Goal: Transaction & Acquisition: Purchase product/service

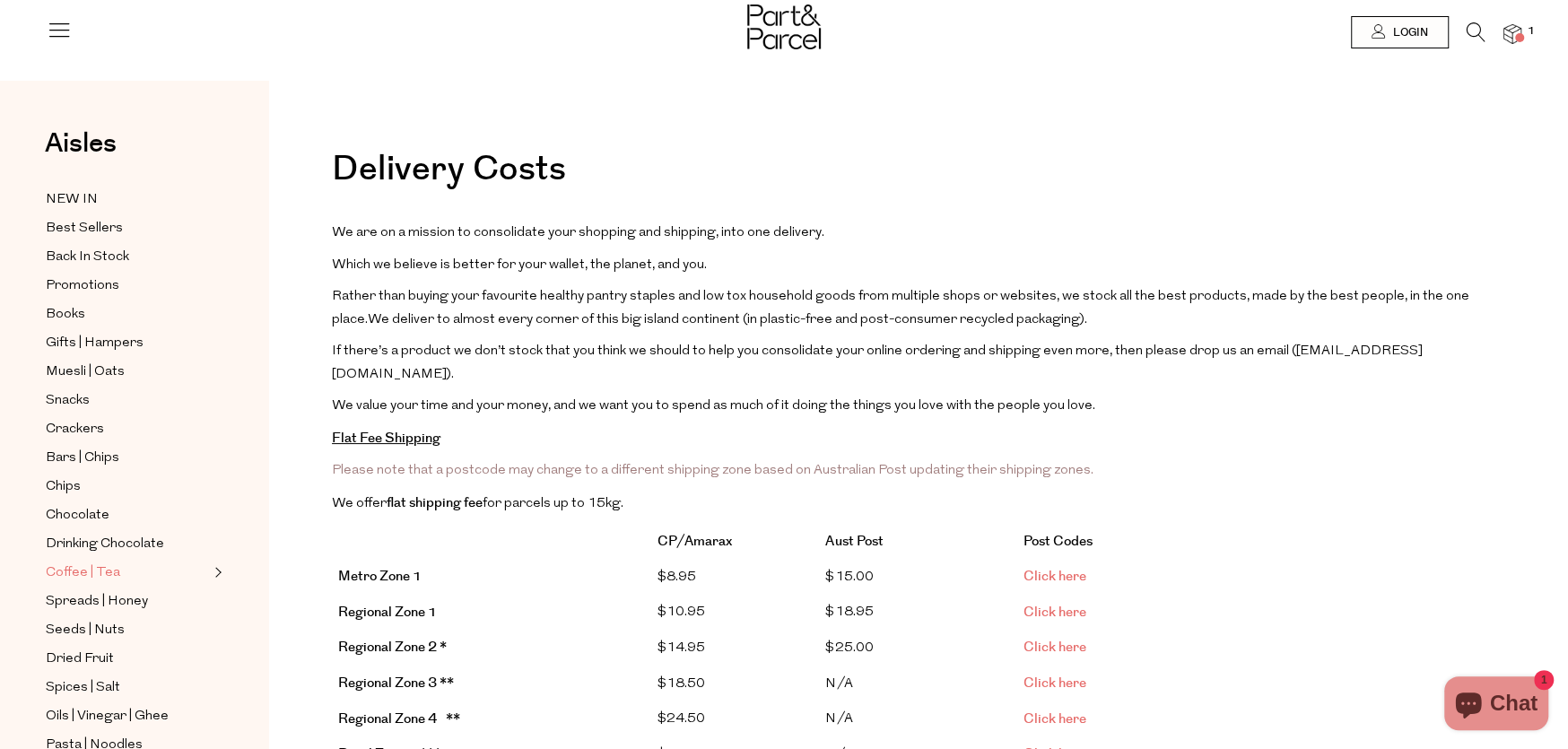
click at [87, 562] on span "Coffee | Tea" at bounding box center [83, 573] width 74 height 22
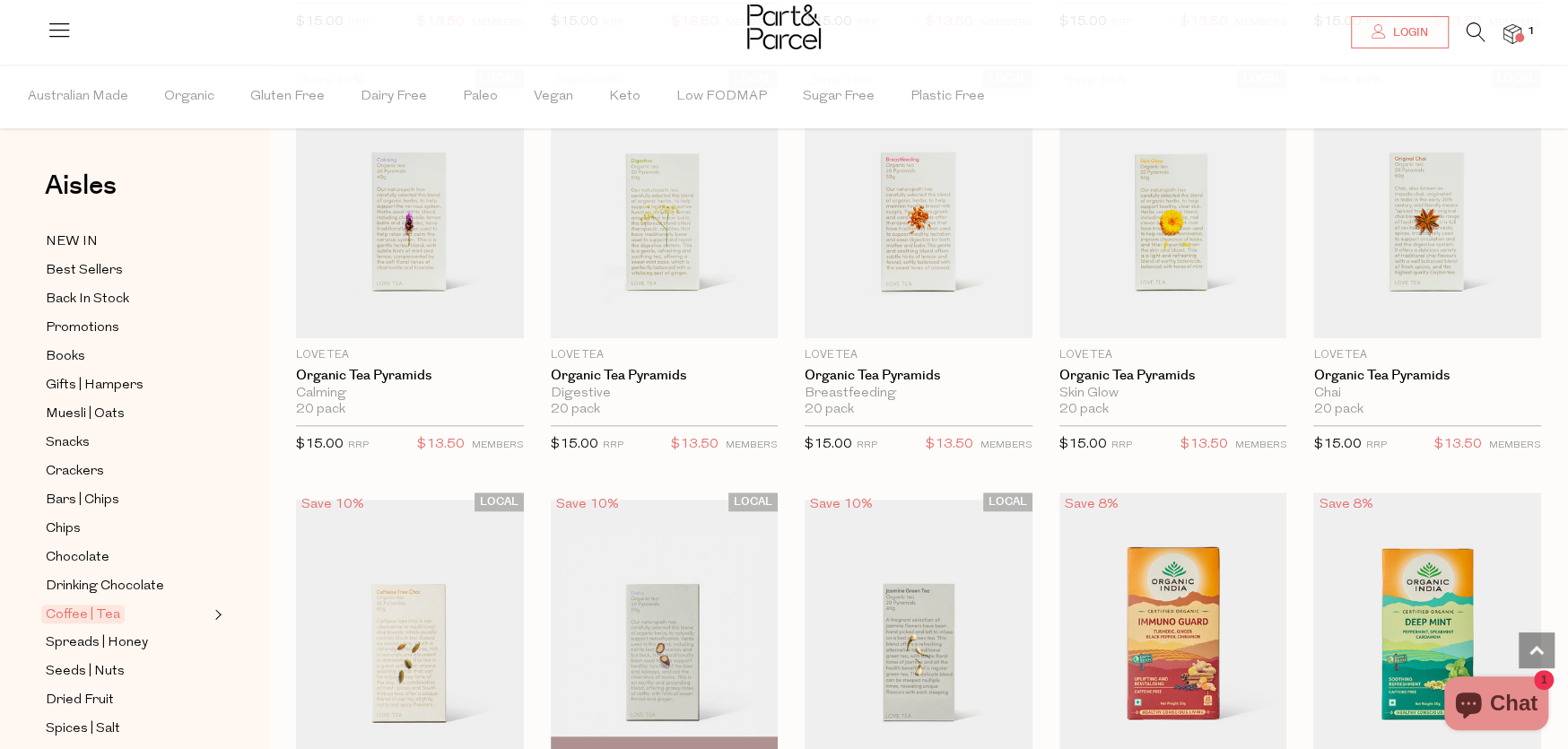
scroll to position [987, 0]
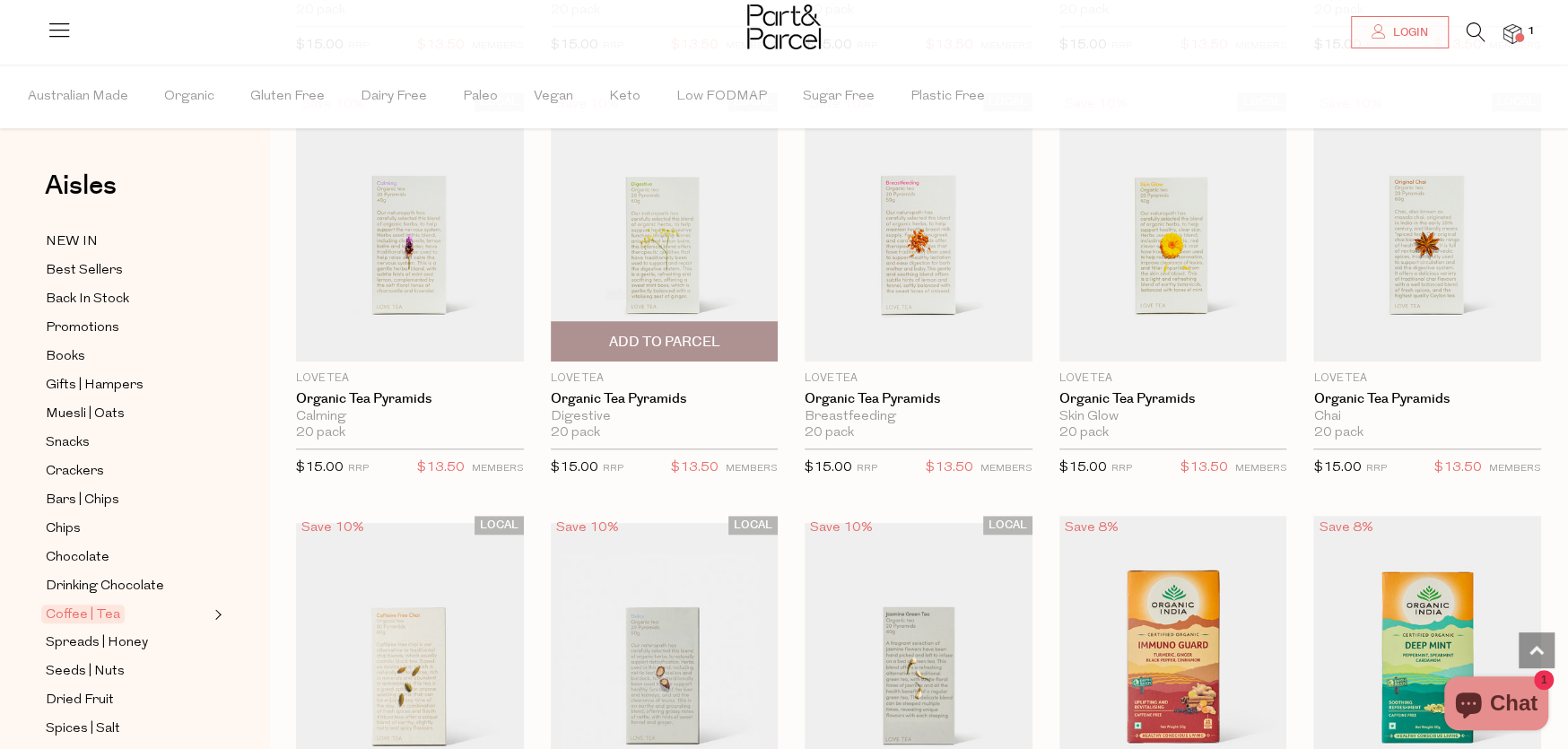
click at [627, 381] on p "Love Tea" at bounding box center [664, 378] width 228 height 16
click at [655, 265] on img at bounding box center [664, 226] width 228 height 268
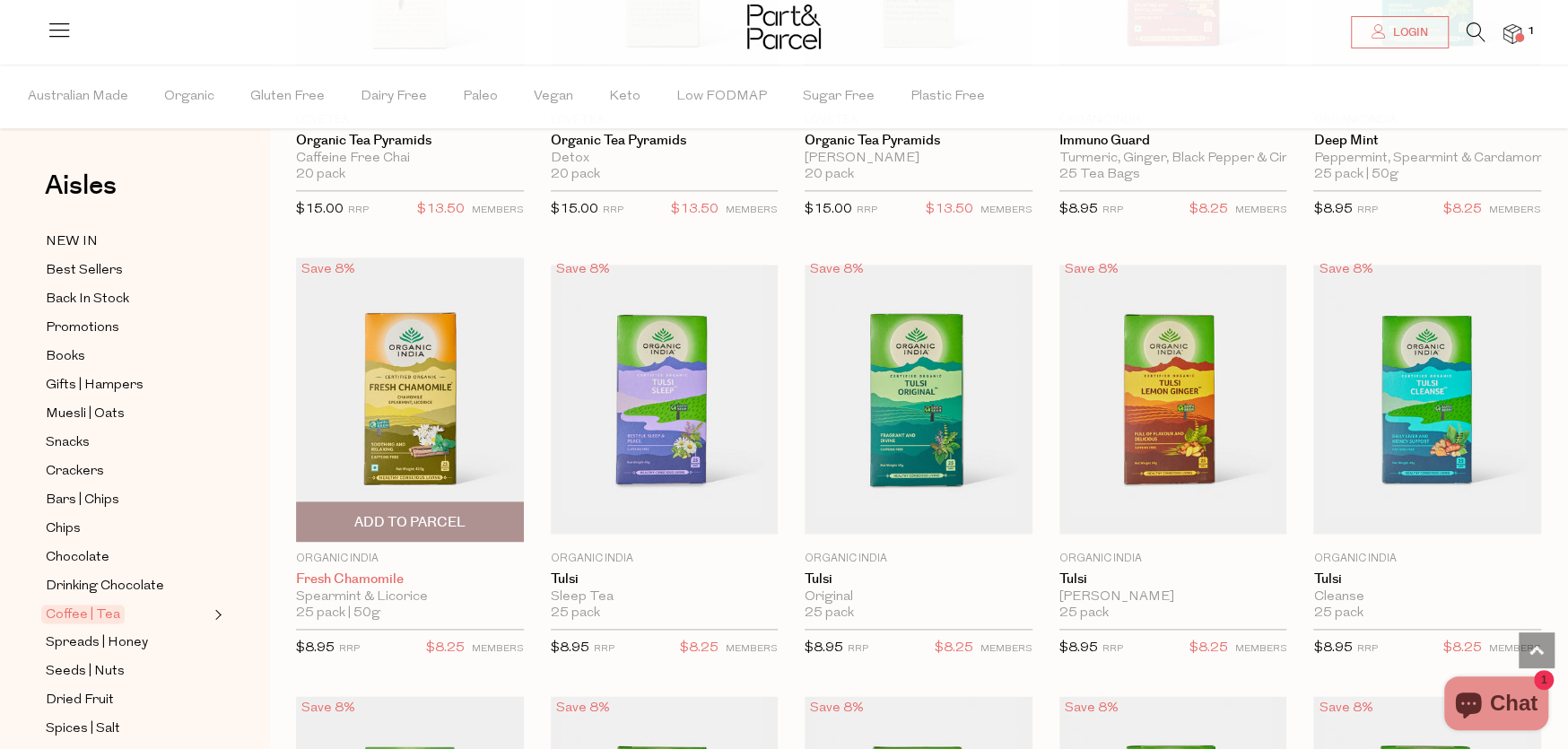
scroll to position [1699, 0]
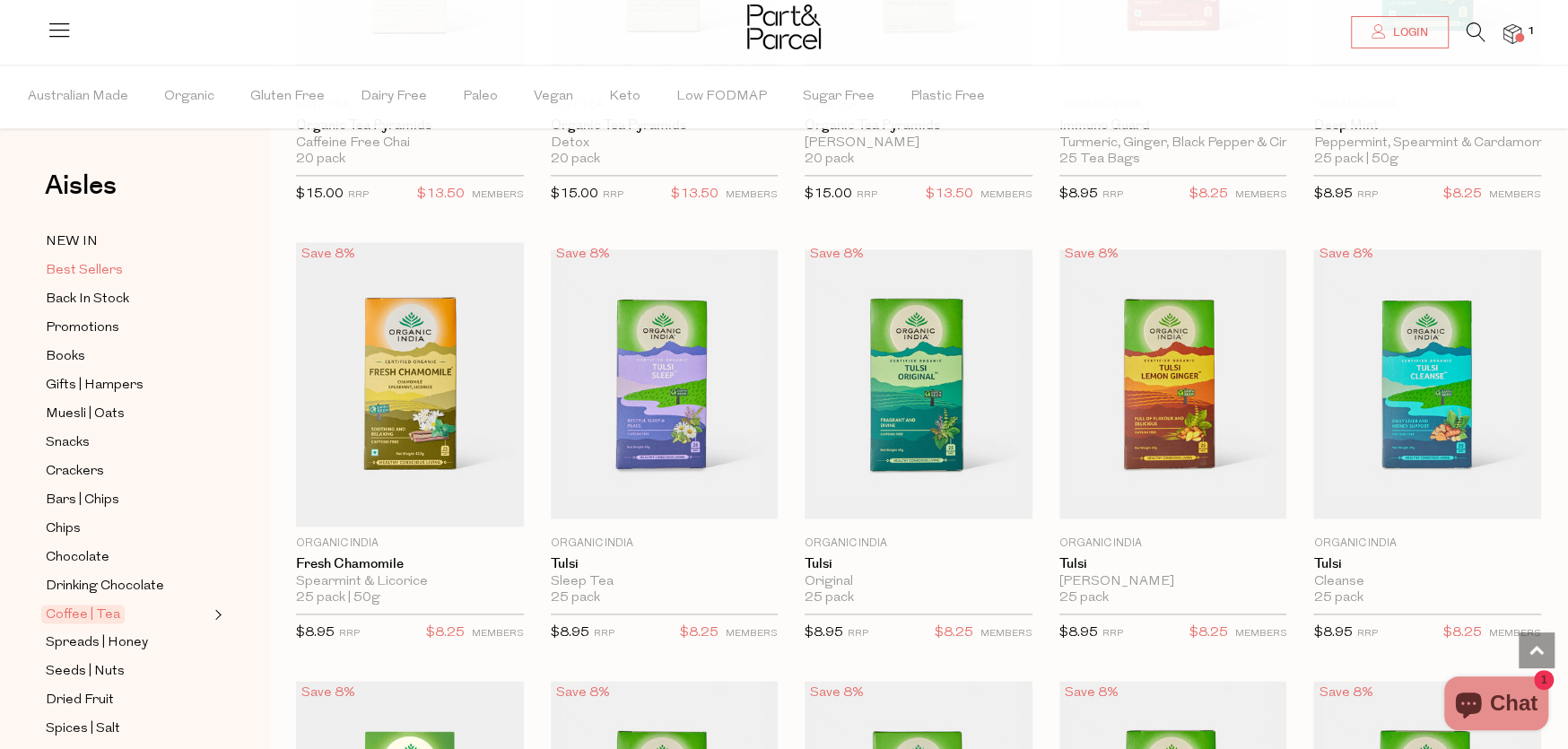
click at [97, 263] on span "Best Sellers" at bounding box center [84, 271] width 77 height 22
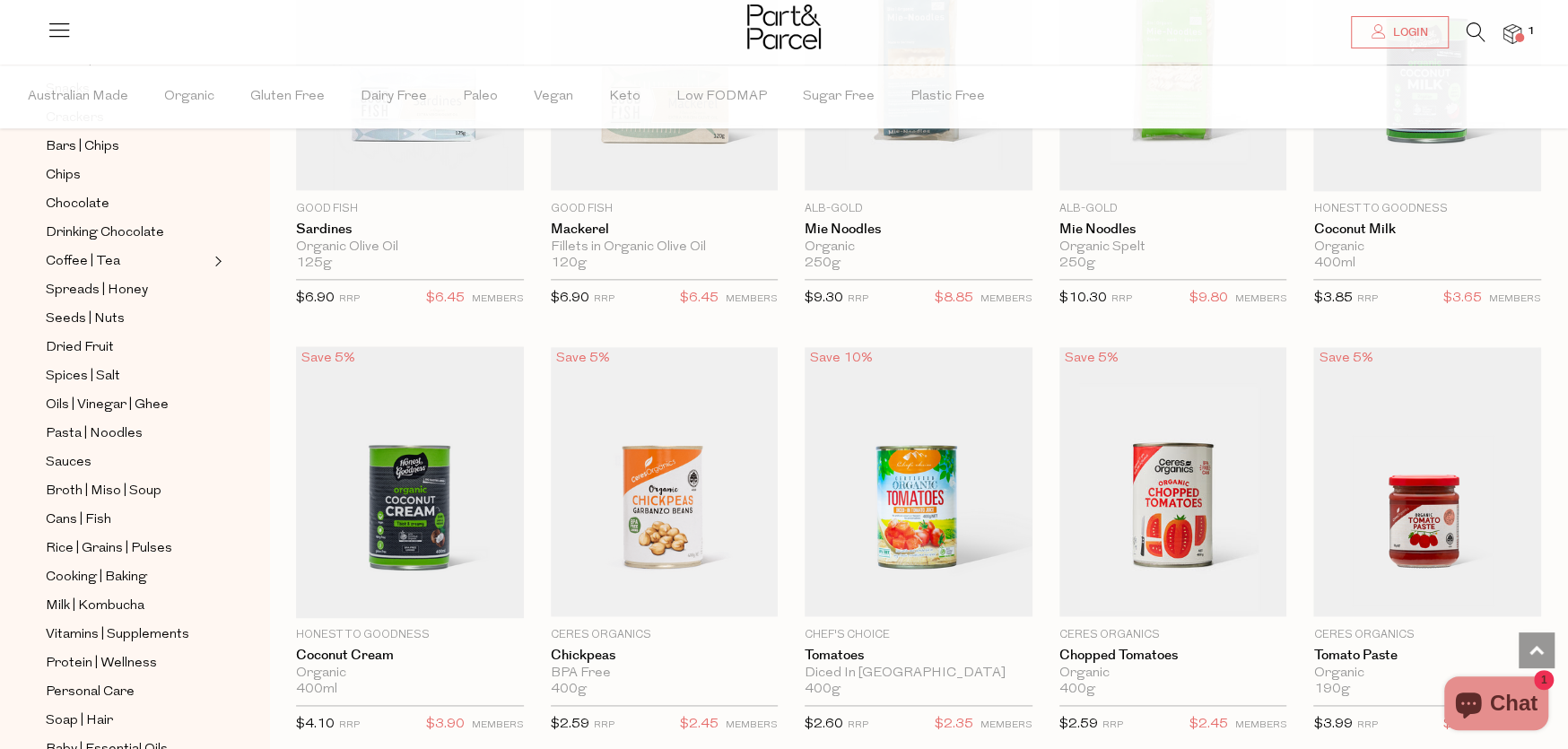
scroll to position [358, 0]
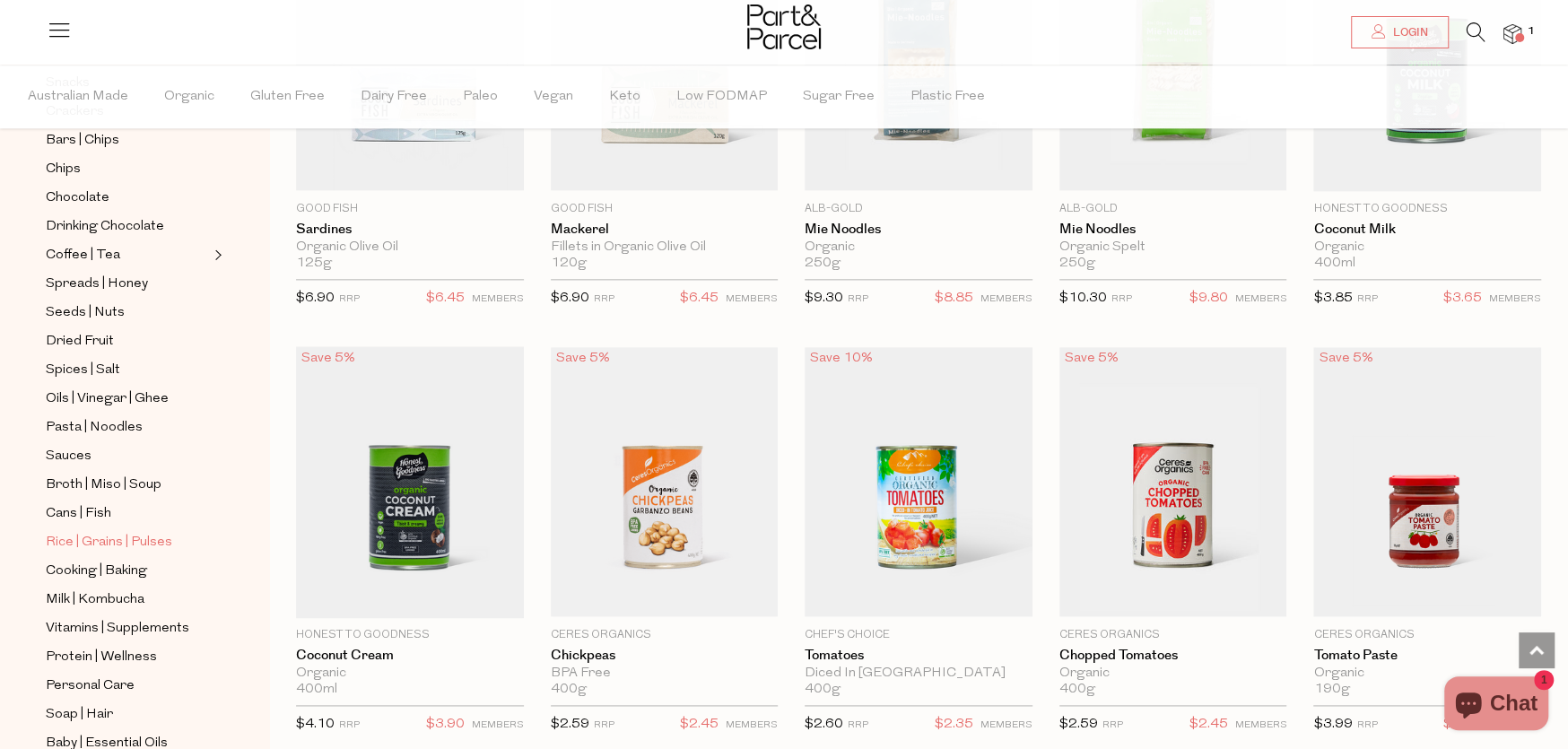
click at [103, 532] on span "Rice | Grains | Pulses" at bounding box center [109, 542] width 126 height 22
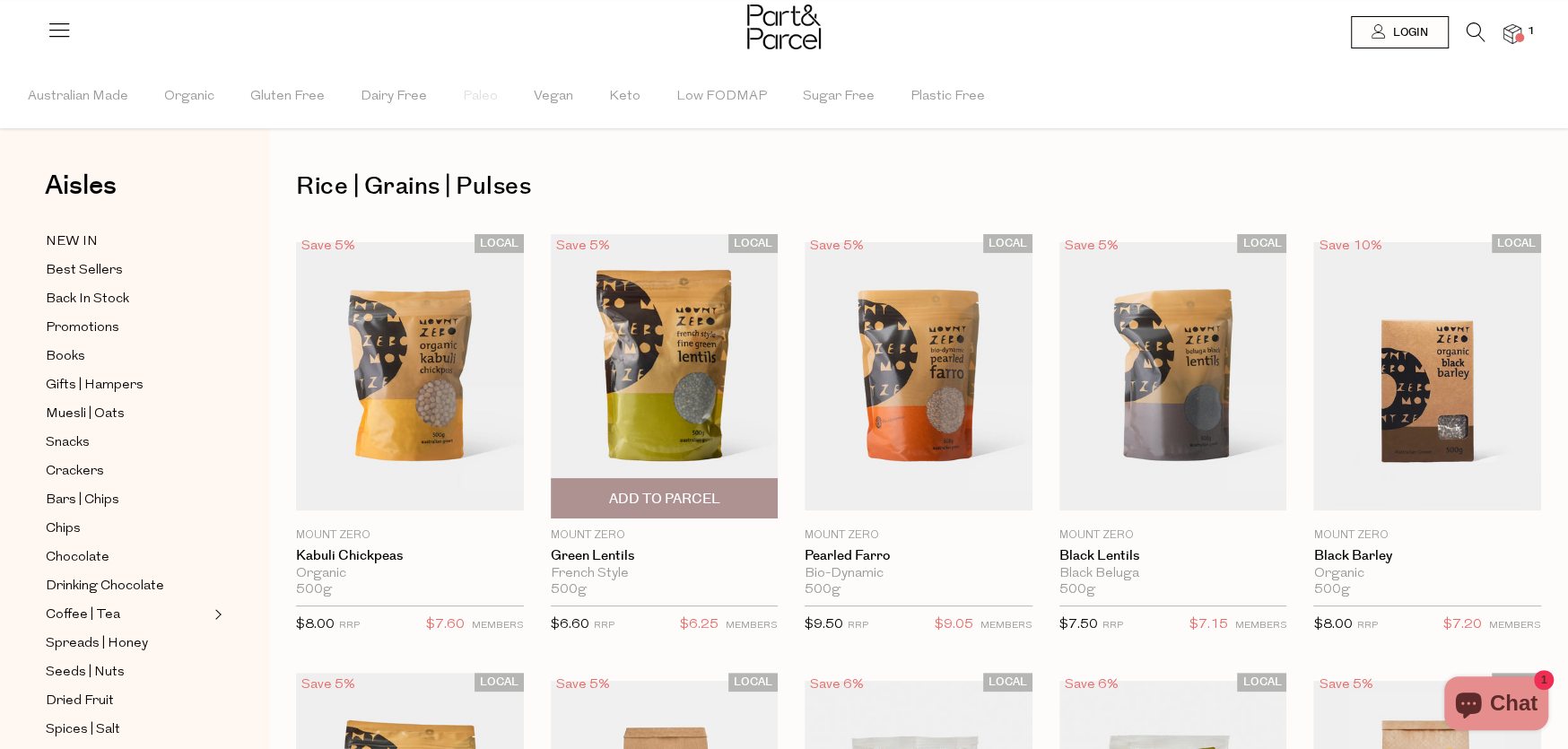
click at [682, 380] on img at bounding box center [664, 376] width 228 height 284
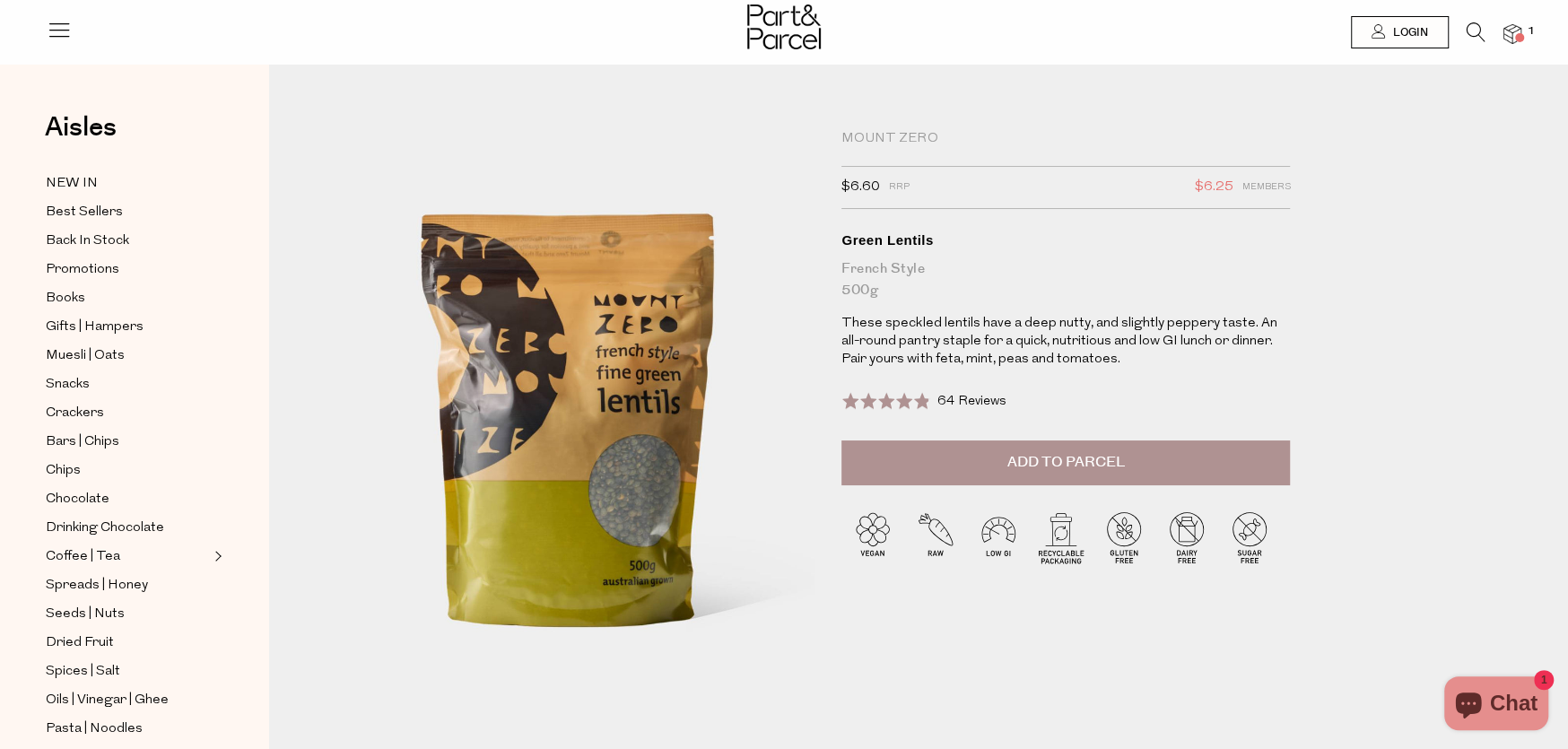
click at [885, 392] on div "Rated 4.9 out of 5" at bounding box center [886, 401] width 90 height 20
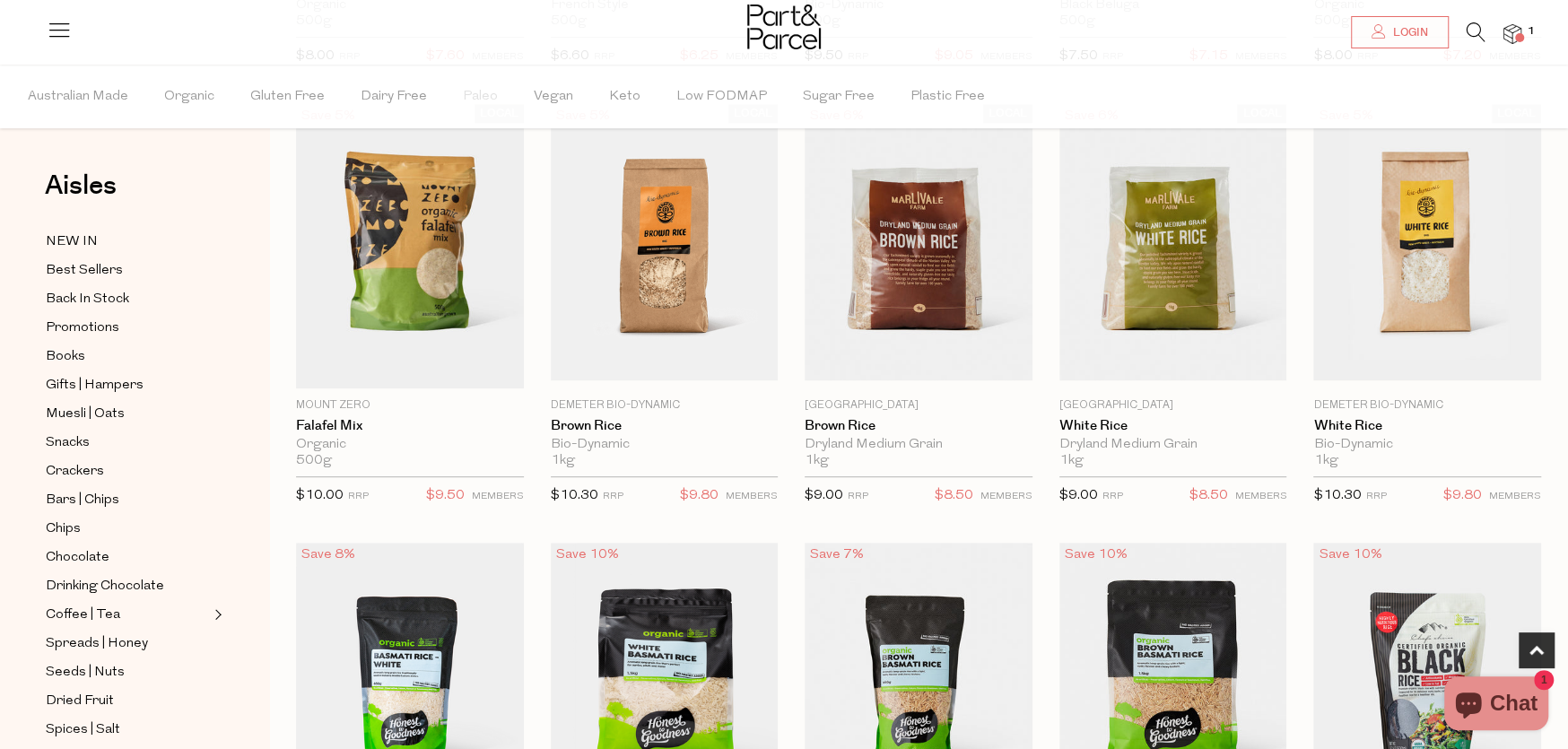
scroll to position [538, 0]
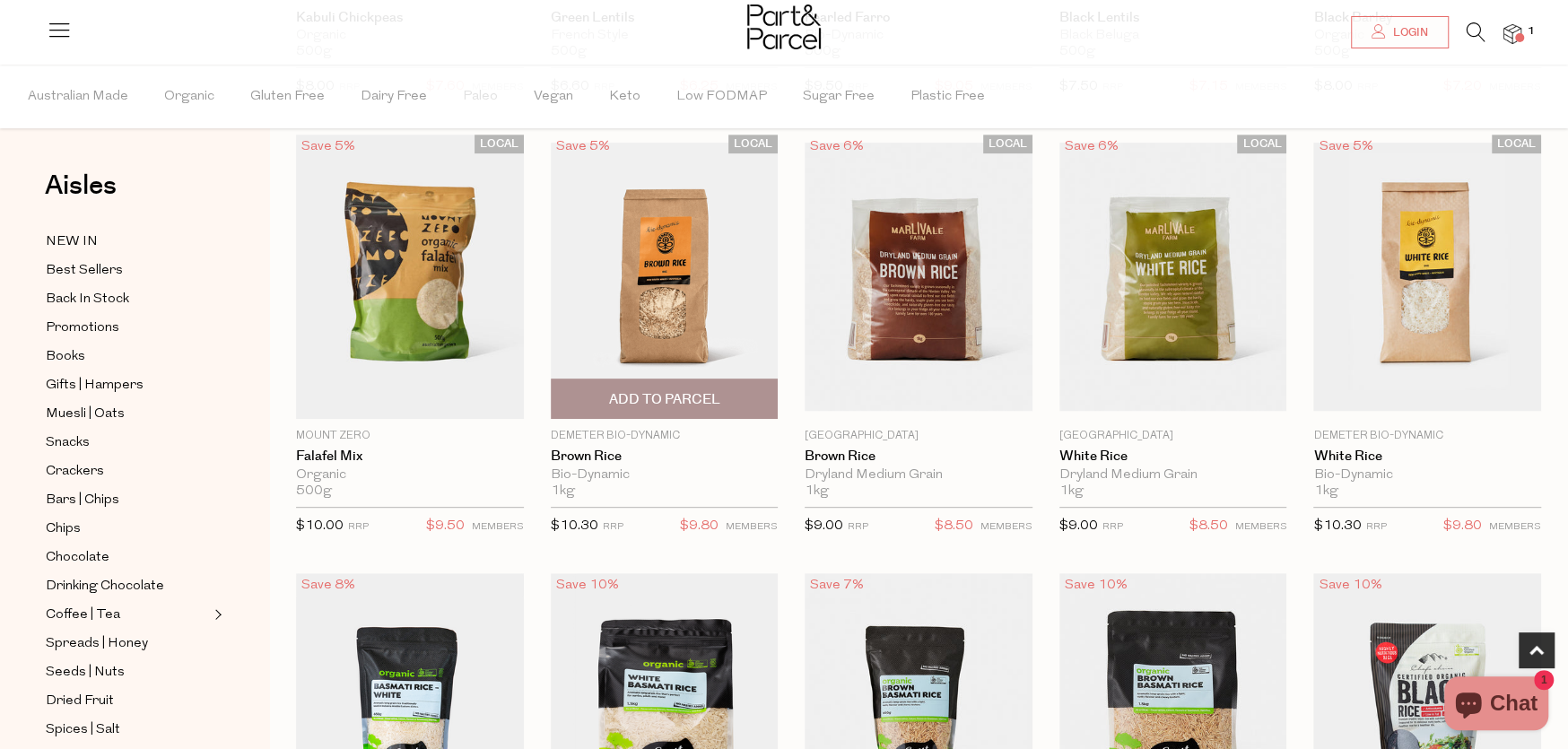
click at [657, 283] on img at bounding box center [664, 277] width 228 height 268
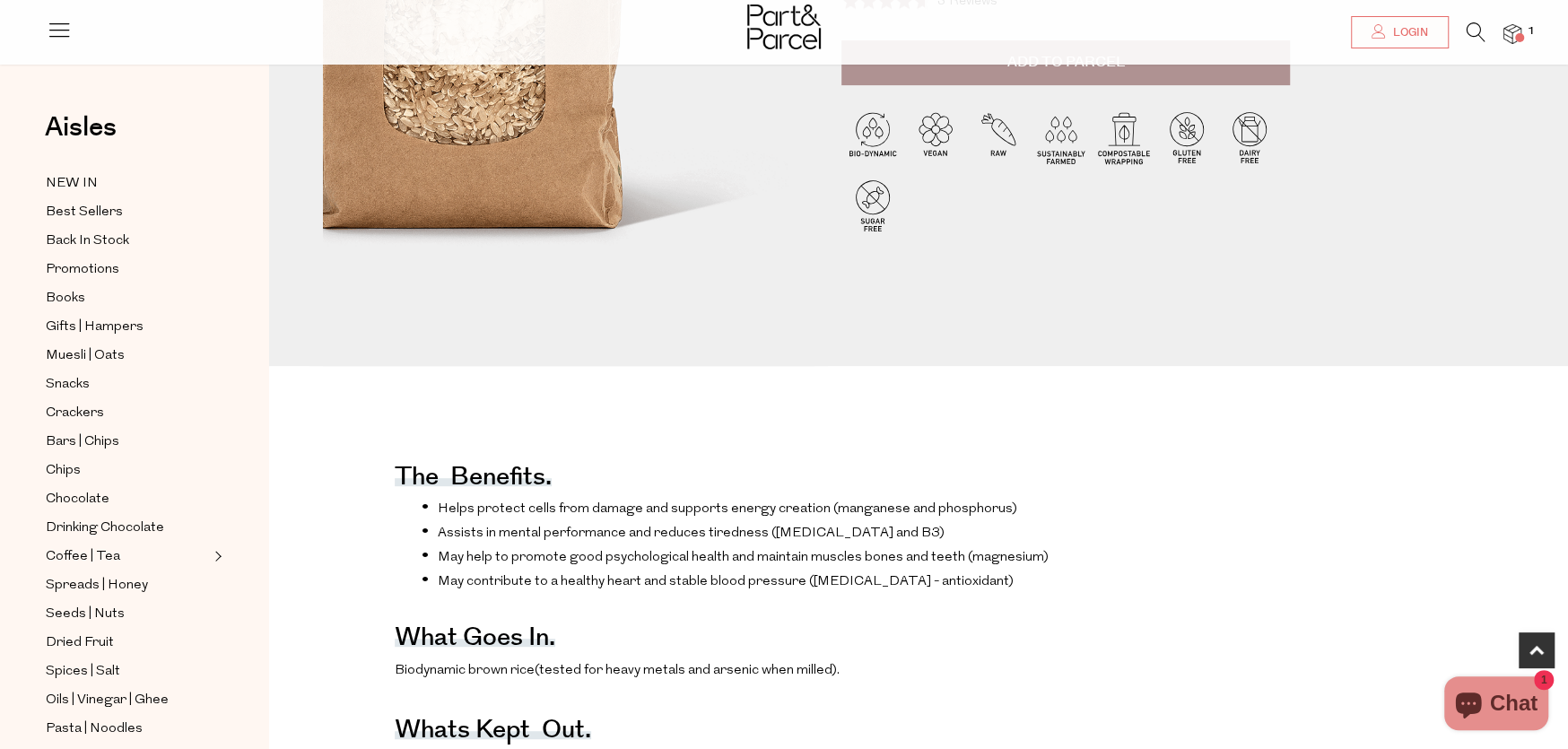
scroll to position [538, 0]
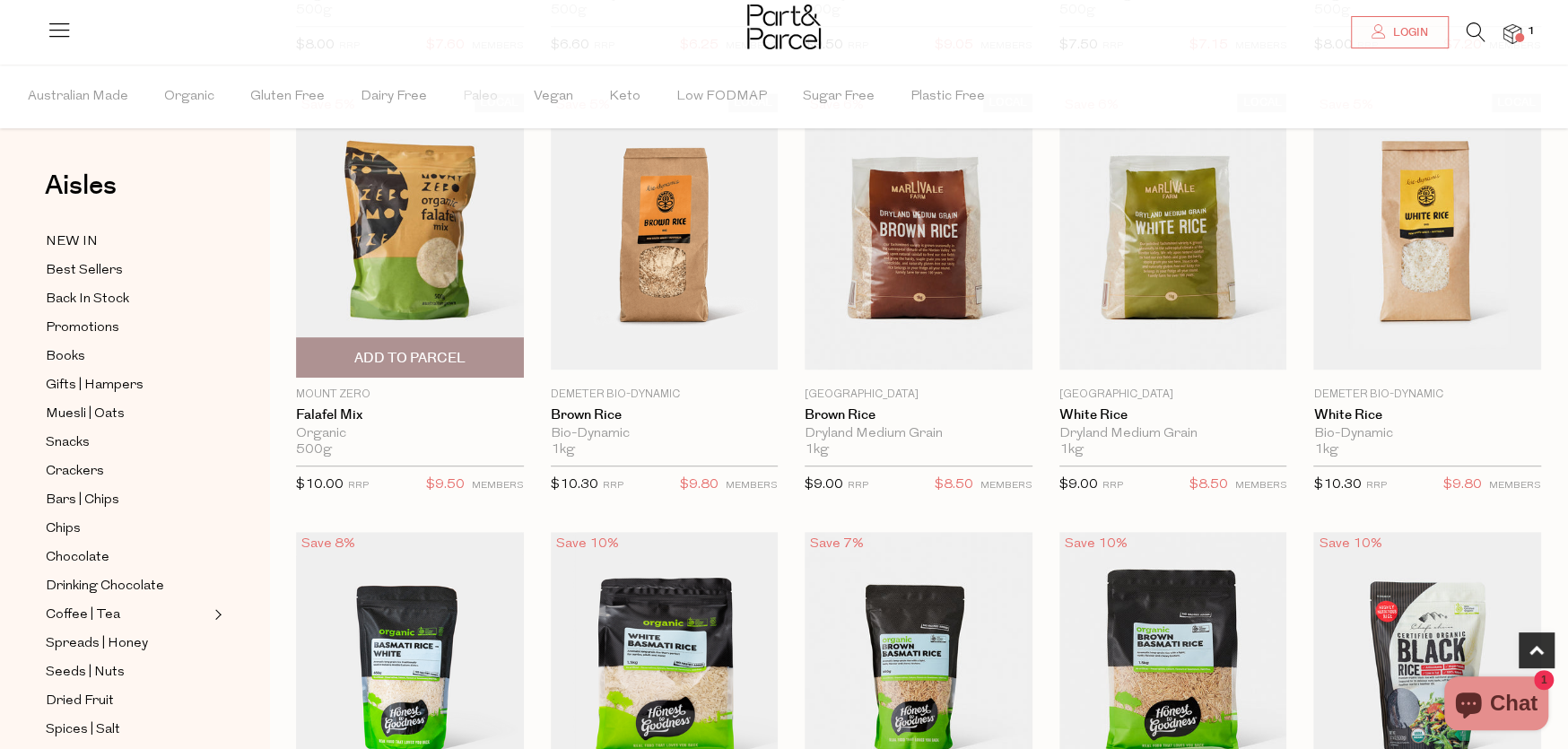
scroll to position [538, 0]
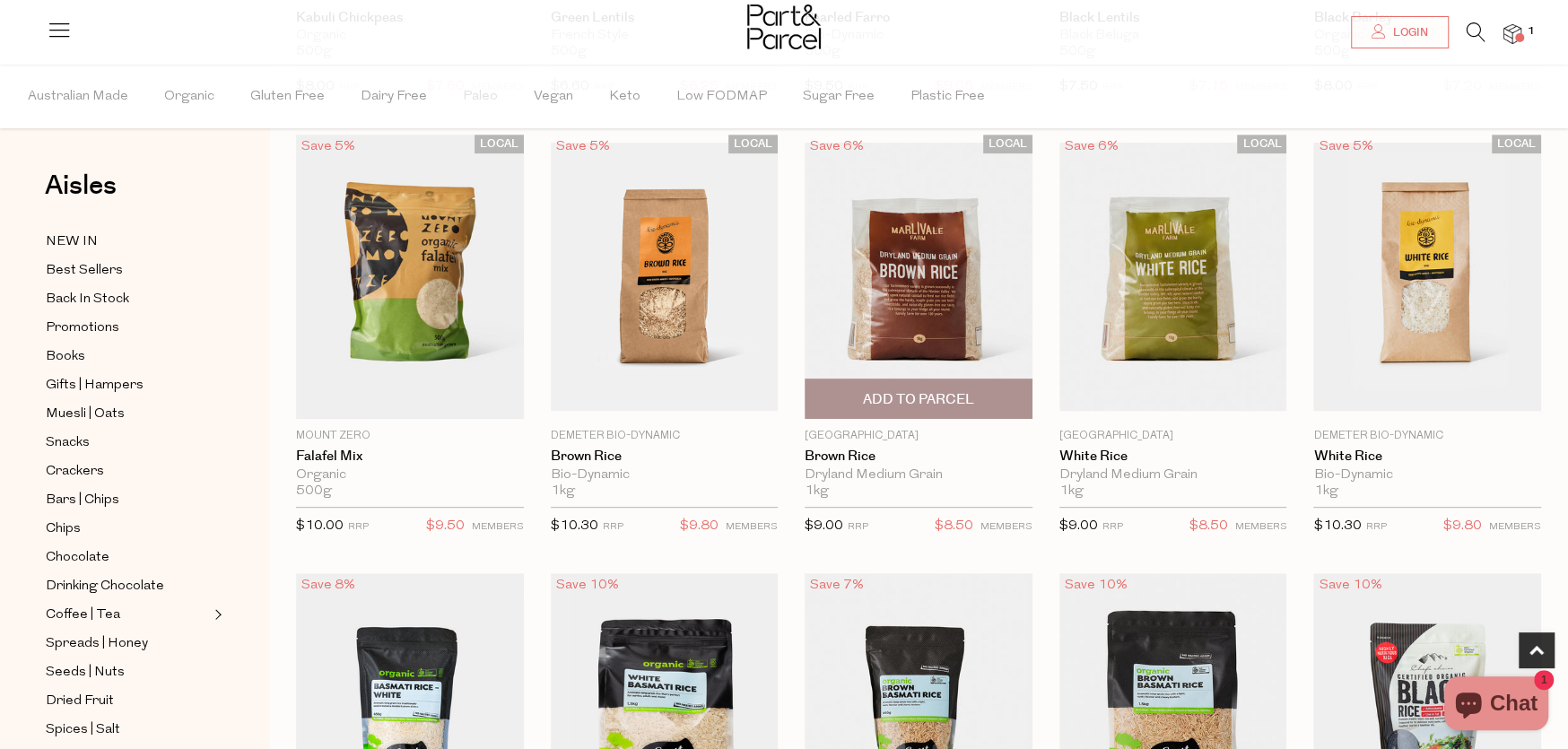
click at [898, 304] on img at bounding box center [919, 277] width 228 height 268
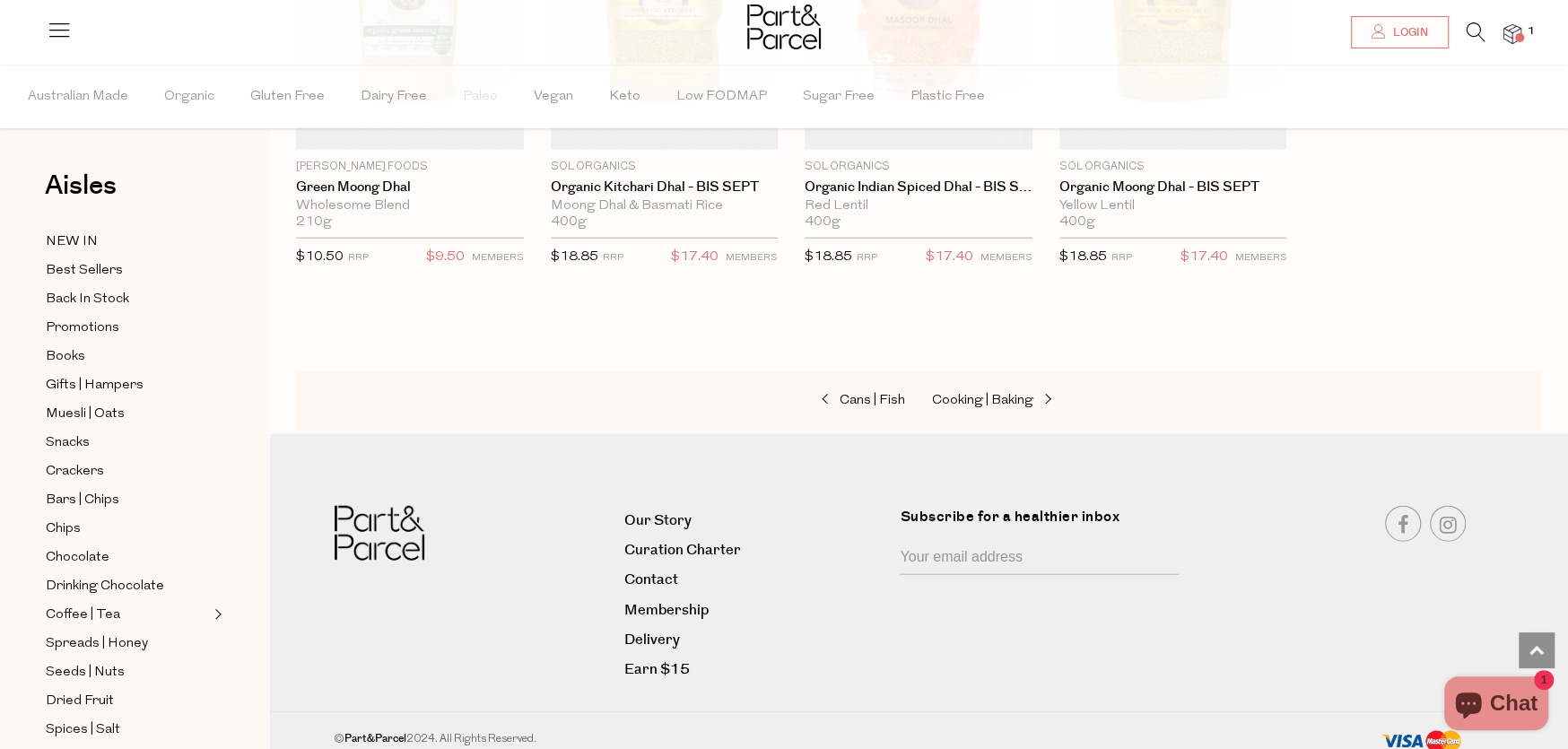
scroll to position [3349, 0]
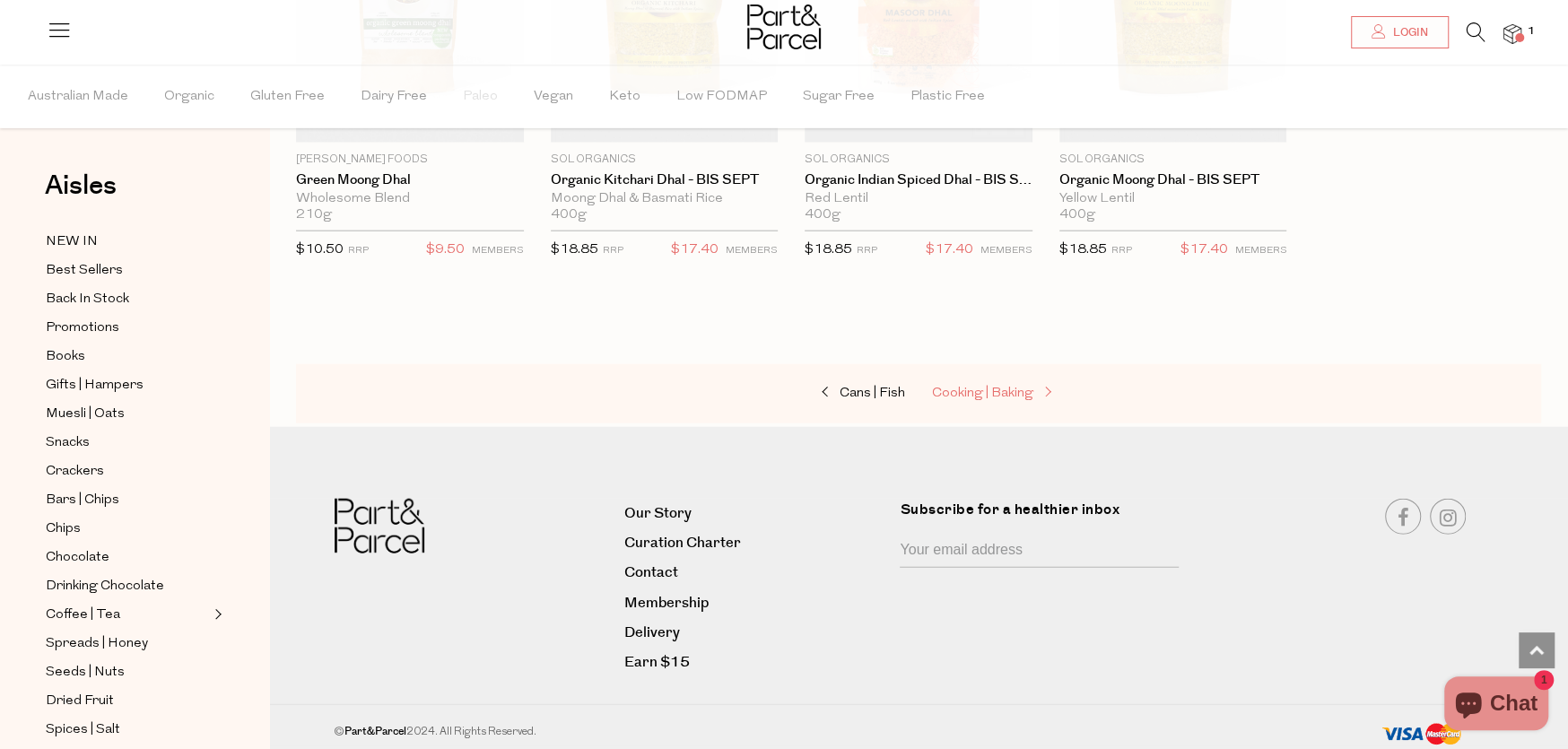
click at [973, 387] on span "Cooking | Baking" at bounding box center [983, 394] width 102 height 14
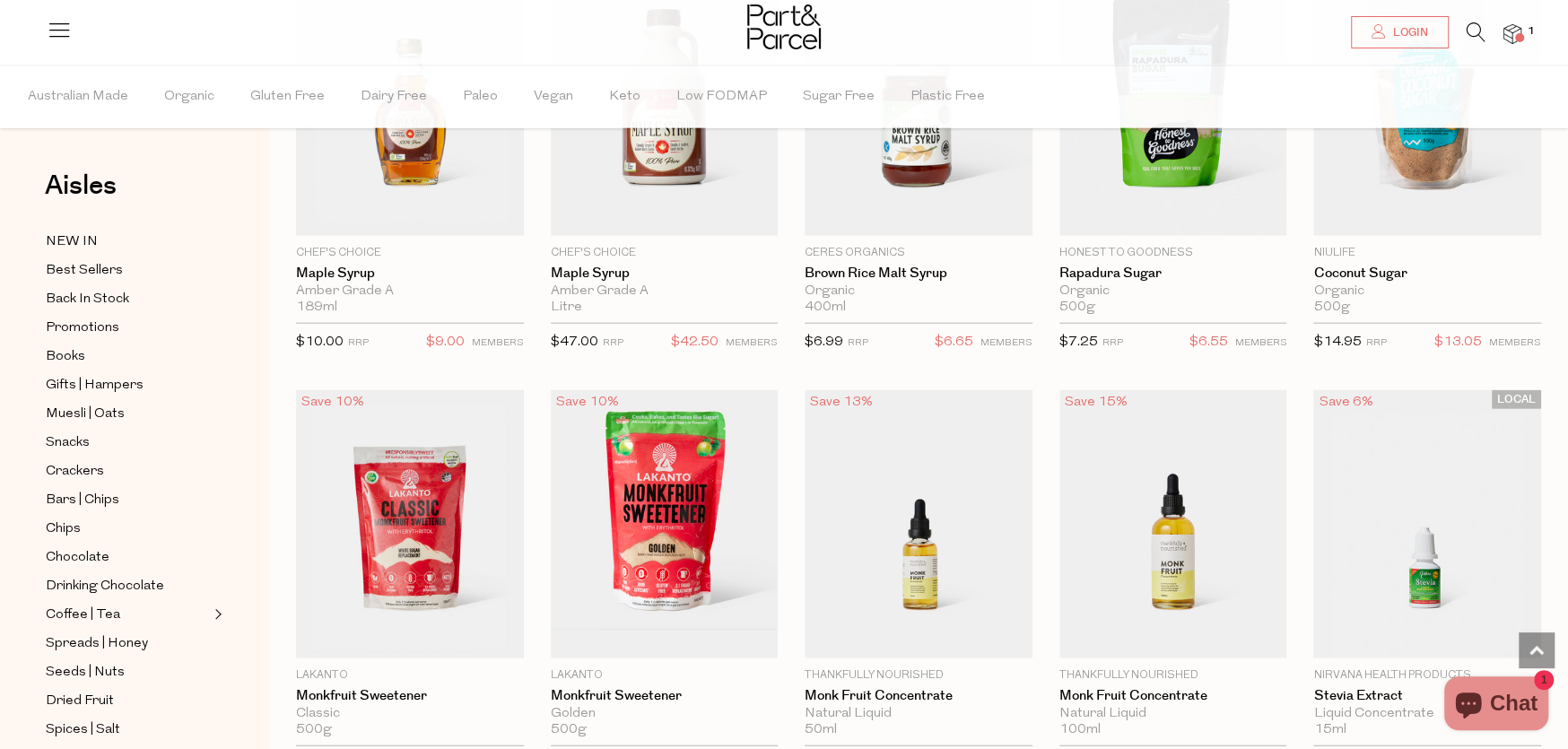
scroll to position [3318, 0]
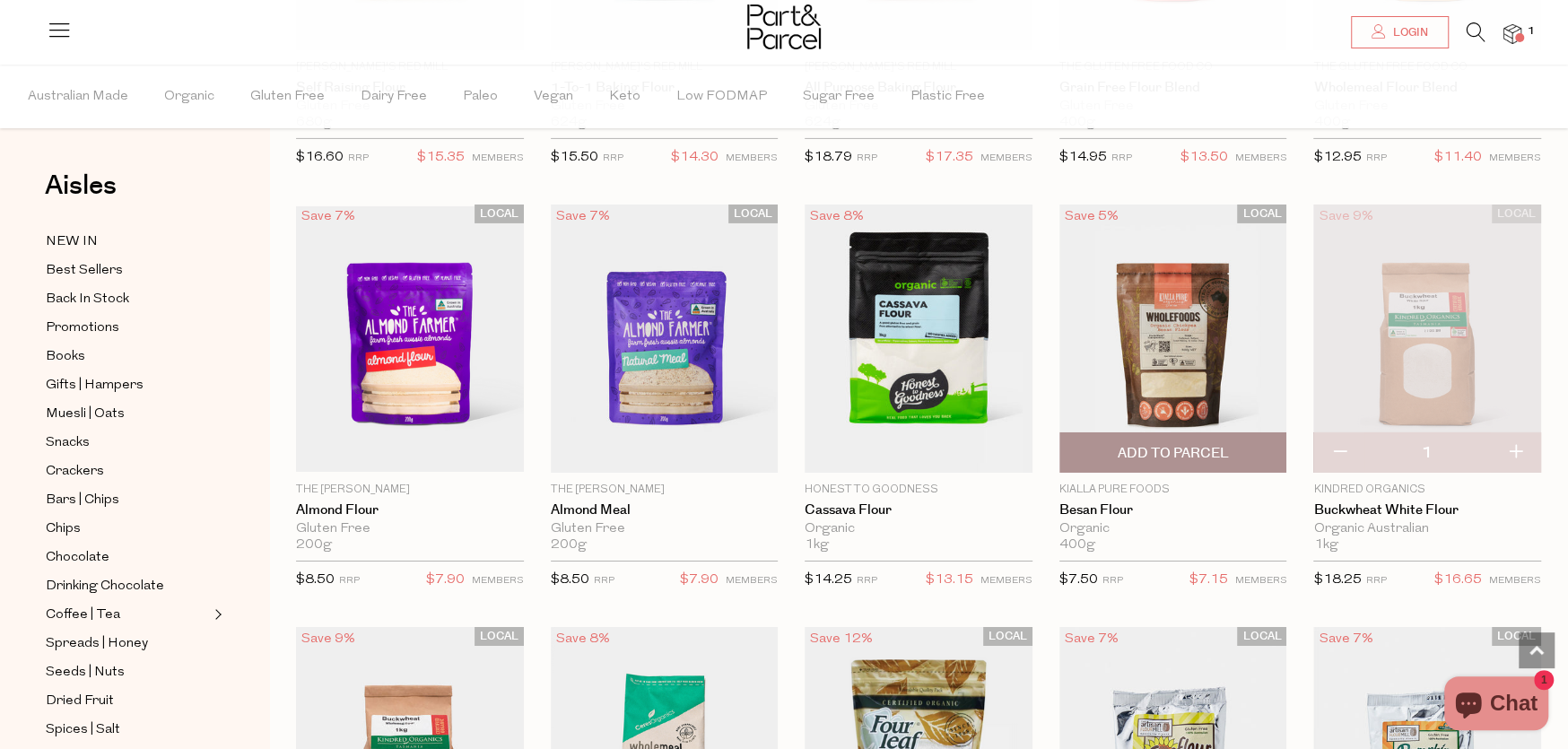
scroll to position [4663, 0]
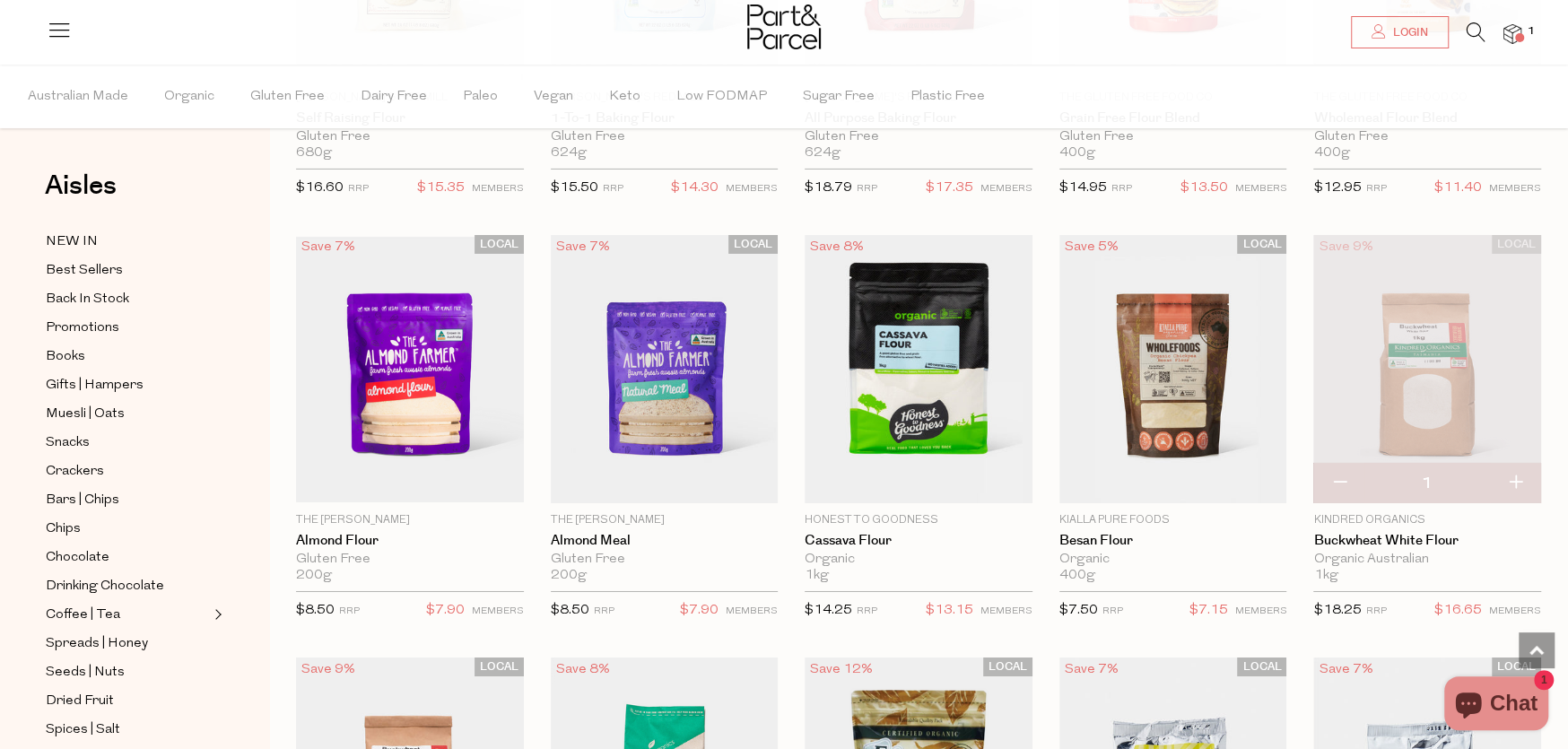
click at [1428, 384] on img at bounding box center [1427, 369] width 228 height 268
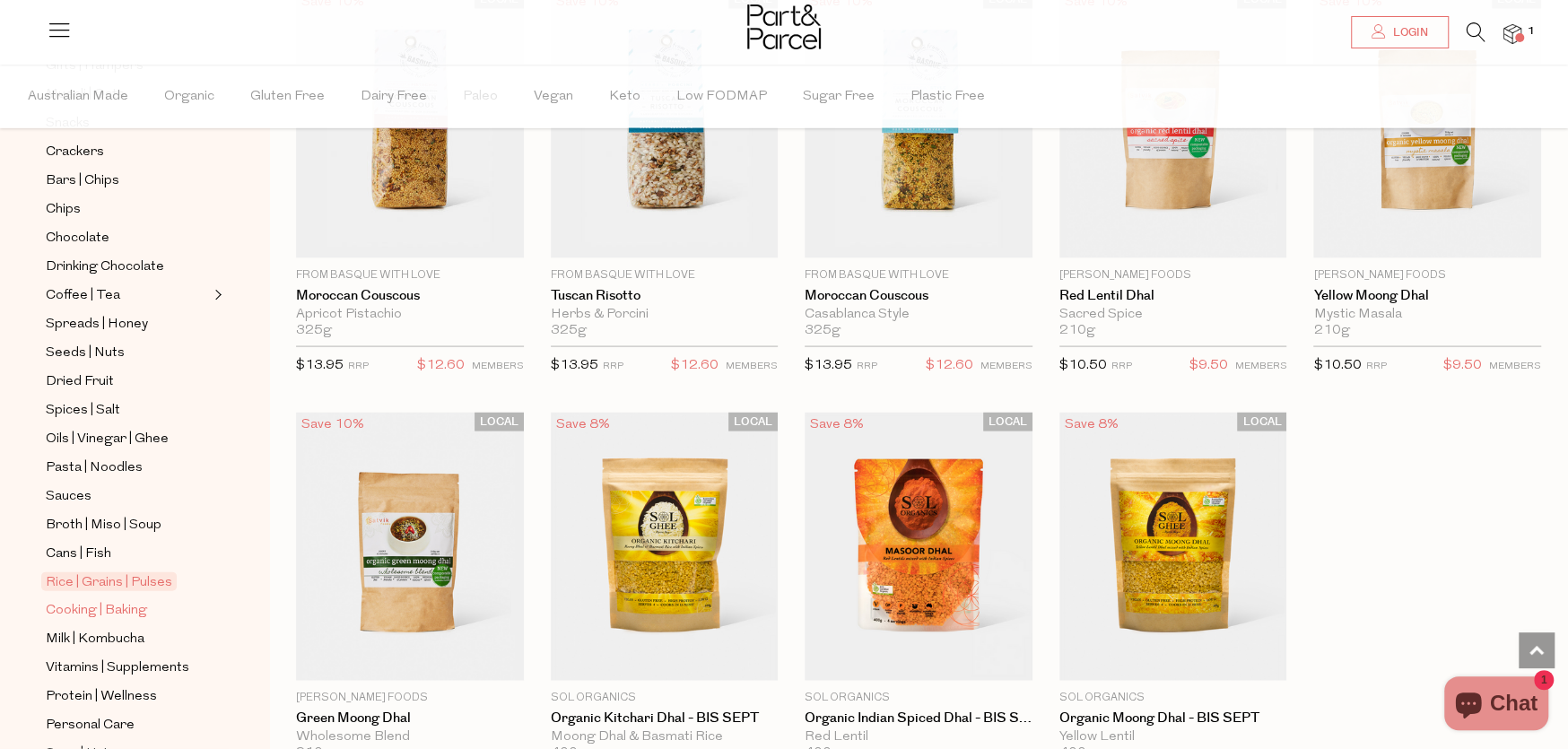
scroll to position [318, 0]
click at [66, 572] on link "Rice | Grains | Pulses" at bounding box center [127, 583] width 164 height 22
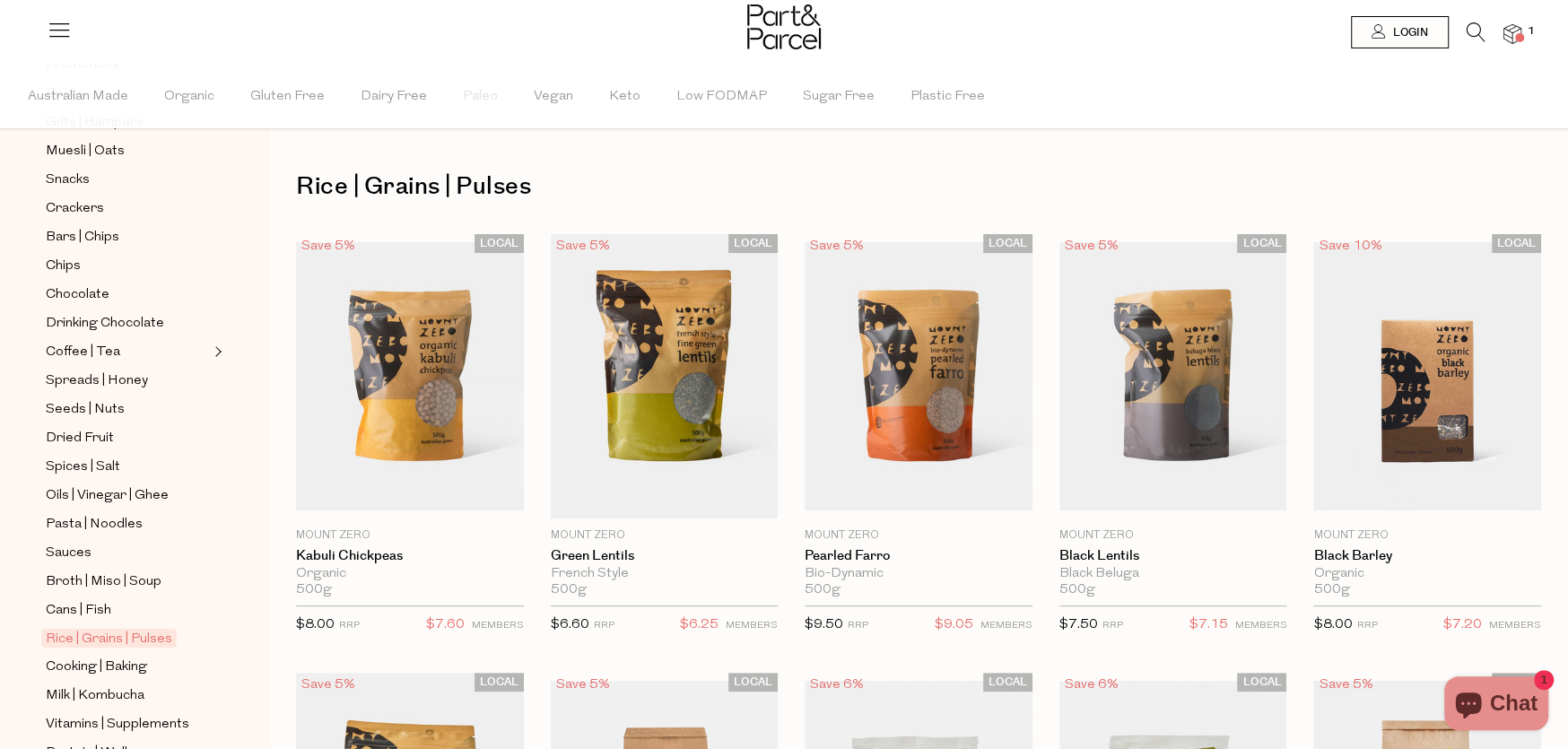
scroll to position [269, 0]
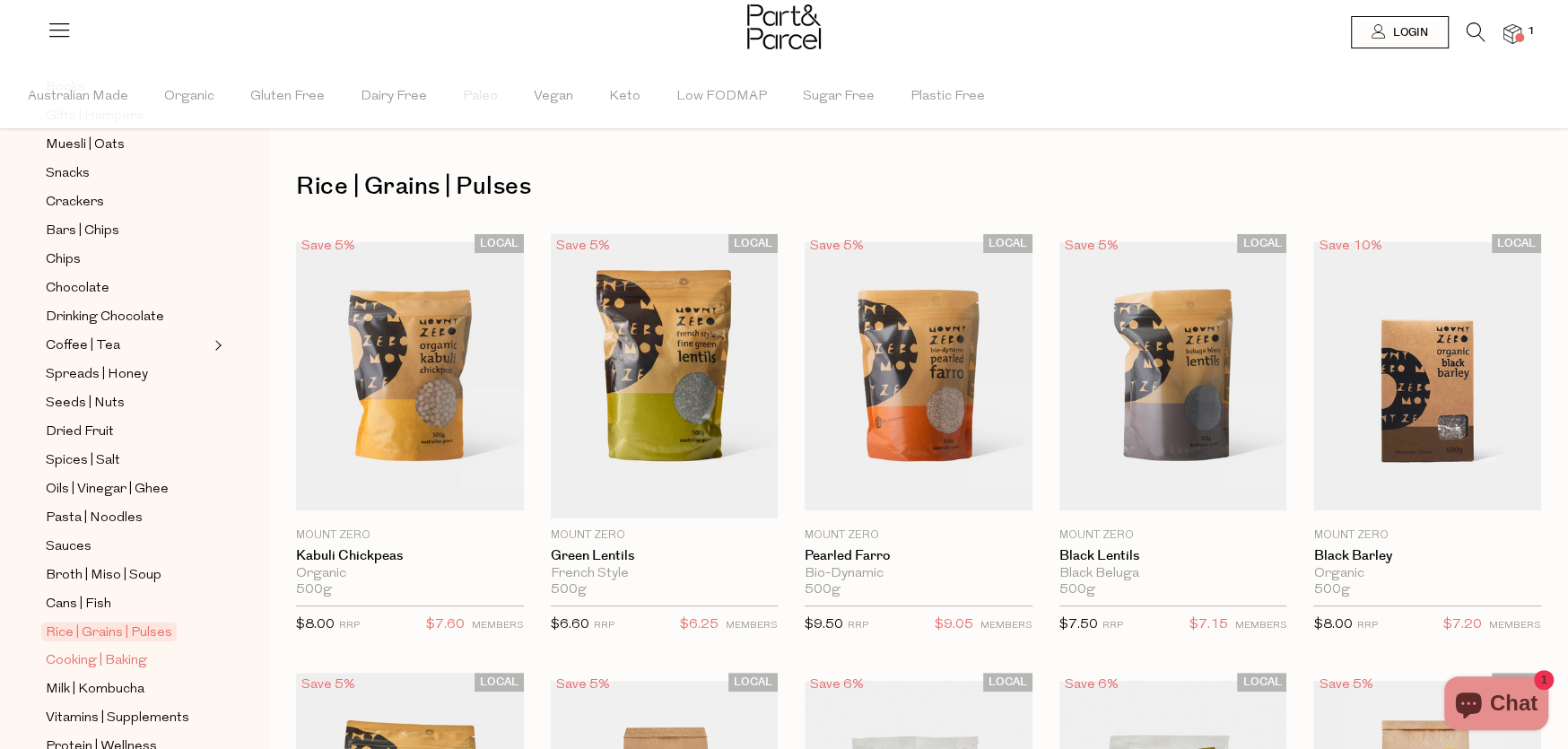
click at [74, 650] on span "Cooking | Baking" at bounding box center [97, 661] width 102 height 22
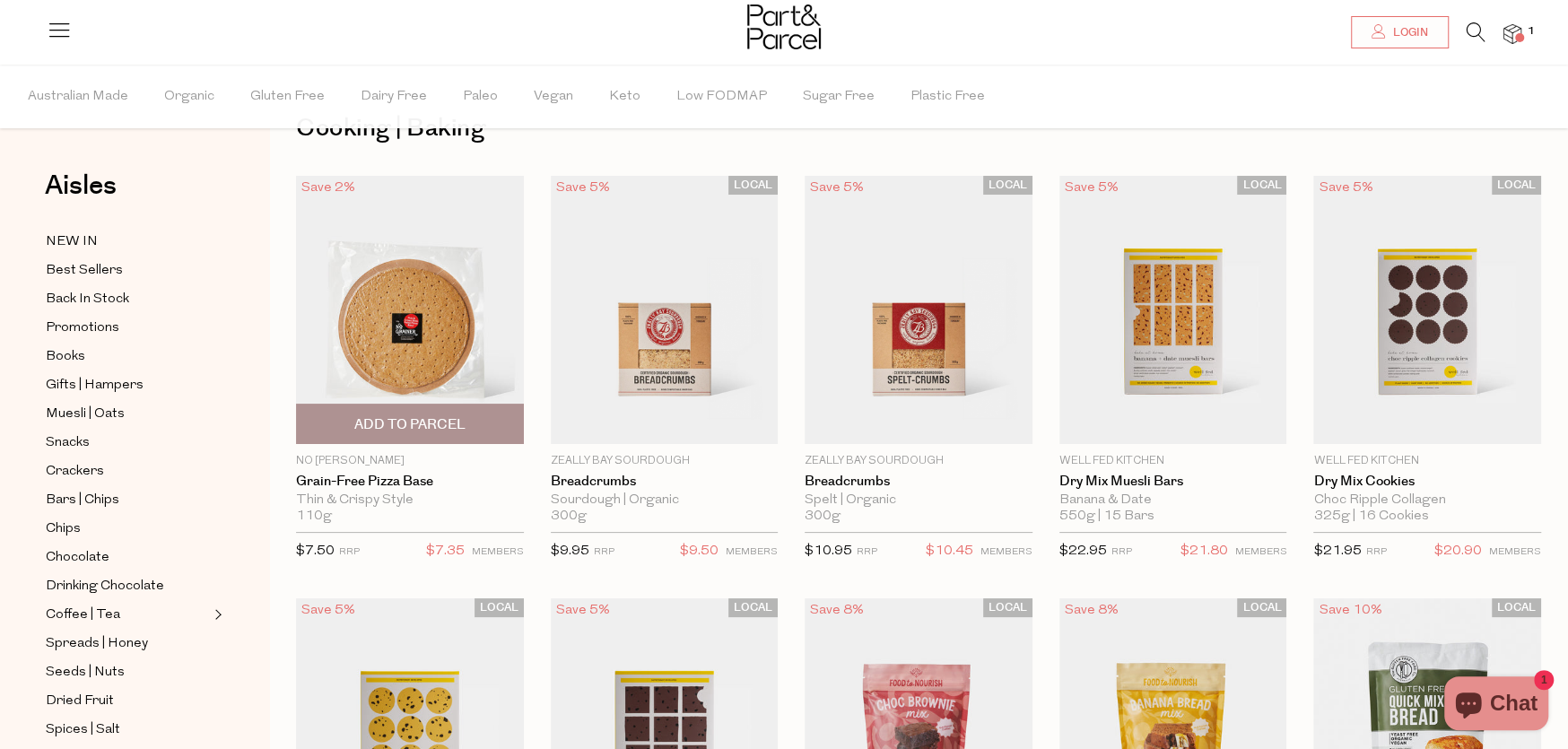
scroll to position [179, 0]
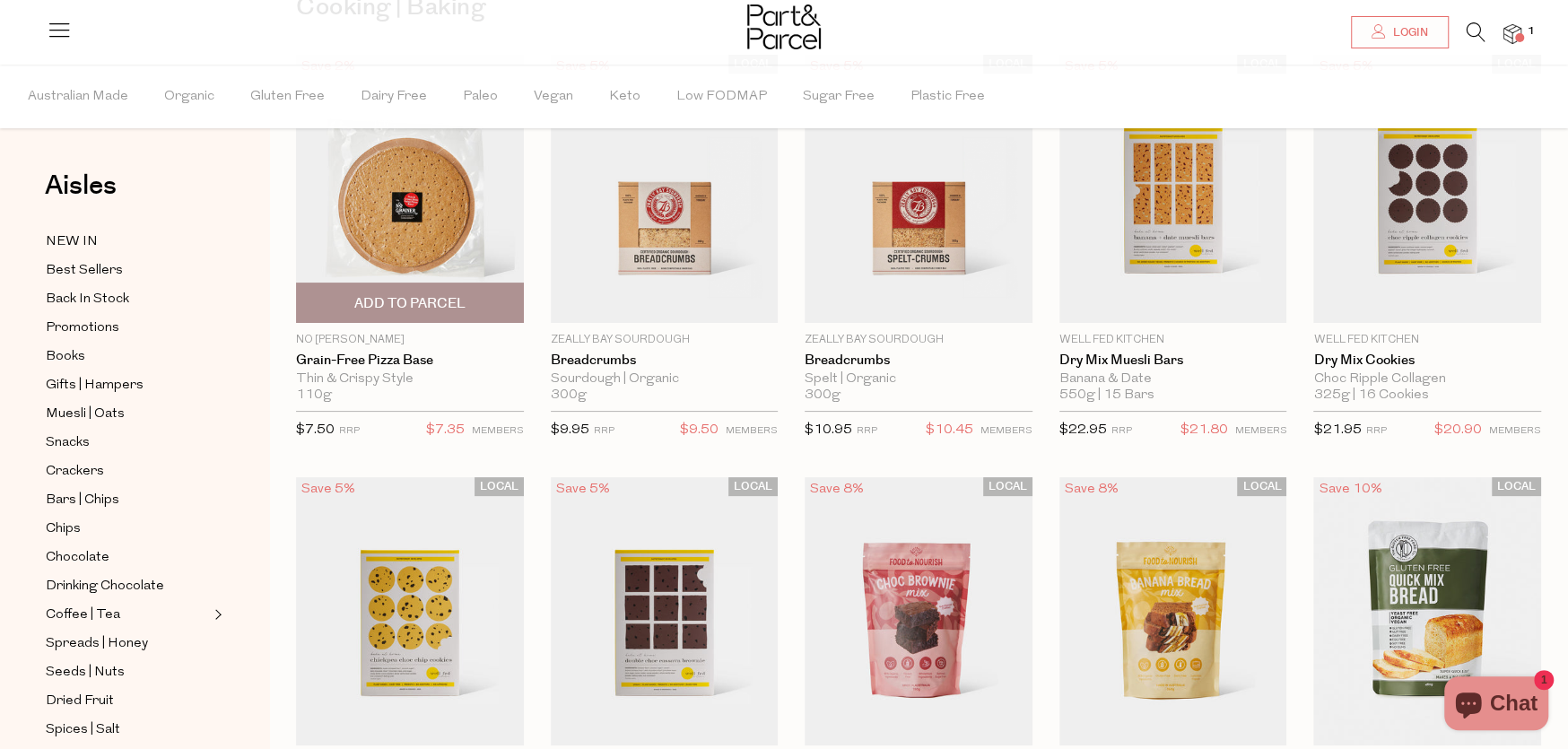
click at [423, 213] on img at bounding box center [409, 189] width 228 height 268
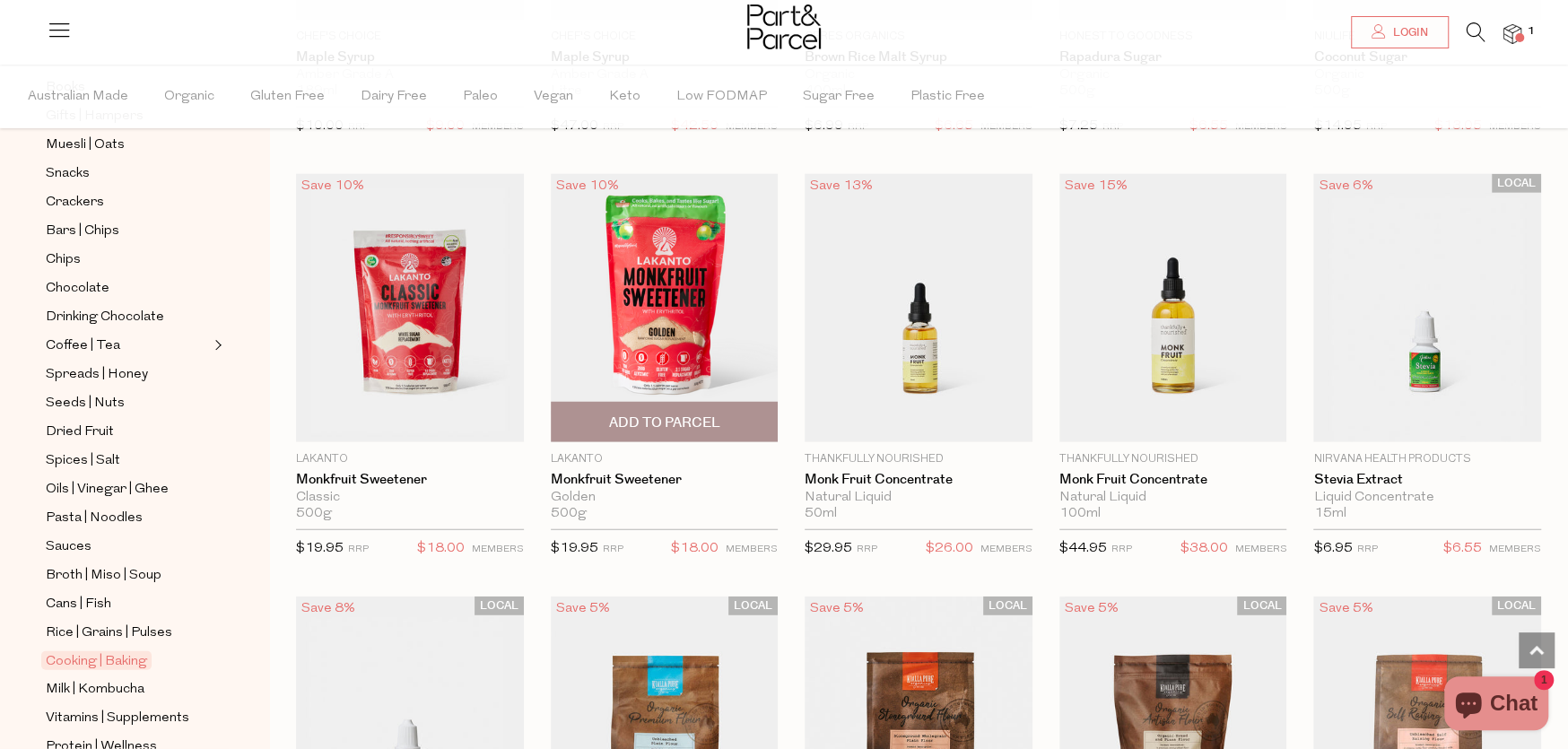
scroll to position [3497, 0]
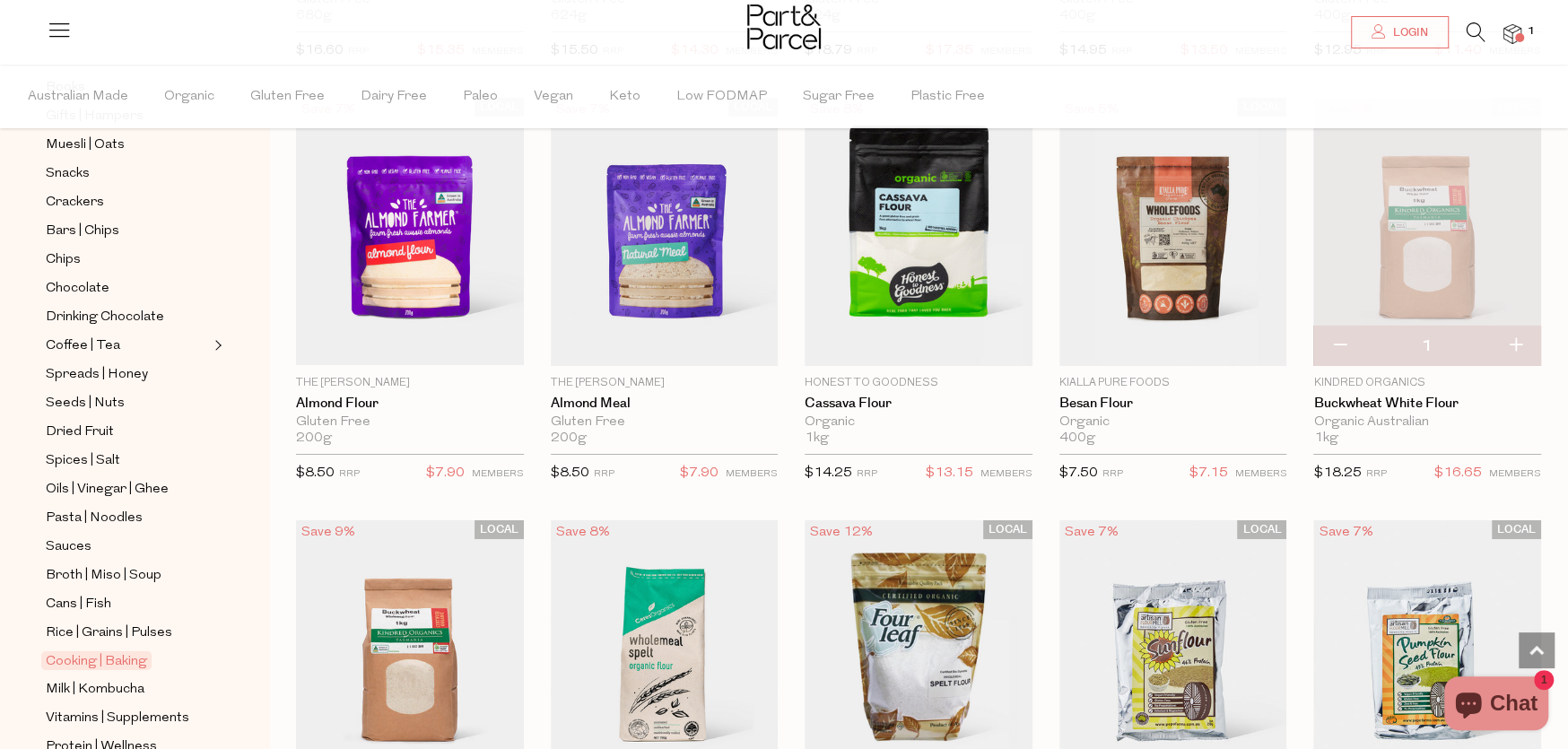
scroll to position [4844, 0]
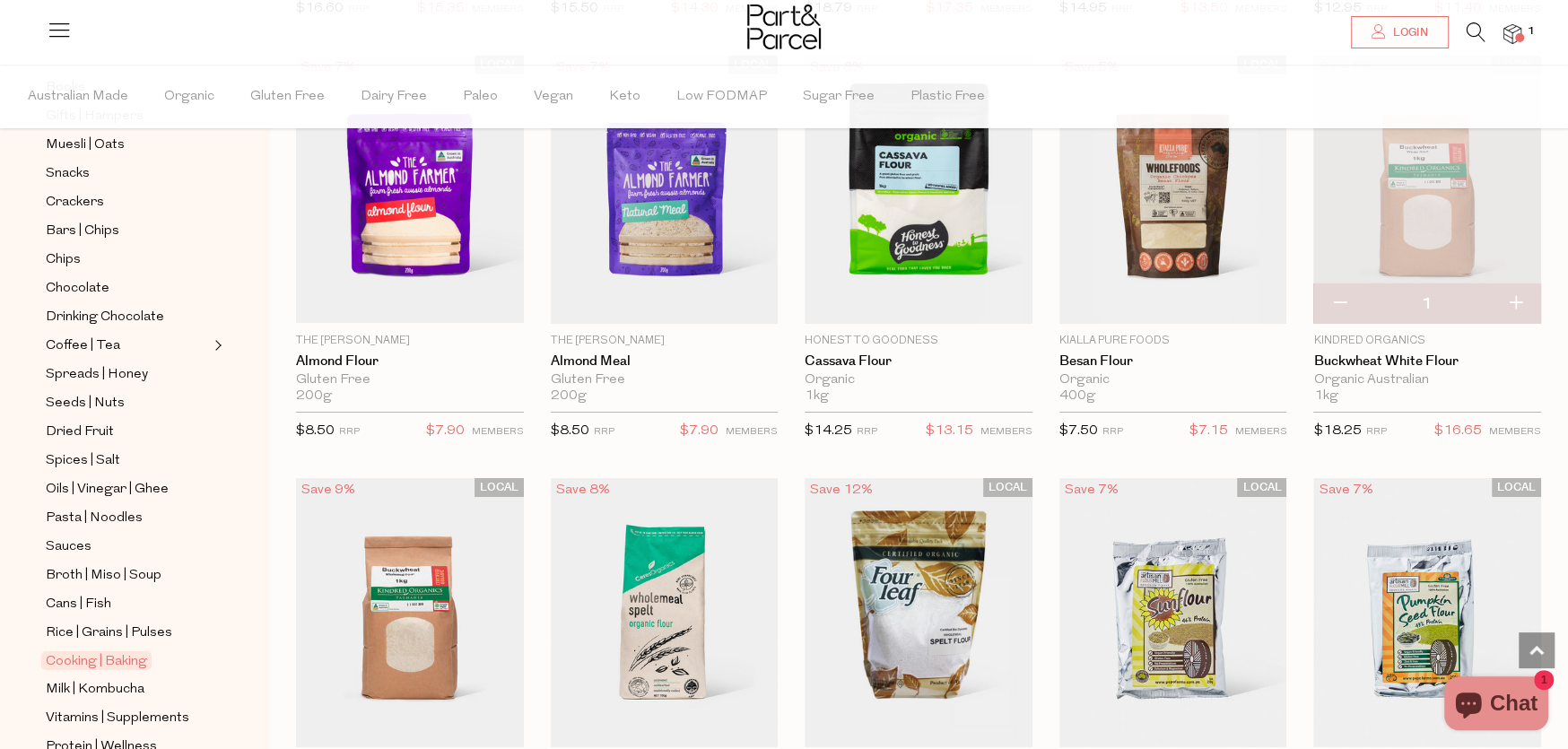
click at [1374, 251] on img at bounding box center [1427, 190] width 228 height 268
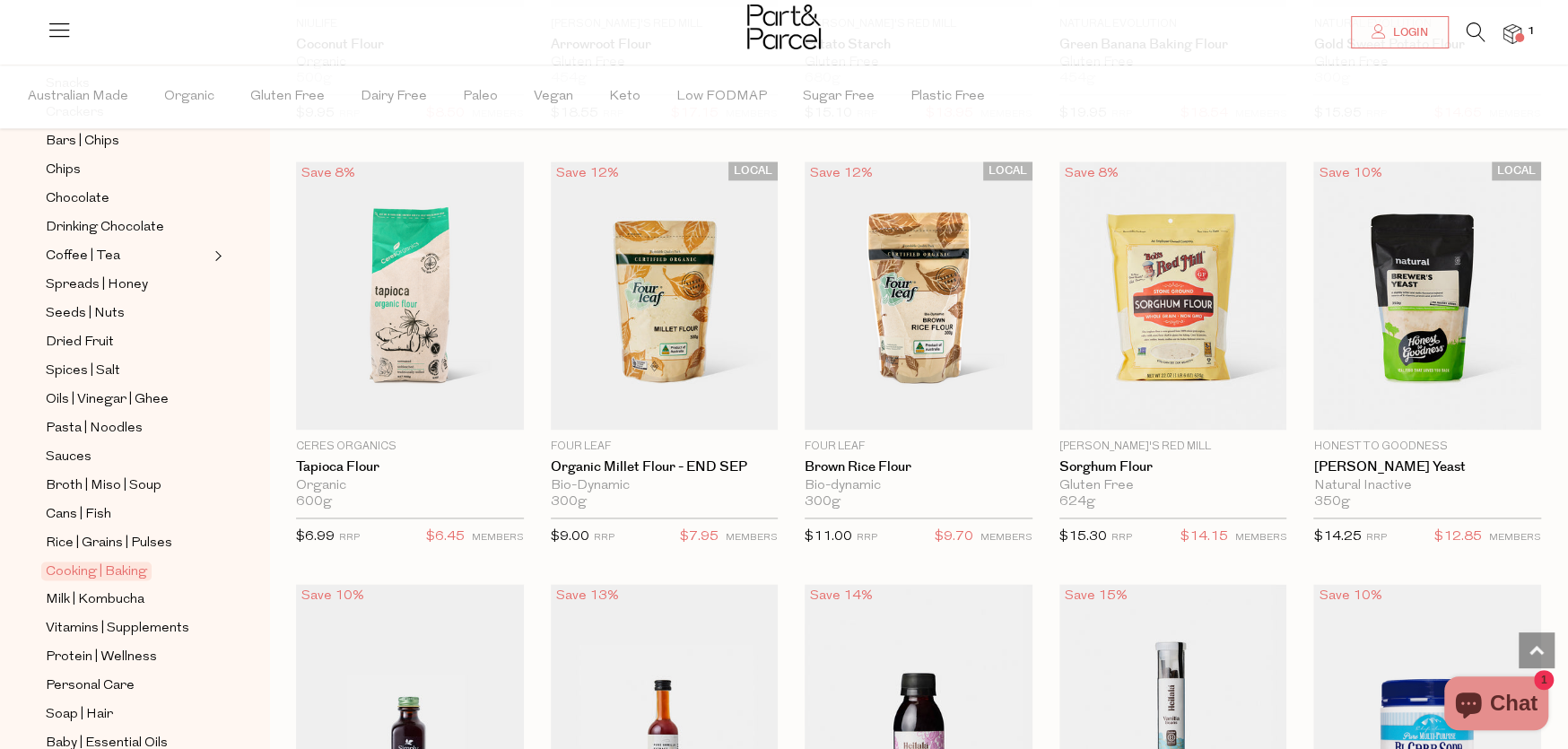
scroll to position [1731, 0]
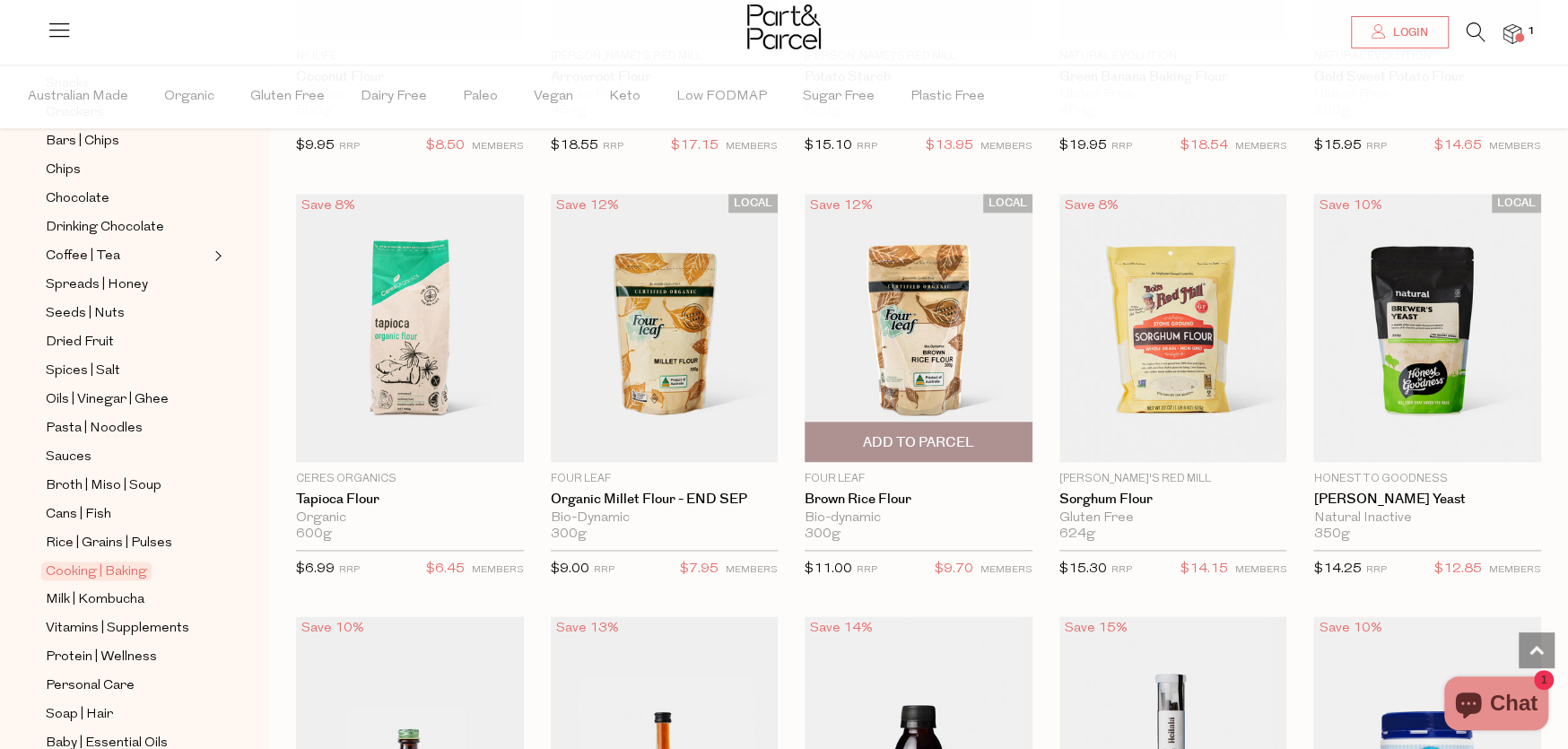
click at [911, 338] on img at bounding box center [919, 328] width 228 height 268
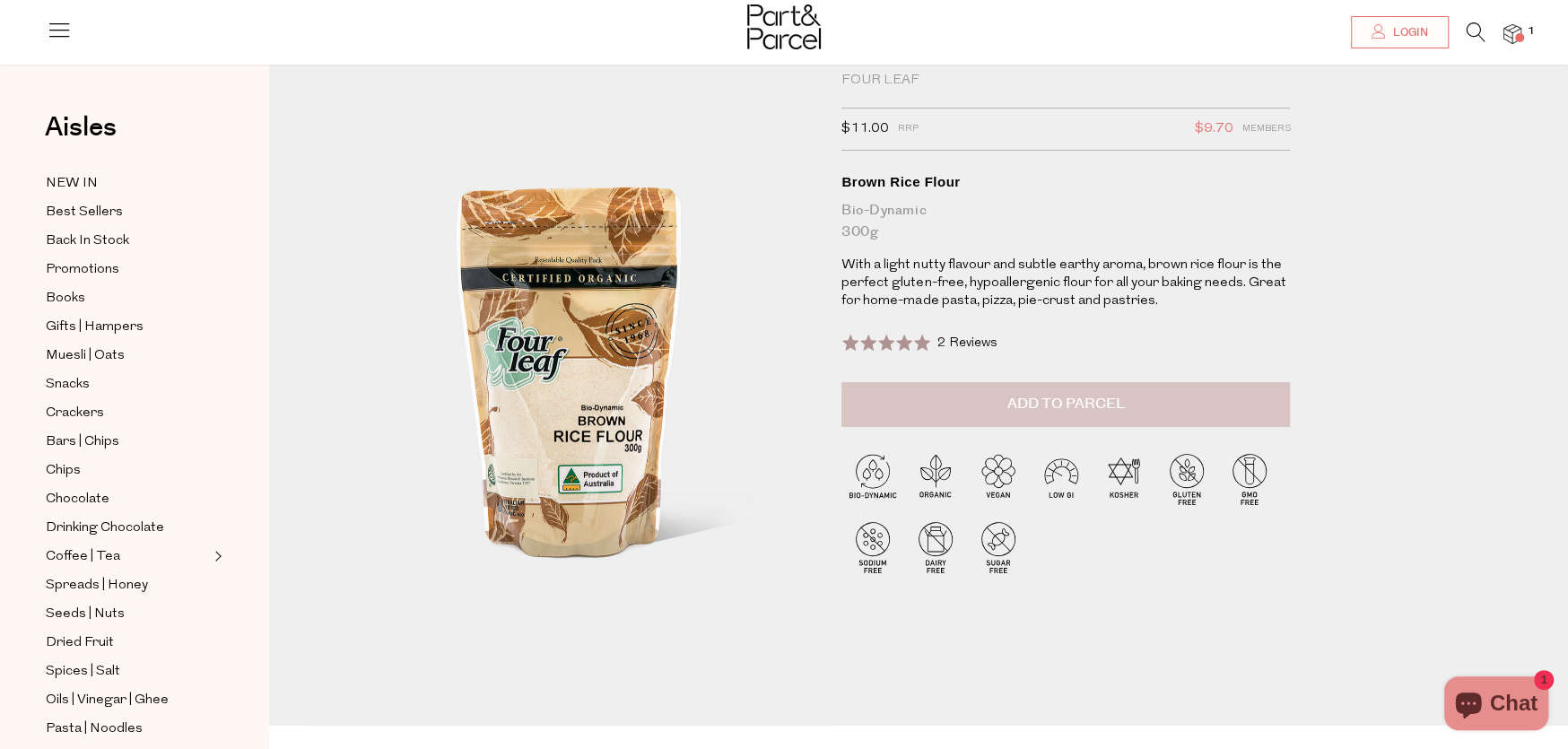
scroll to position [90, 0]
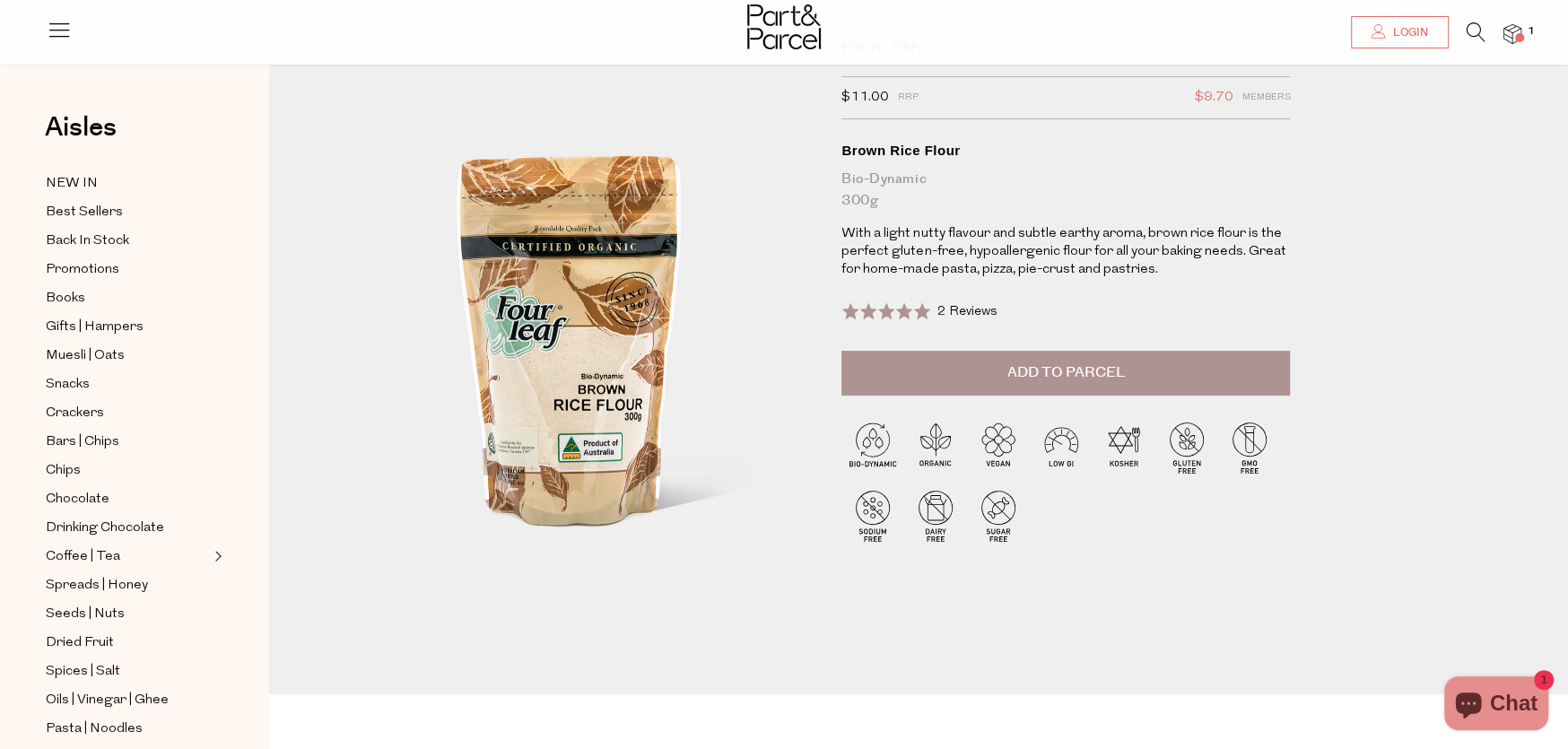
click at [874, 305] on span at bounding box center [886, 311] width 90 height 18
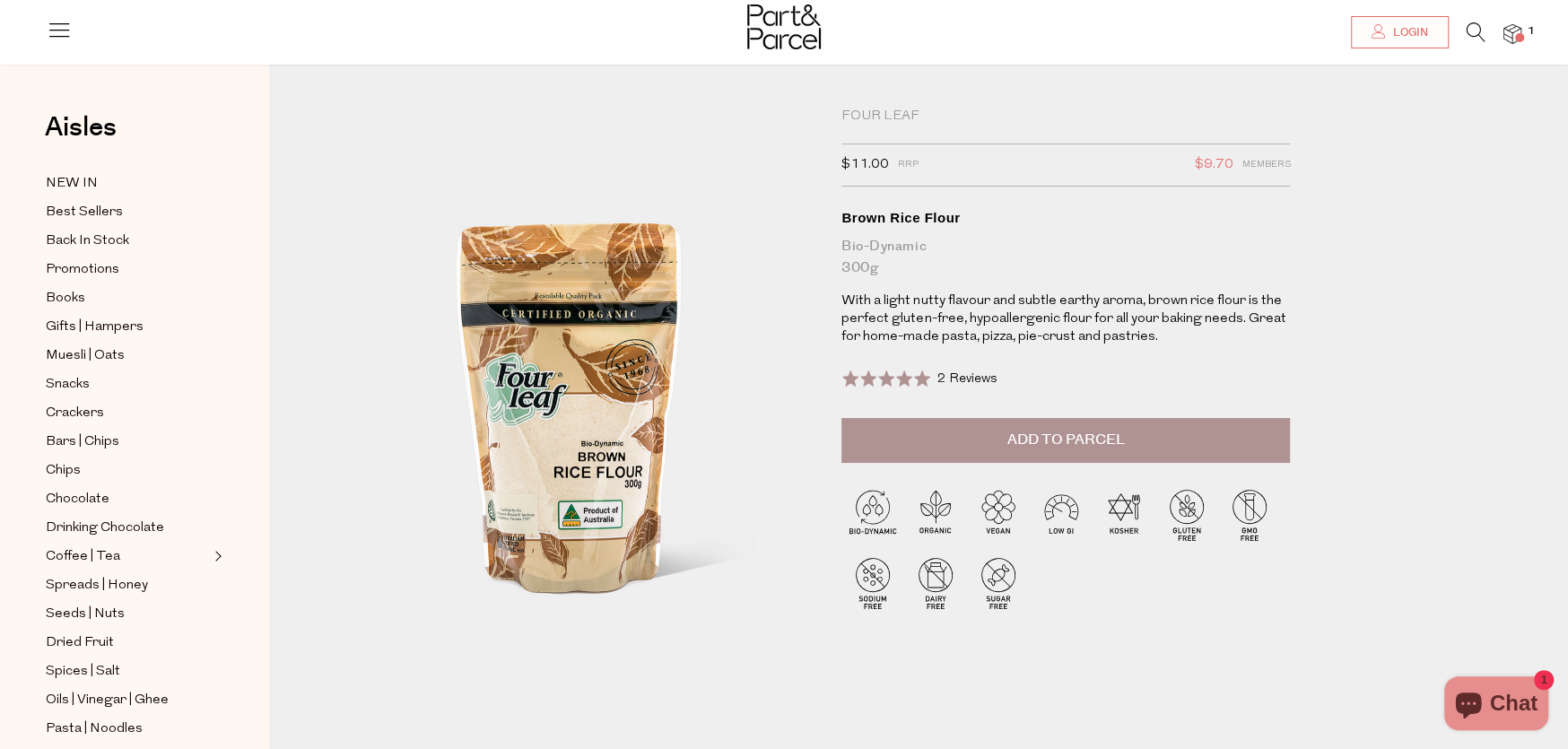
scroll to position [0, 0]
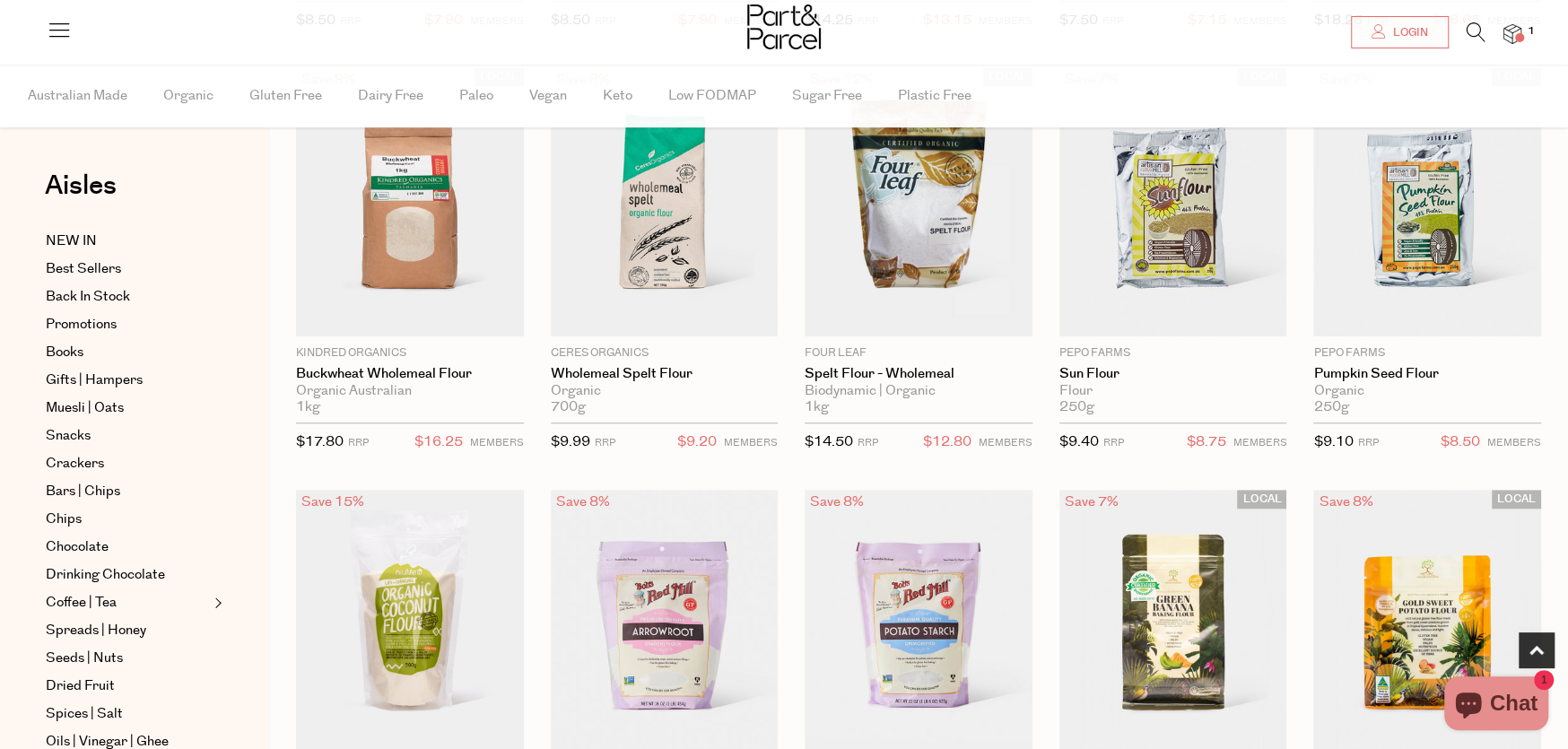
scroll to position [1722, 0]
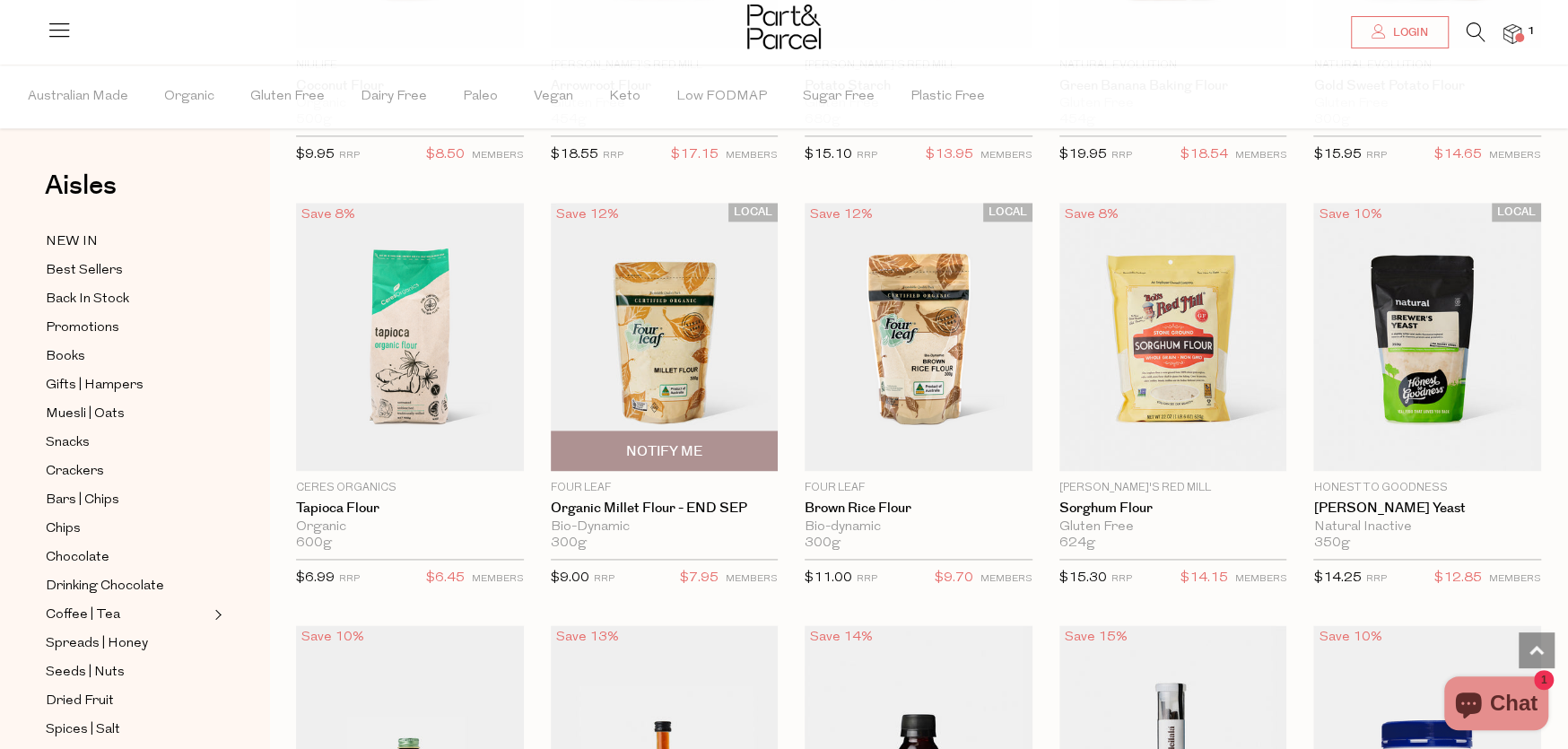
click at [637, 370] on img at bounding box center [664, 337] width 228 height 268
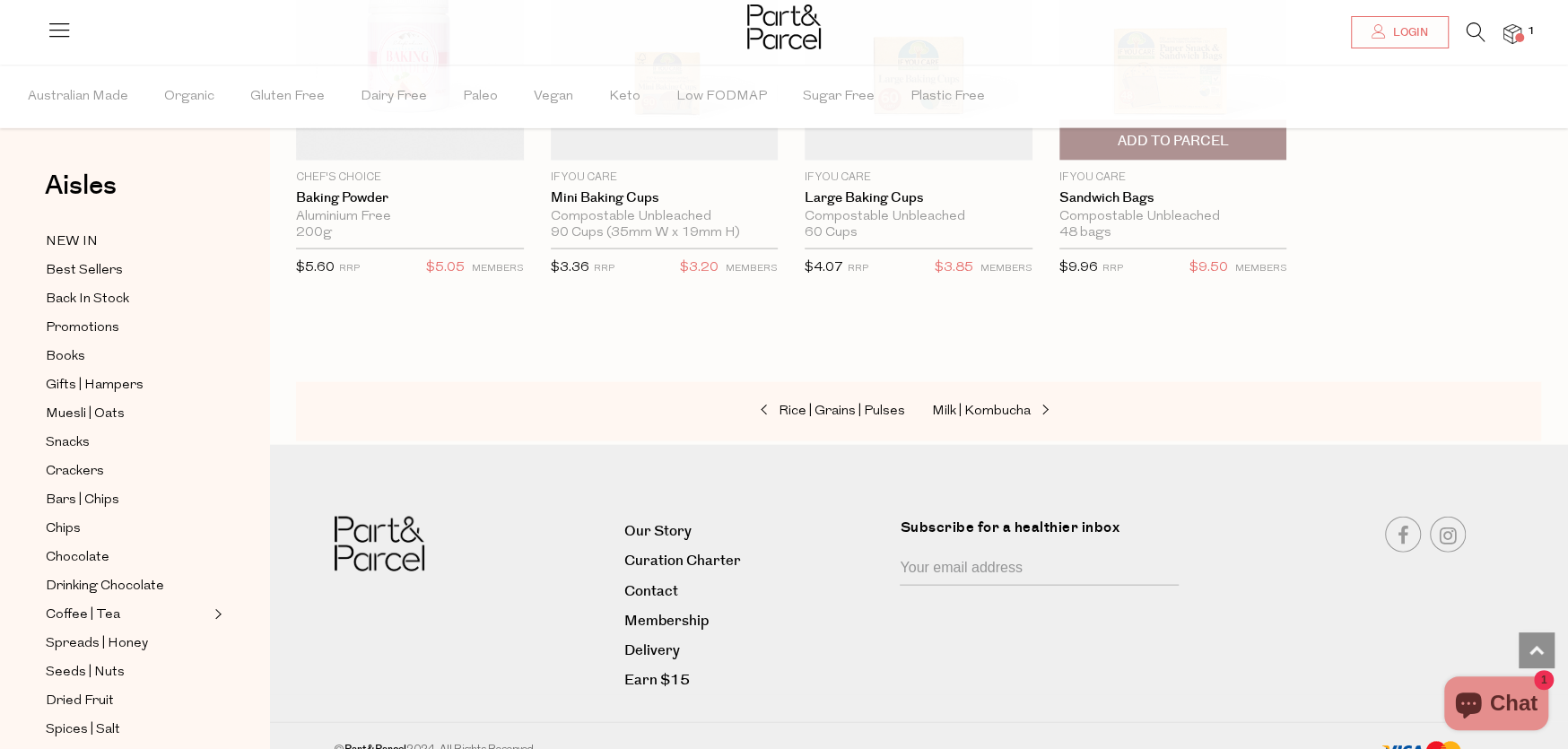
scroll to position [2897, 0]
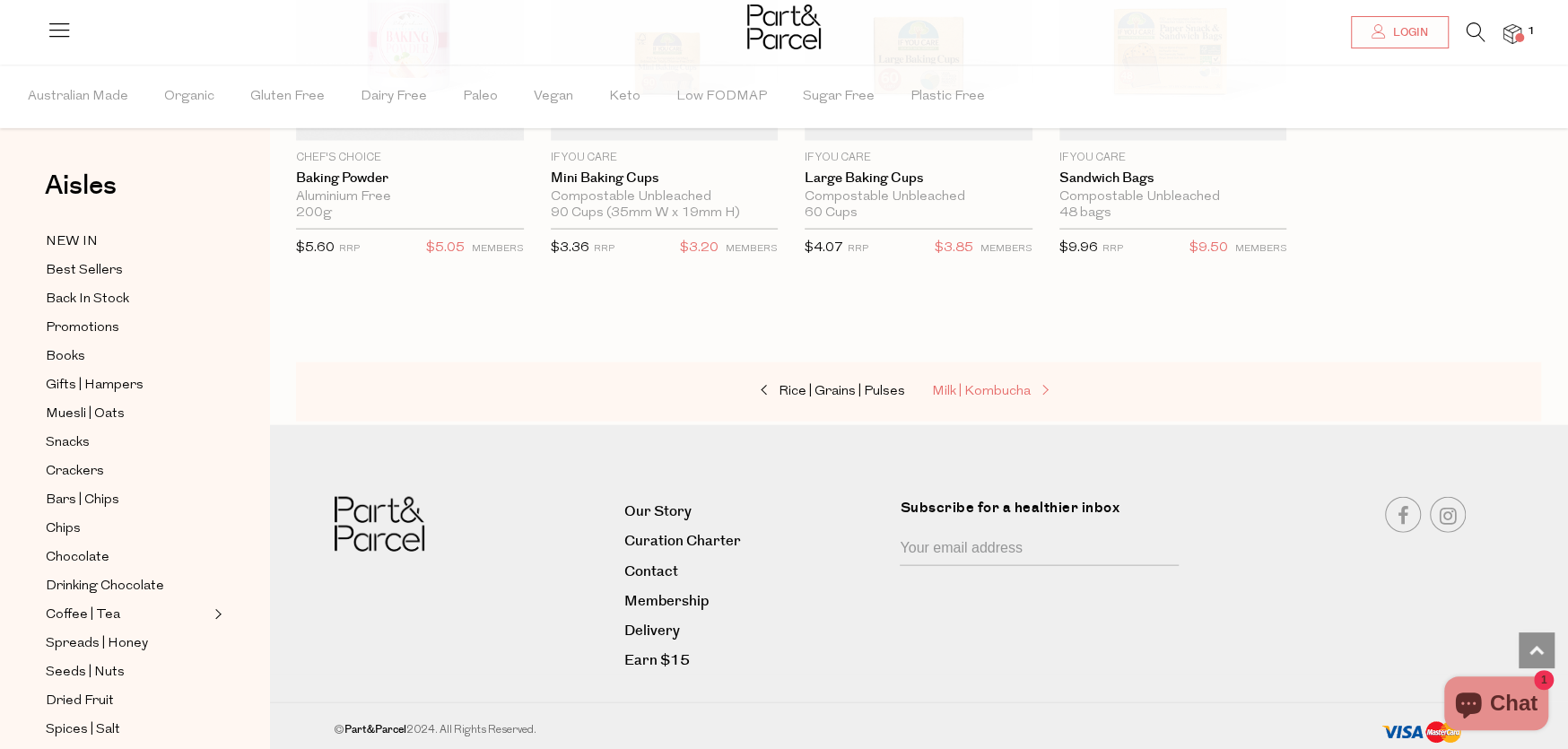
click at [984, 385] on span "Milk | Kombucha" at bounding box center [981, 392] width 99 height 14
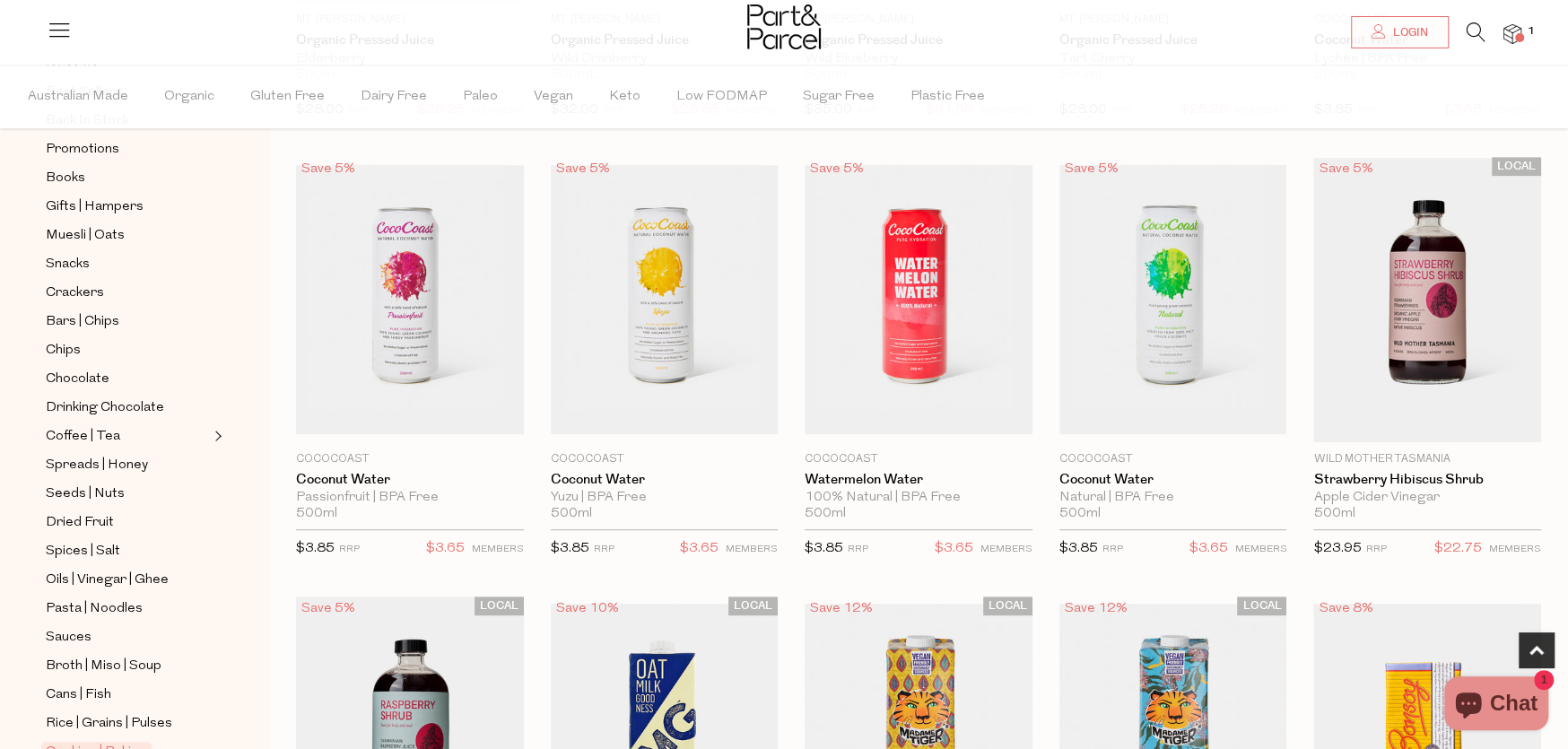
scroll to position [179, 0]
click at [144, 655] on span "Broth | Miso | Soup" at bounding box center [104, 666] width 116 height 22
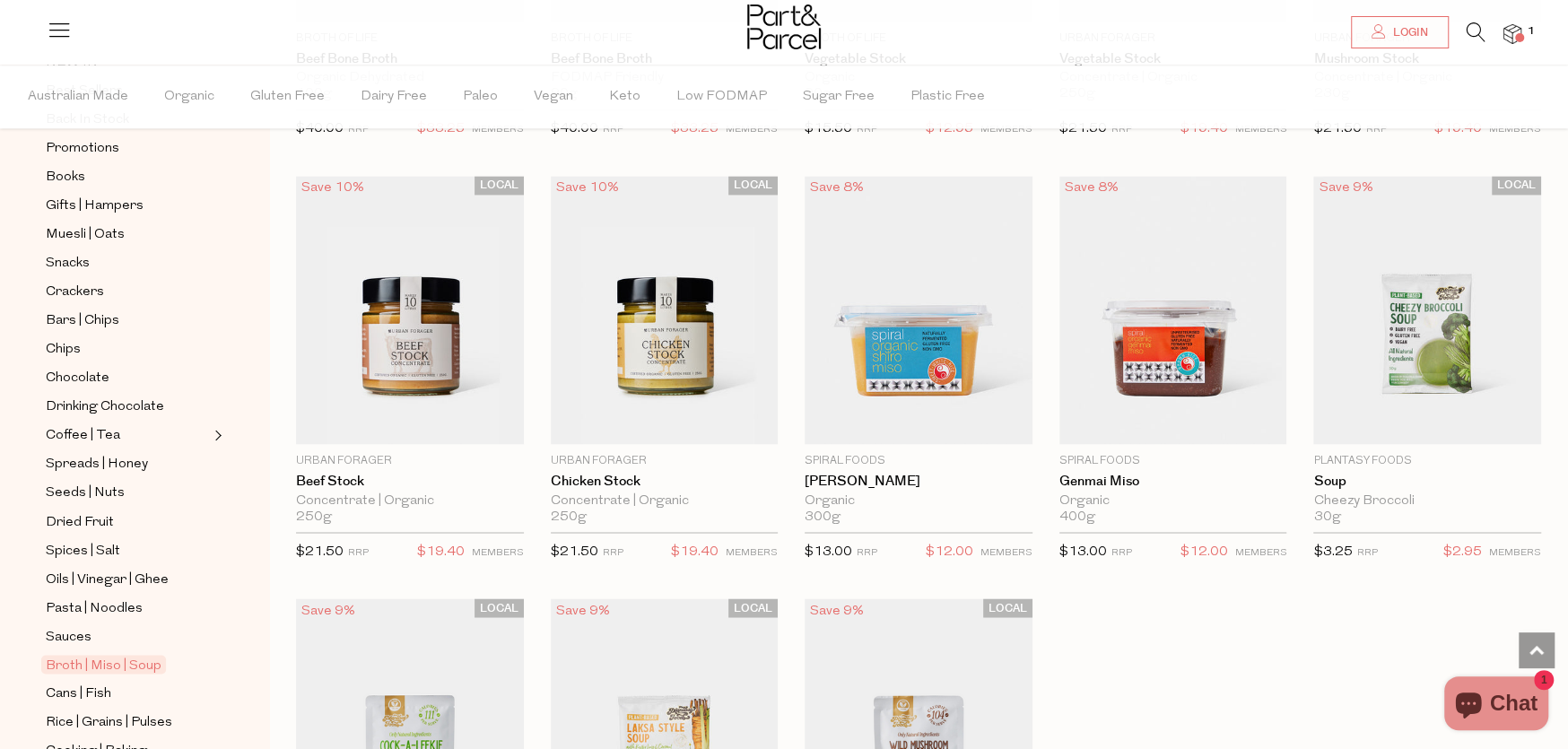
scroll to position [2163, 0]
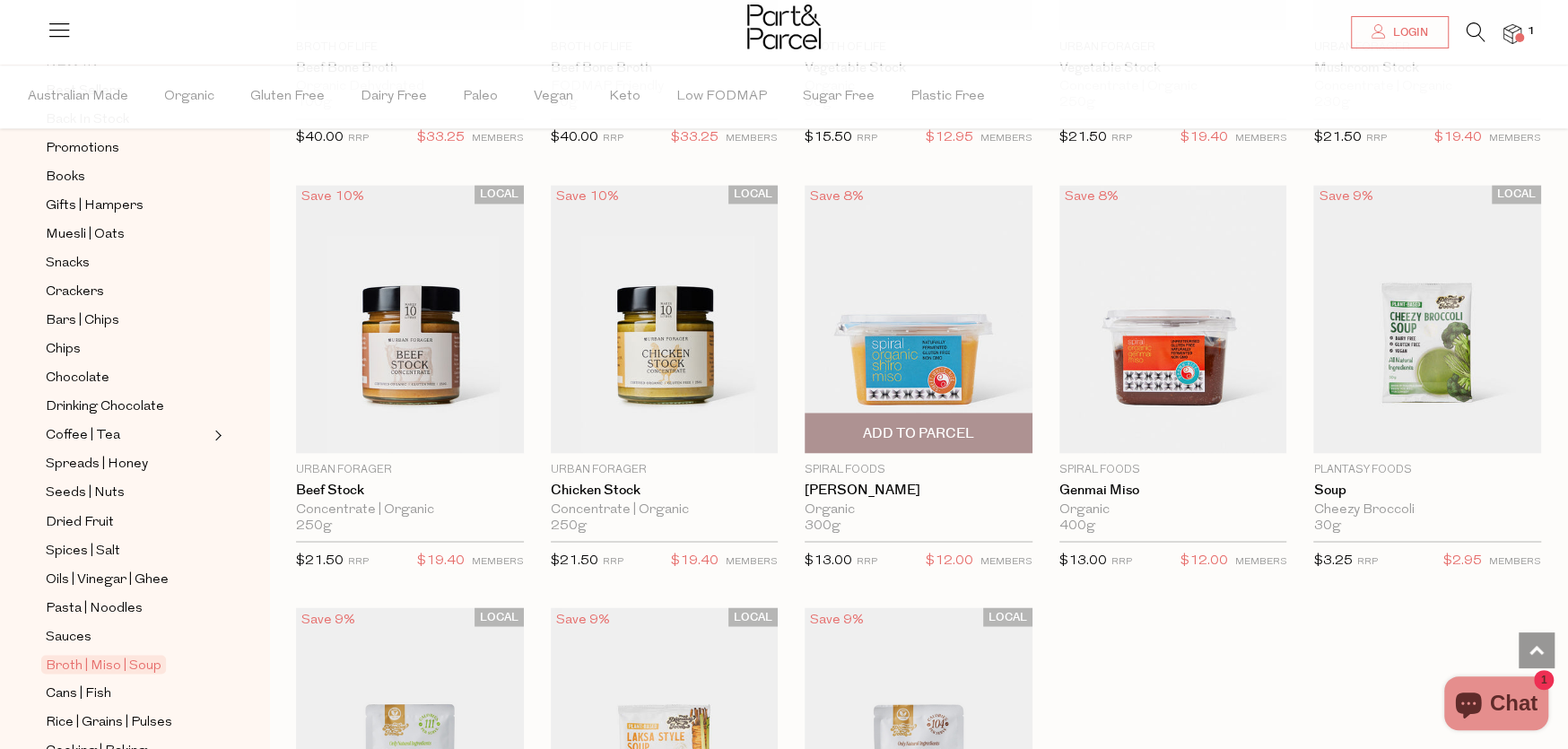
click at [879, 377] on img at bounding box center [919, 319] width 228 height 268
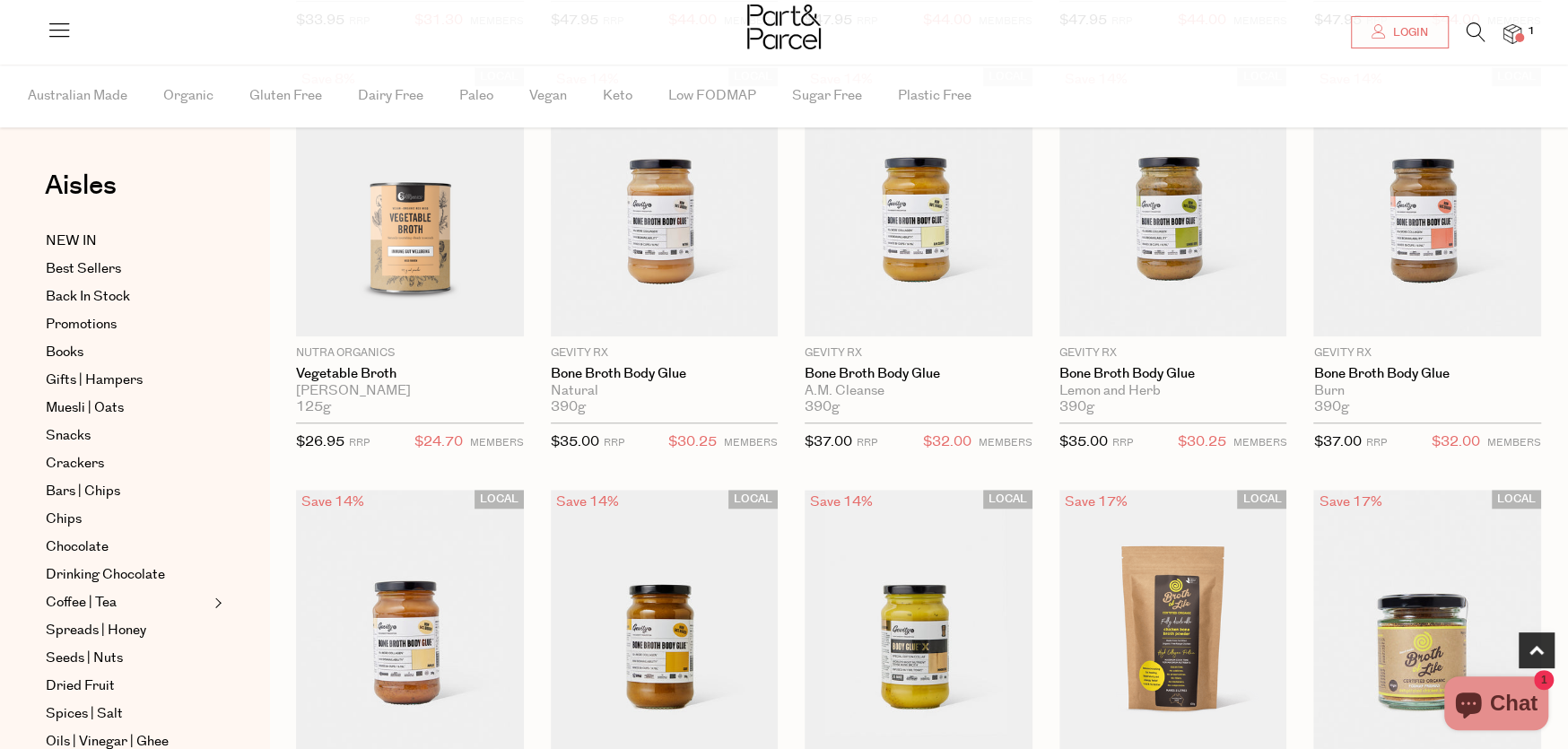
scroll to position [2150, 0]
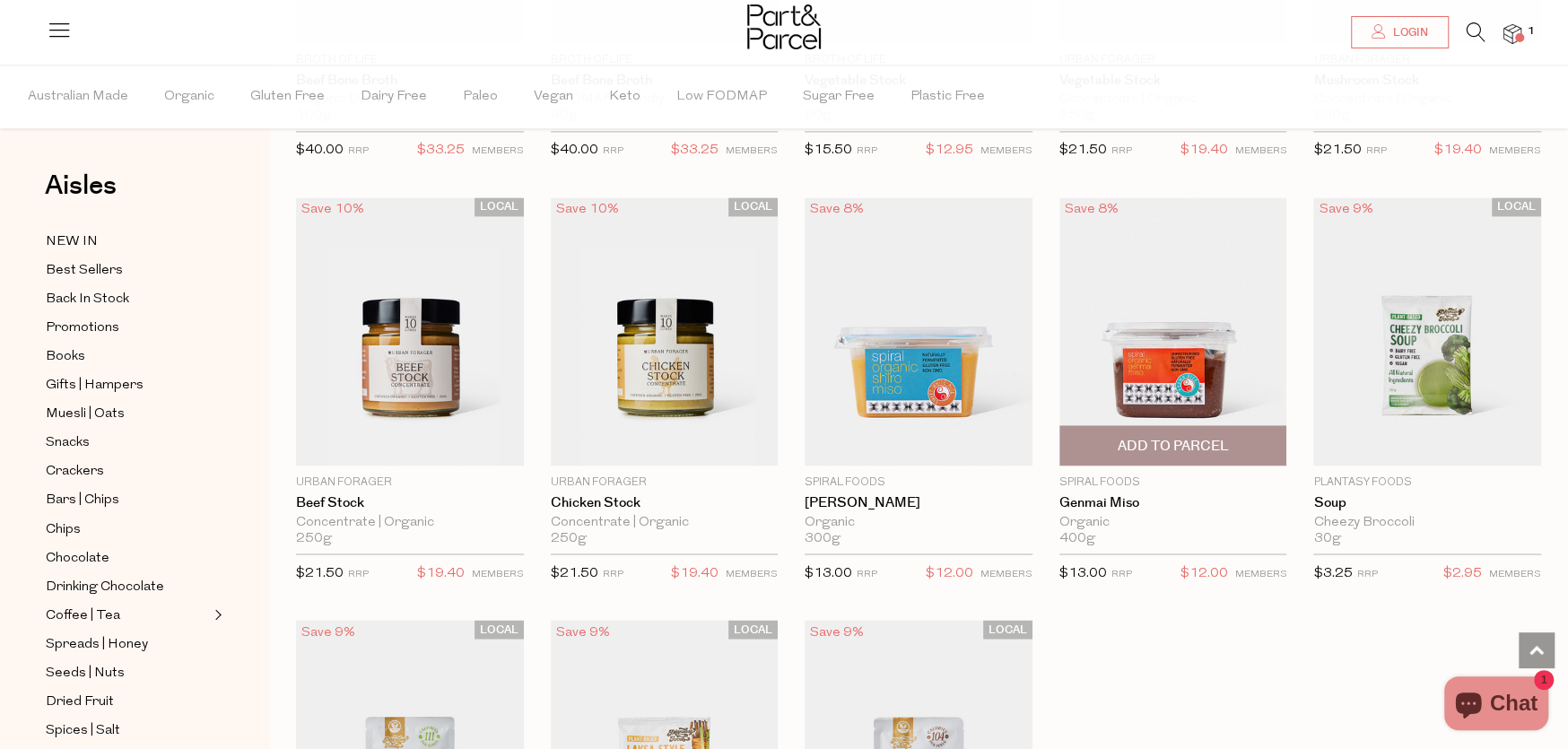
click at [1191, 357] on img at bounding box center [1173, 332] width 228 height 268
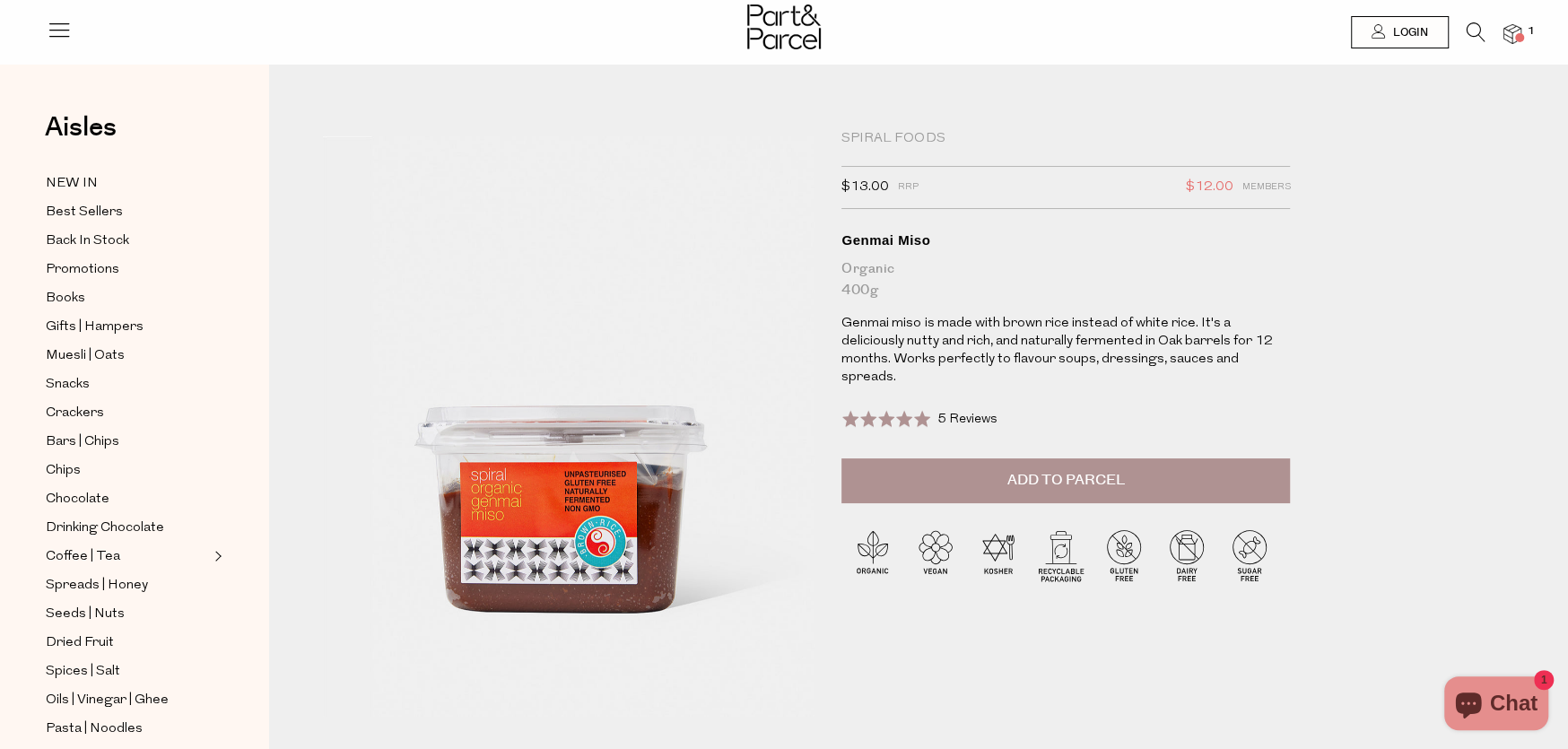
click at [543, 501] on img at bounding box center [569, 426] width 492 height 581
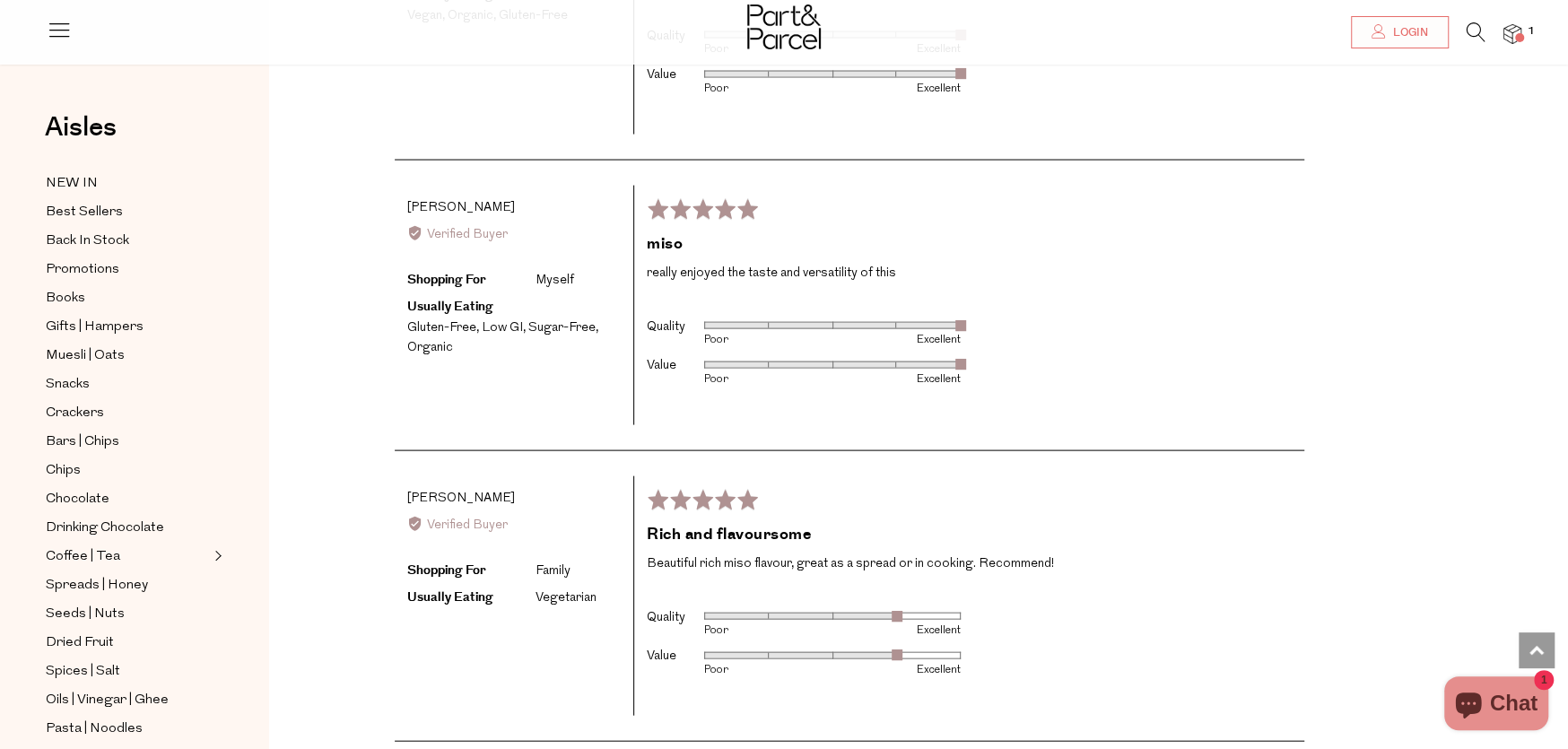
scroll to position [2651, 0]
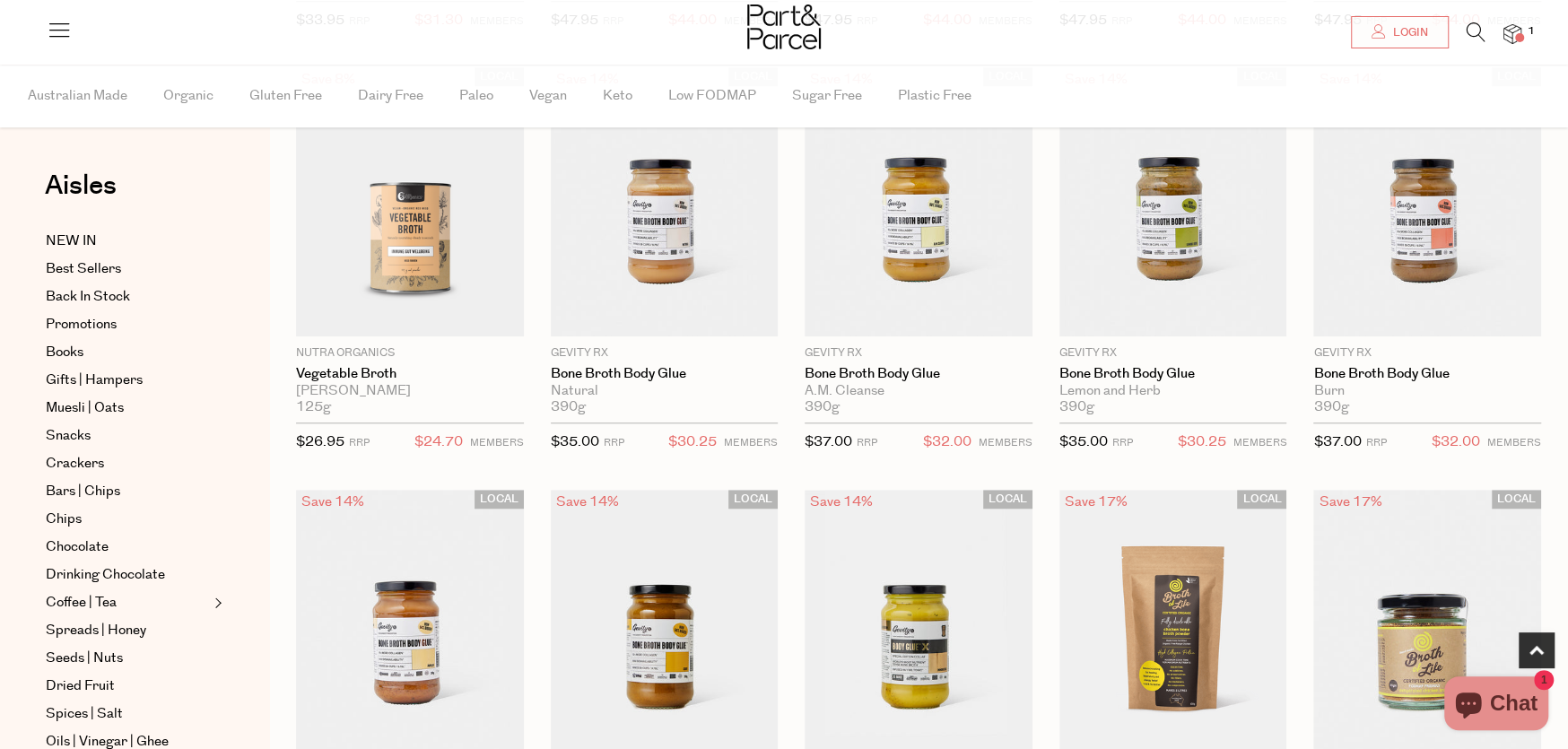
scroll to position [2137, 0]
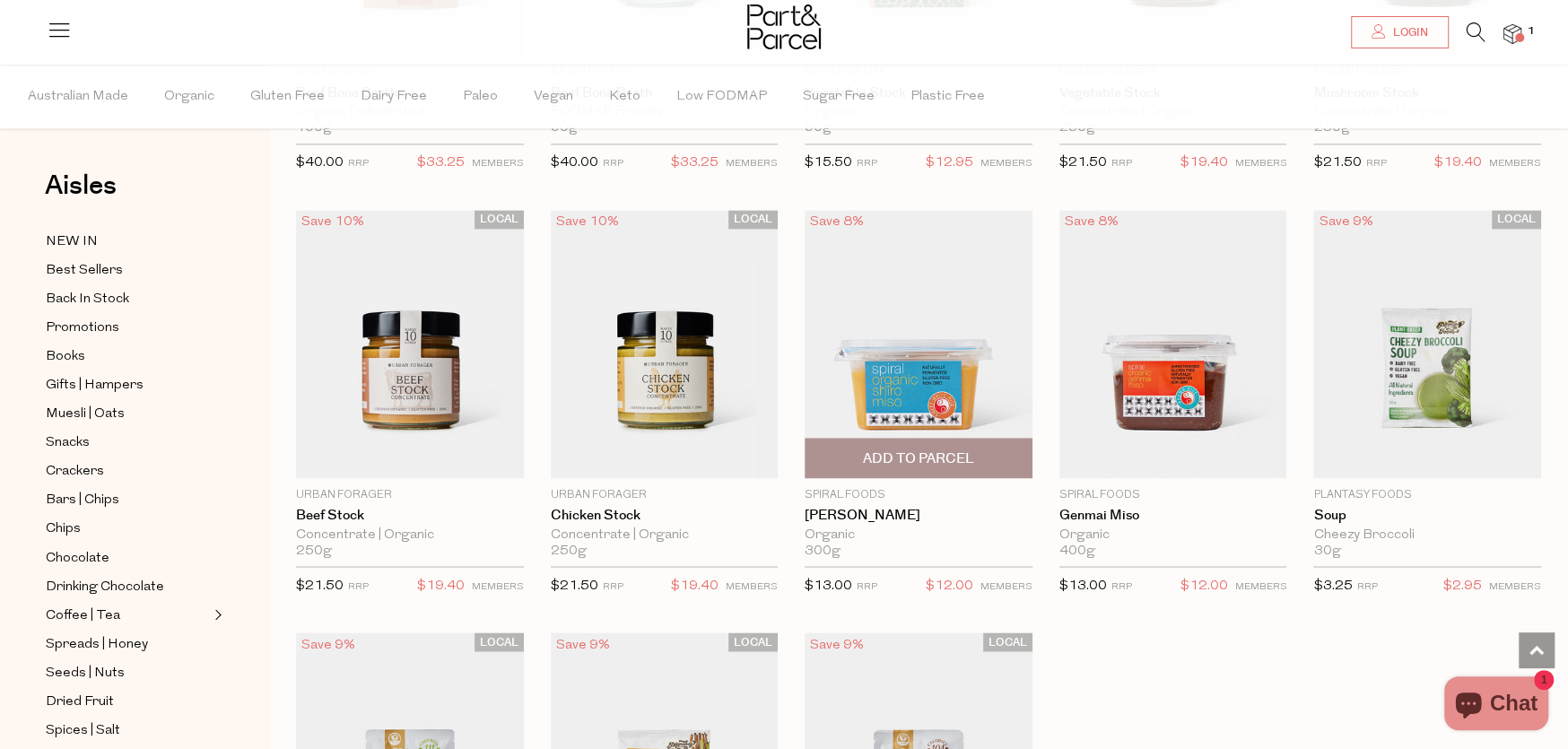
click at [911, 380] on img at bounding box center [919, 344] width 228 height 268
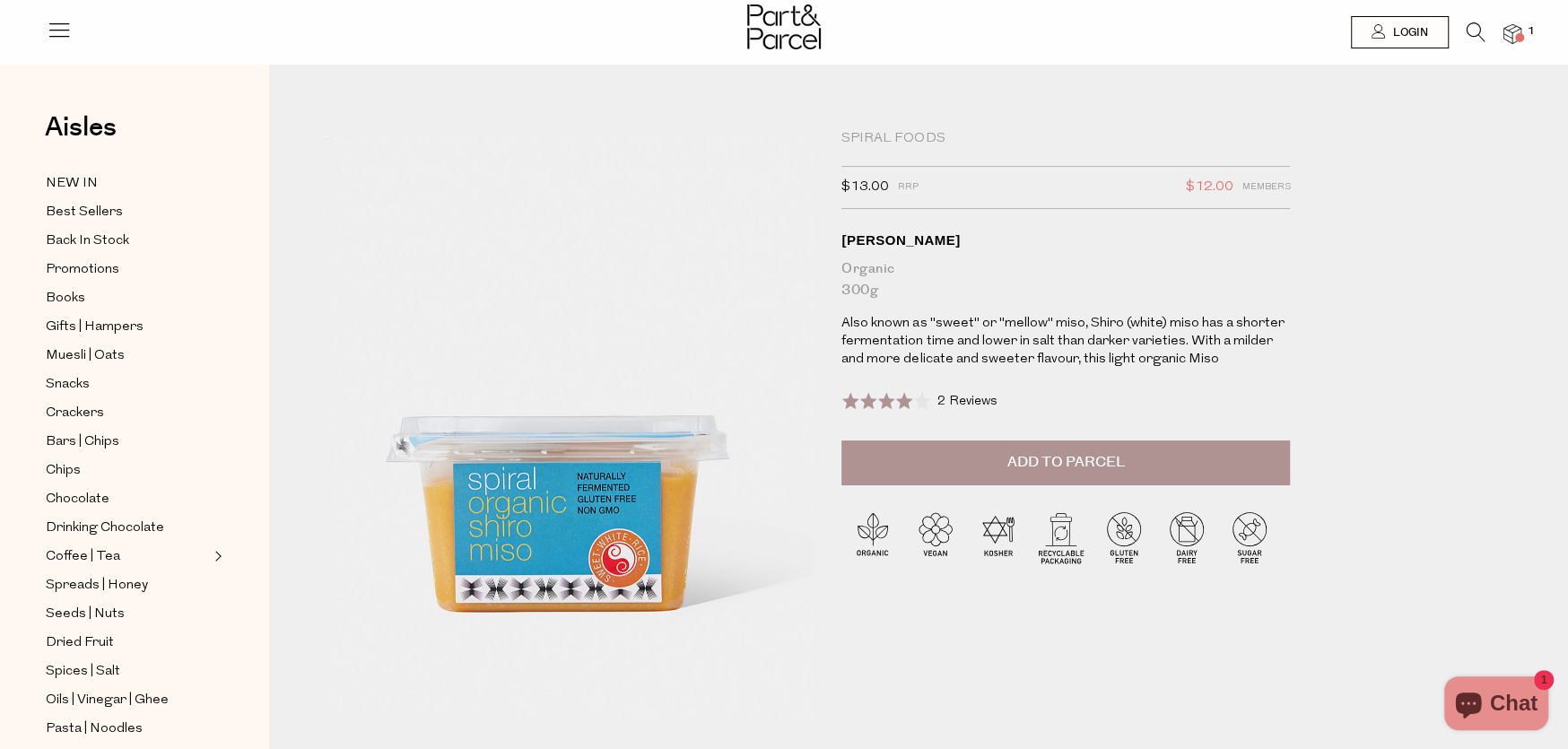
click at [944, 331] on p "Also known as "sweet" or "mellow" miso, Shiro (white) miso has a shorter fermen…" at bounding box center [1066, 342] width 449 height 54
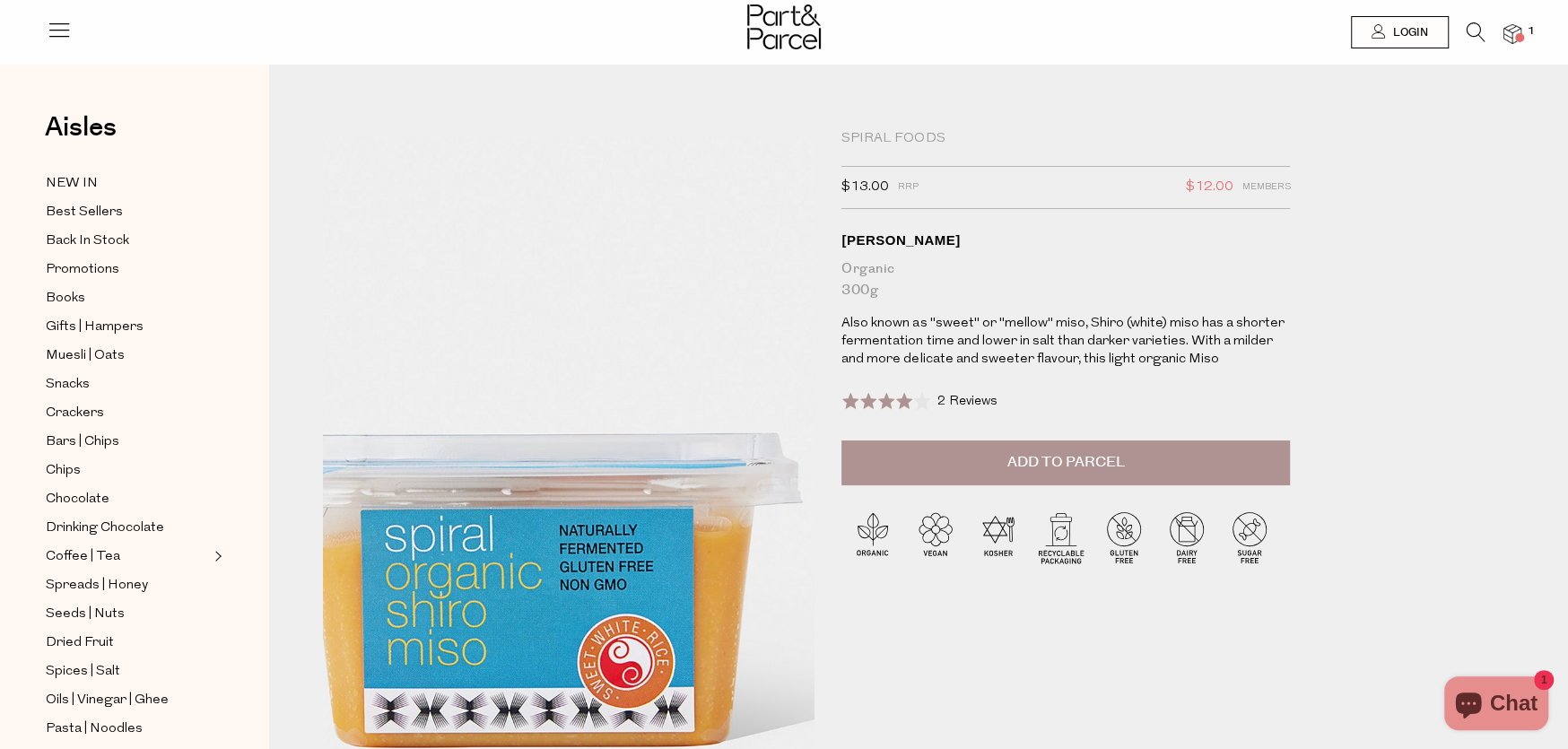
click at [606, 481] on img at bounding box center [546, 450] width 786 height 928
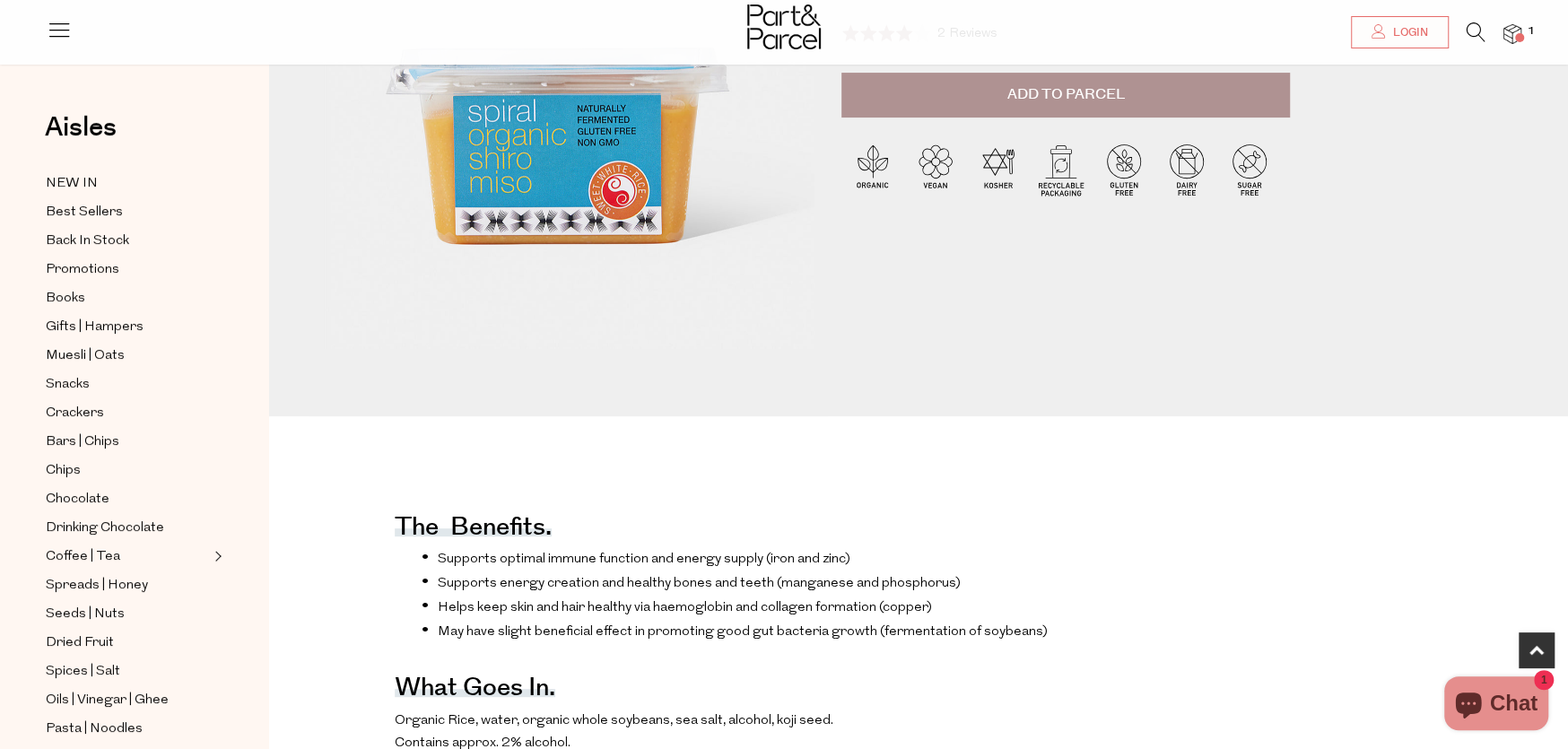
scroll to position [269, 0]
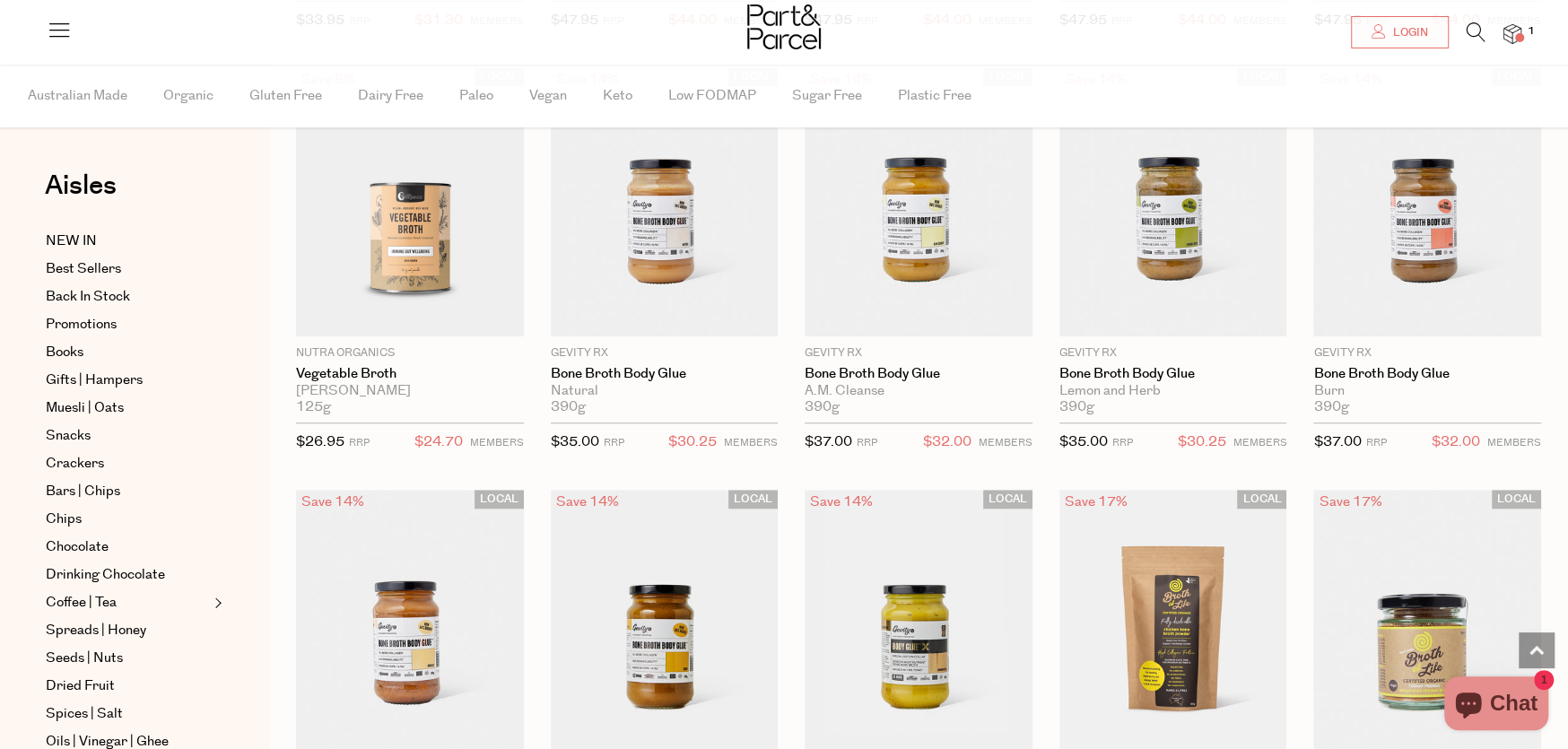
scroll to position [2125, 0]
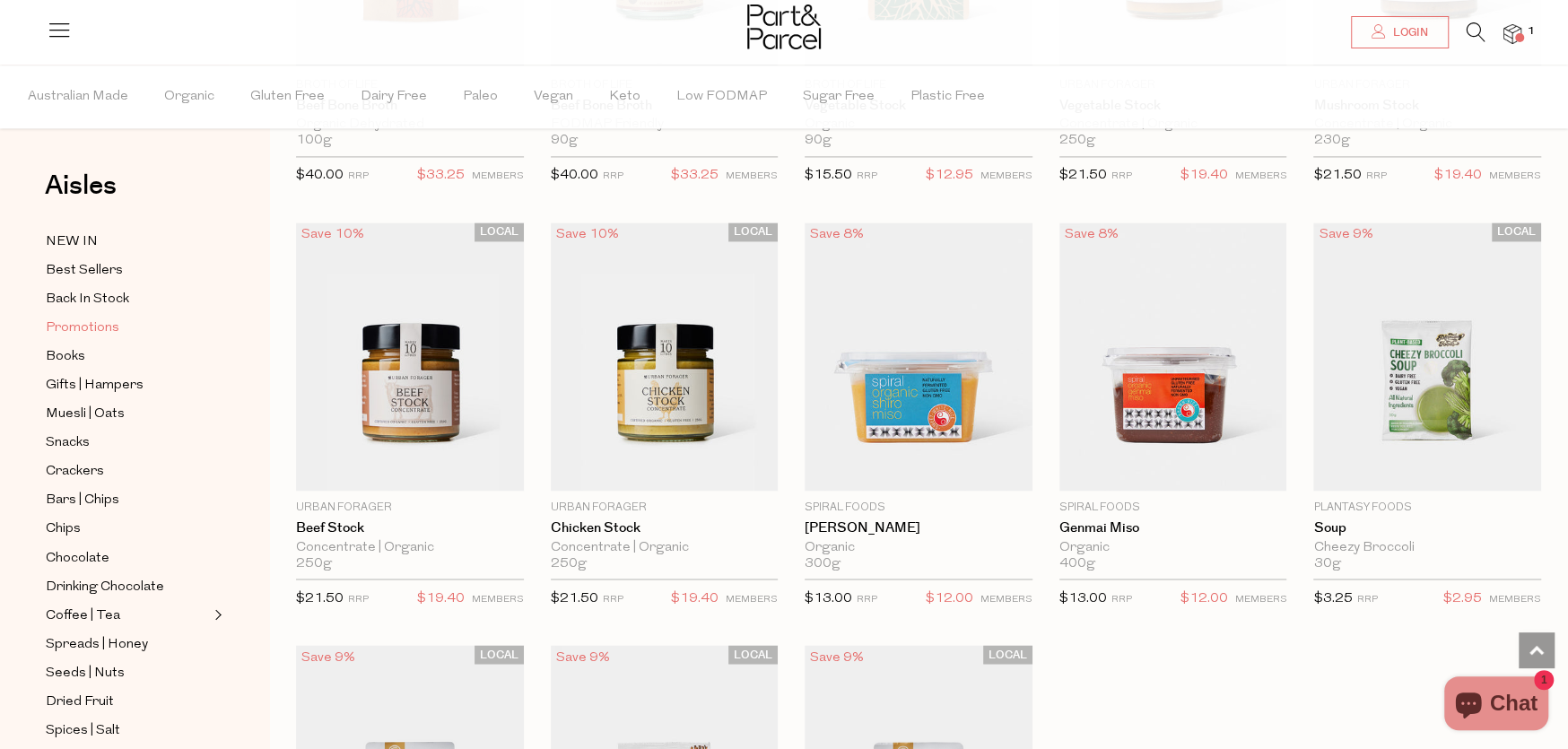
click at [93, 318] on span "Promotions" at bounding box center [82, 328] width 73 height 22
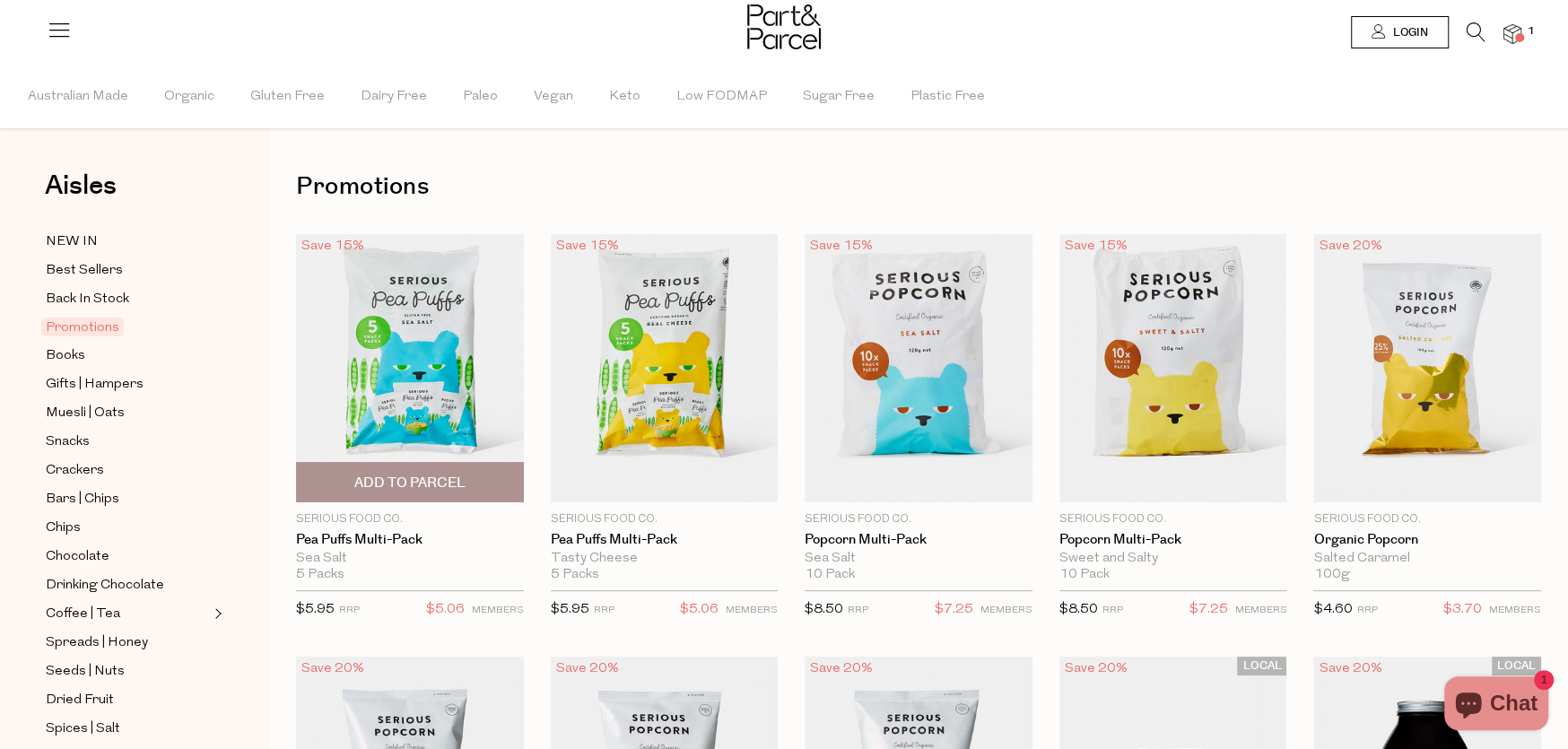
click at [401, 353] on img at bounding box center [409, 368] width 228 height 268
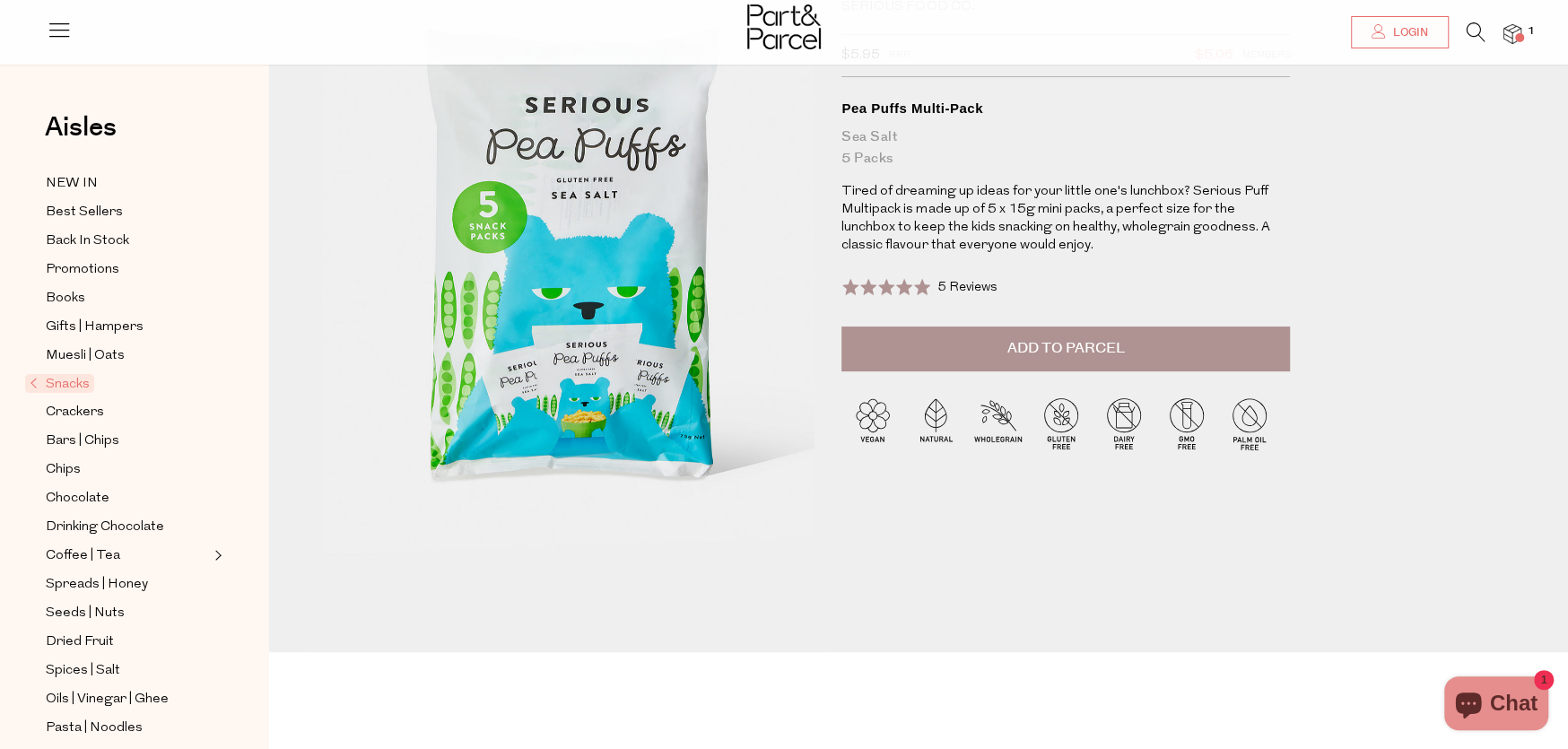
scroll to position [90, 0]
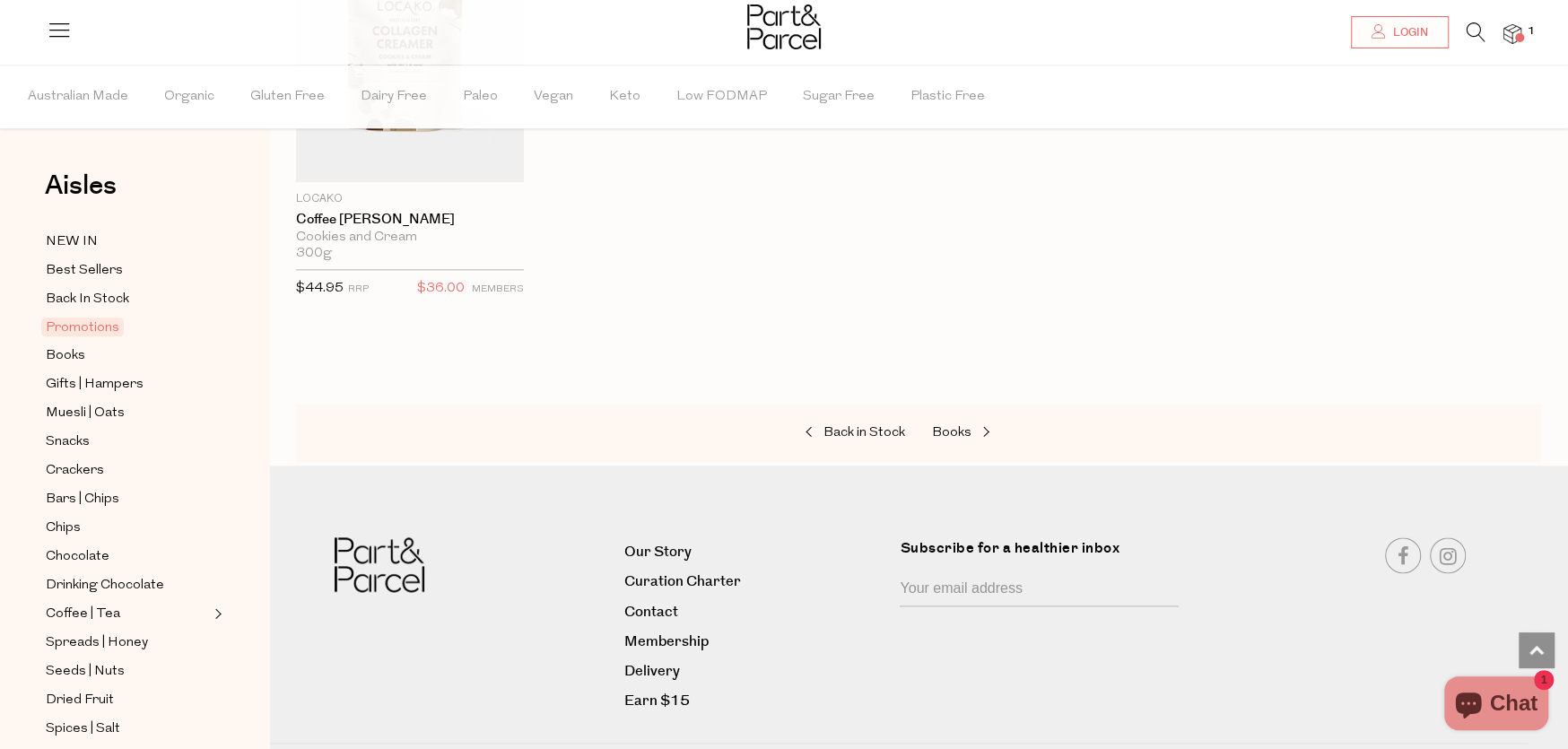
scroll to position [1615, 0]
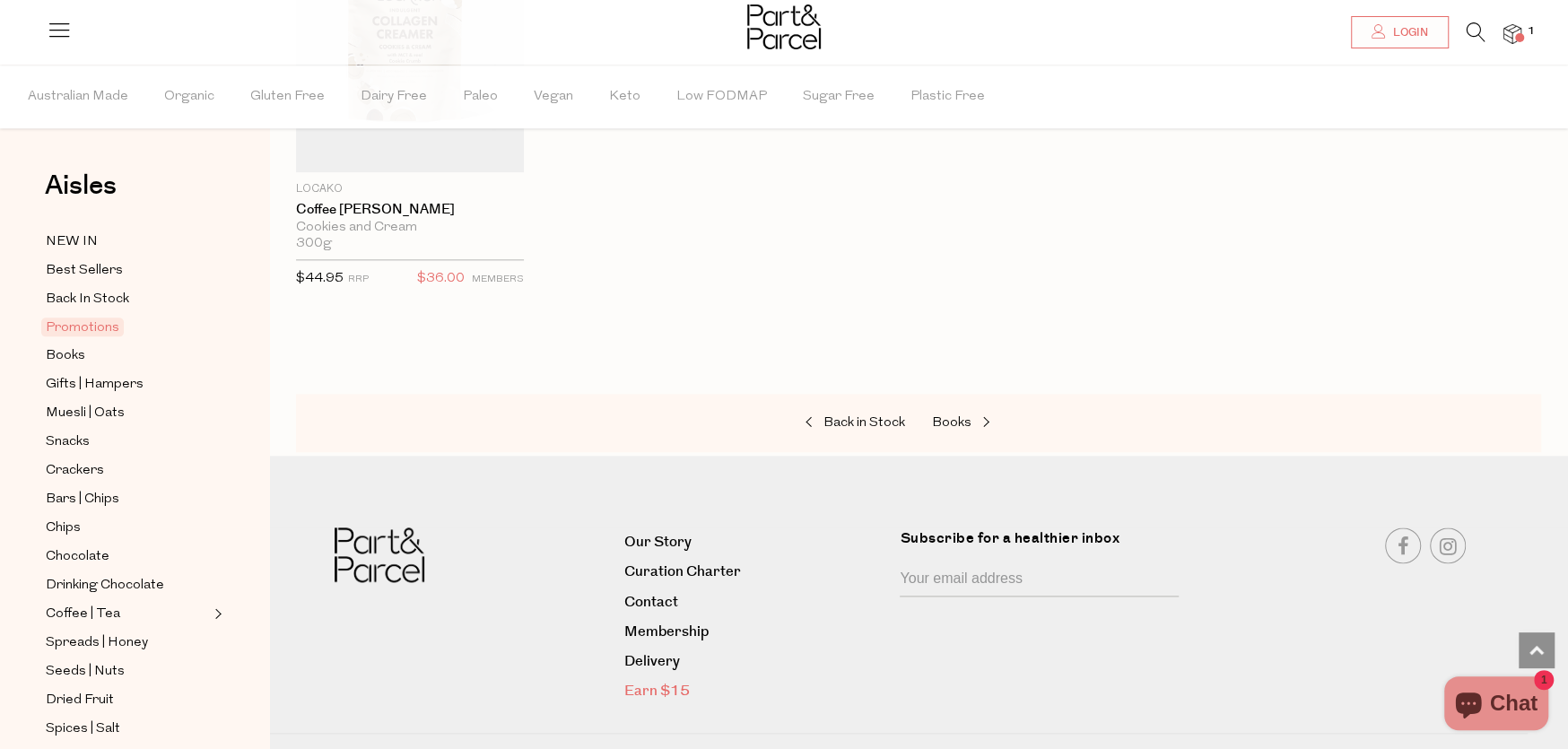
click at [654, 681] on link "Earn $15" at bounding box center [756, 690] width 262 height 24
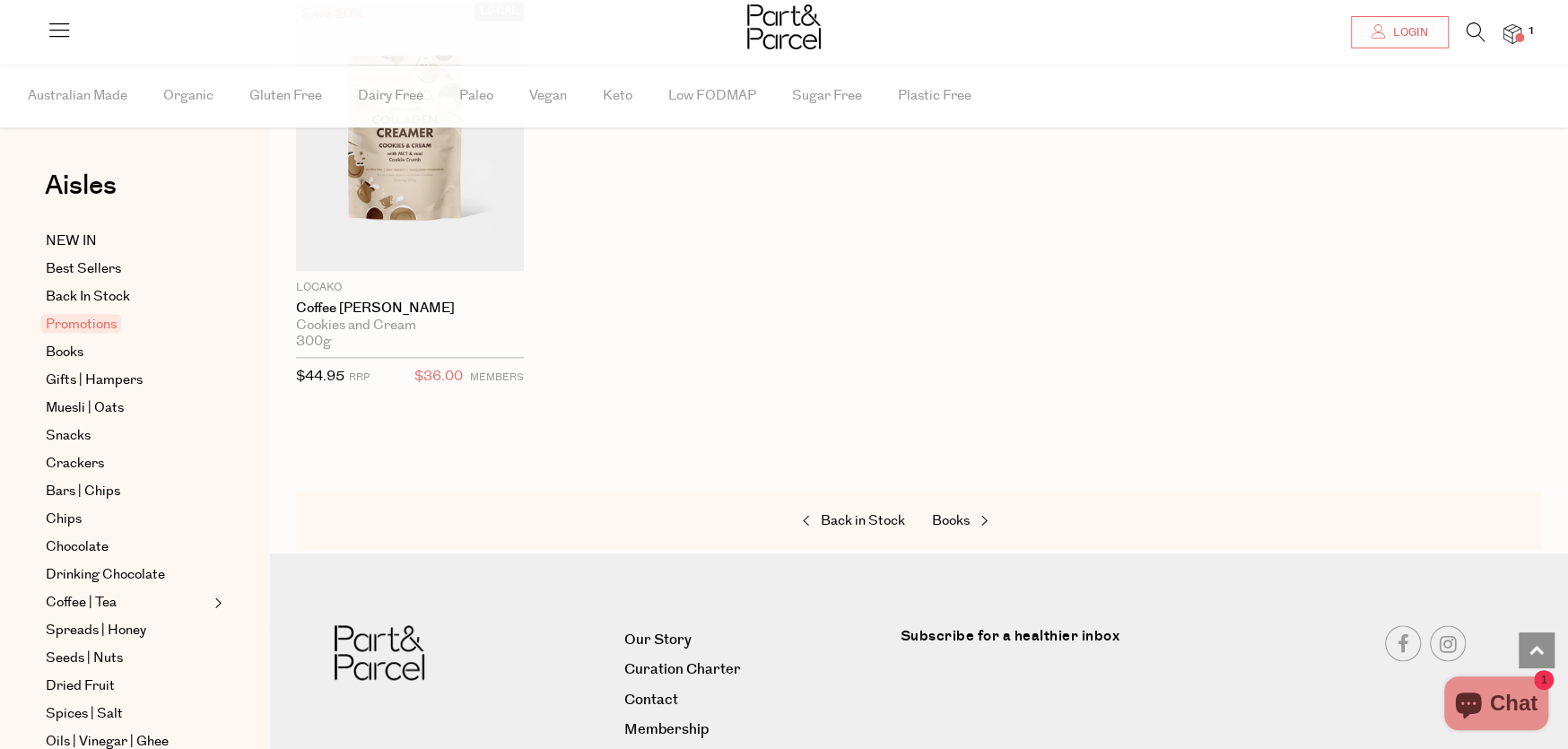
scroll to position [1503, 0]
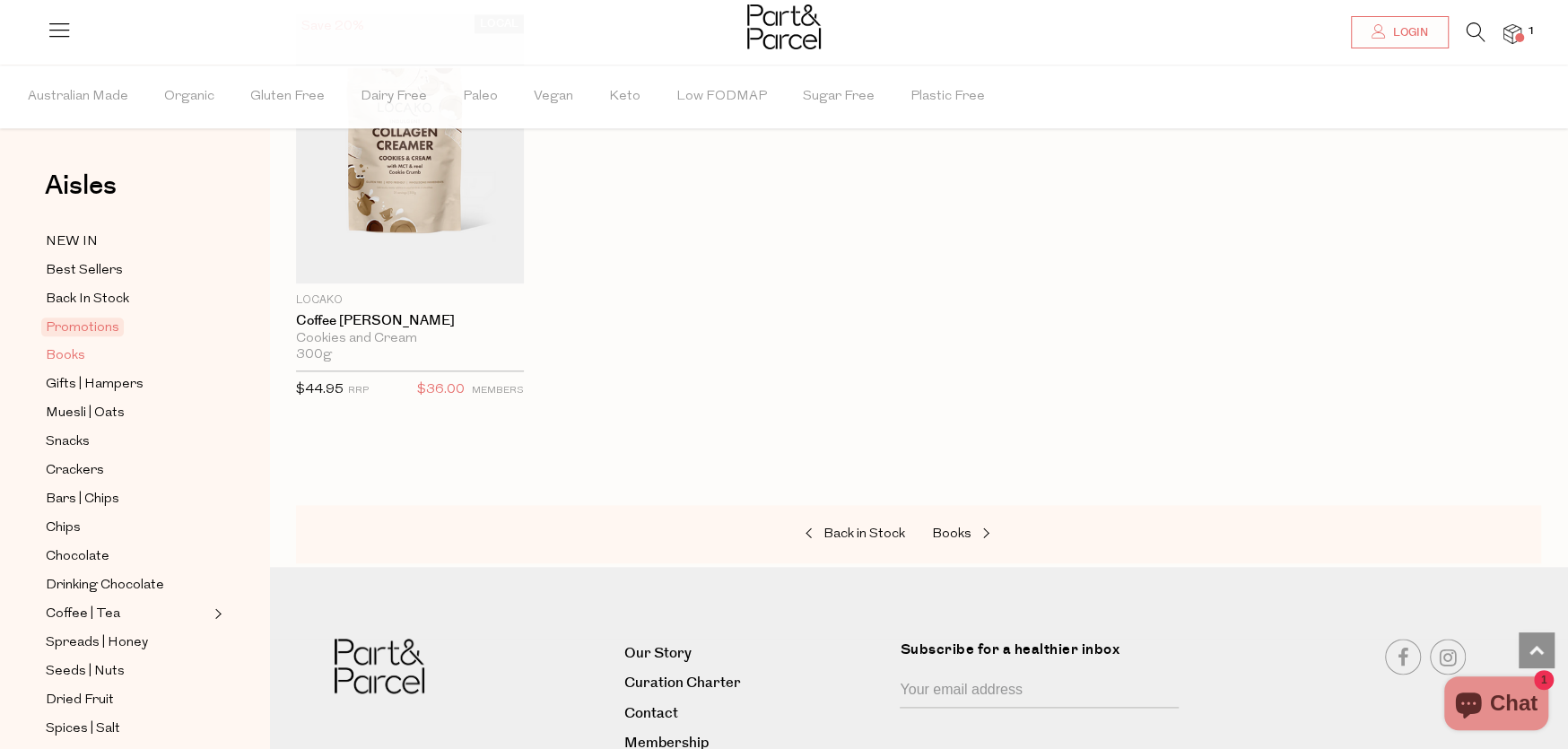
click at [71, 347] on span "Books" at bounding box center [66, 356] width 39 height 22
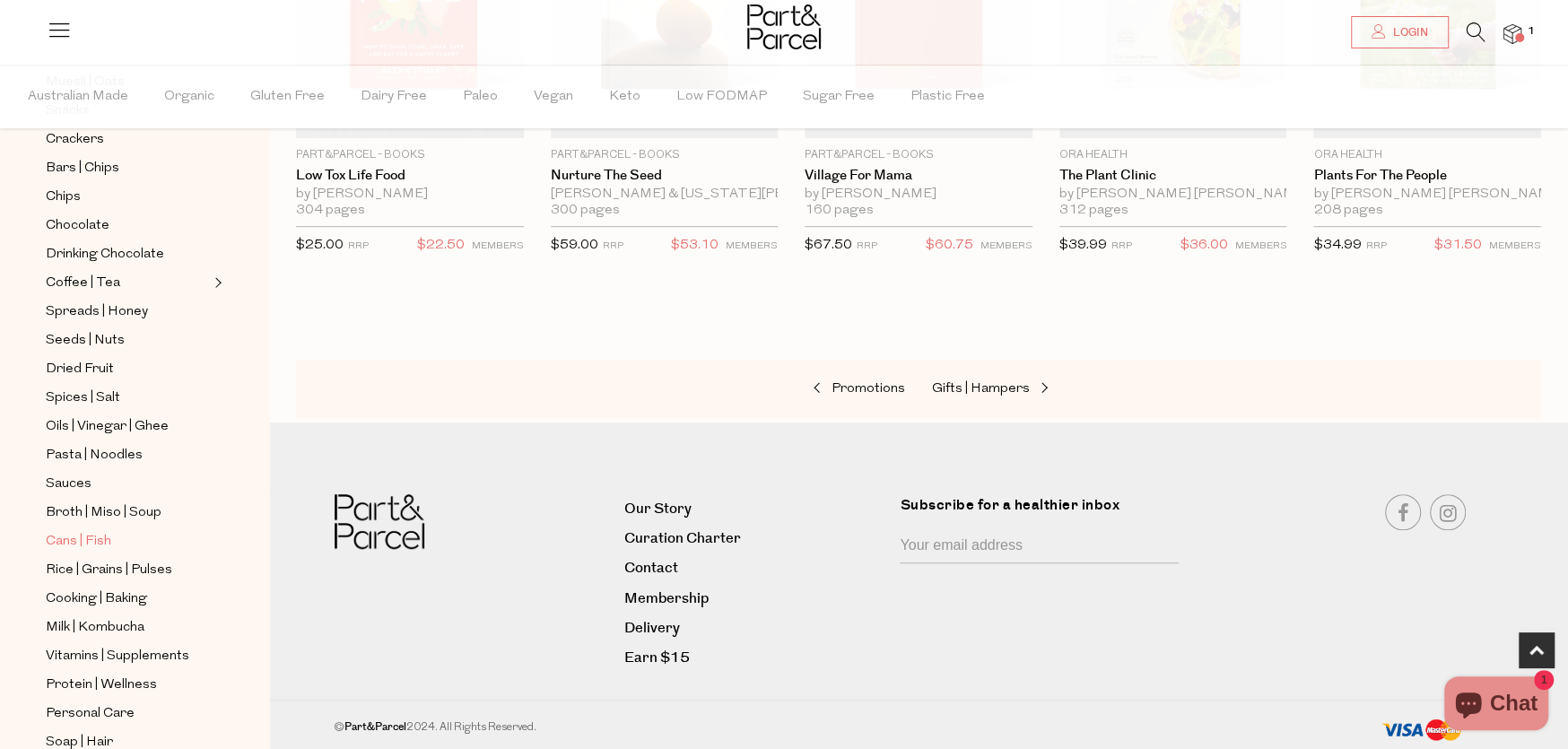
scroll to position [358, 0]
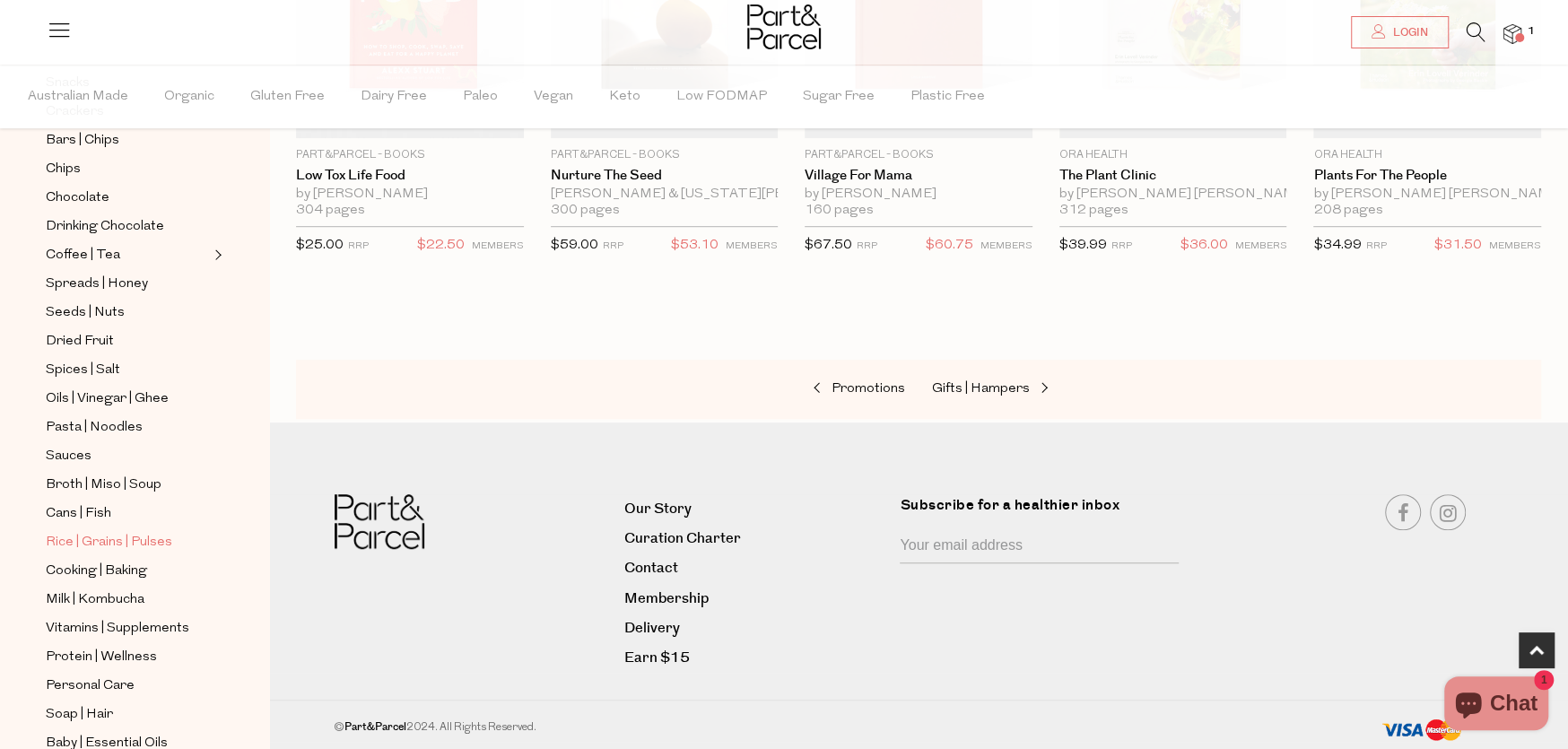
click at [104, 532] on span "Rice | Grains | Pulses" at bounding box center [109, 542] width 126 height 22
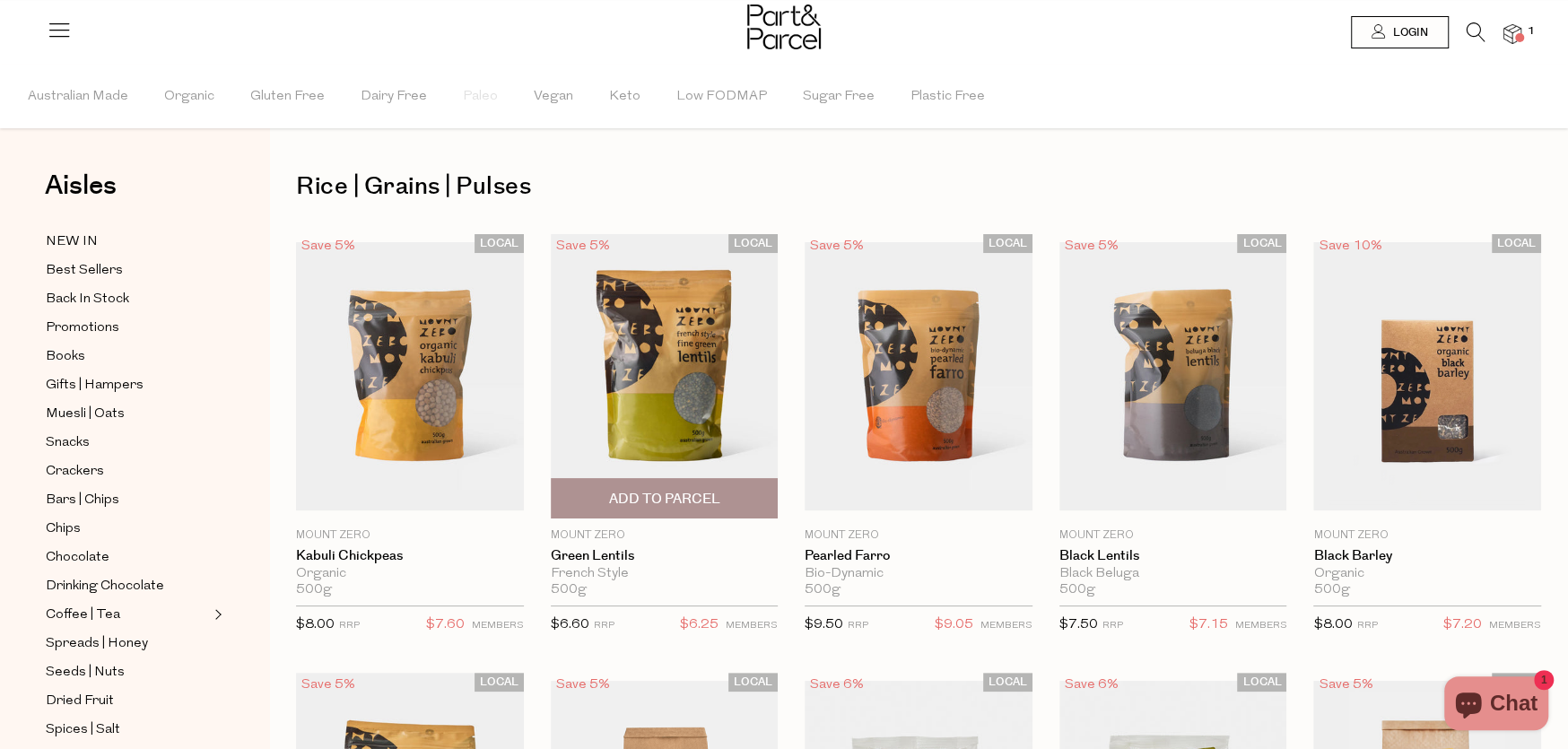
click at [678, 368] on img at bounding box center [664, 376] width 228 height 284
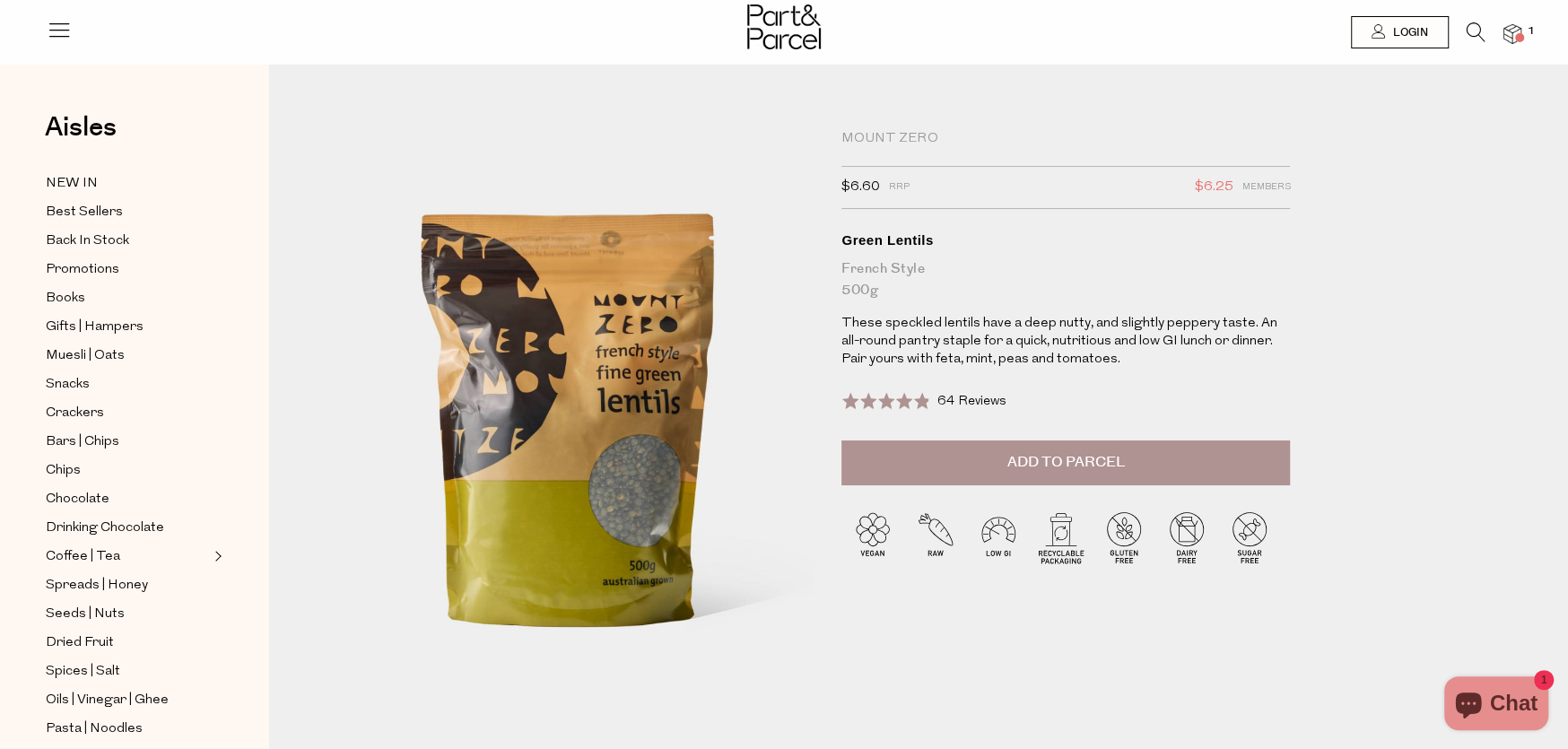
click at [1046, 452] on span "Add to Parcel" at bounding box center [1067, 462] width 118 height 21
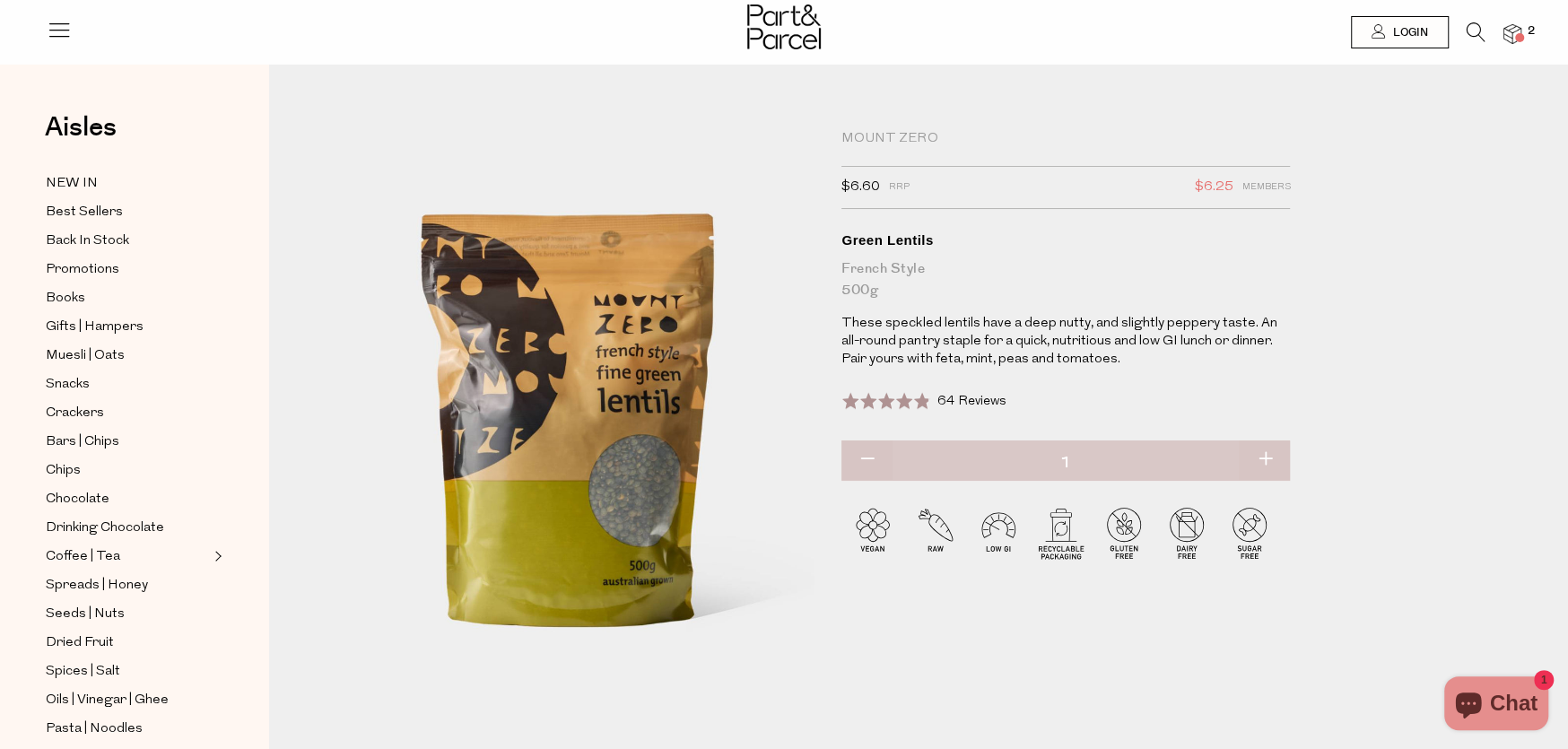
click at [1514, 25] on img at bounding box center [1512, 34] width 18 height 21
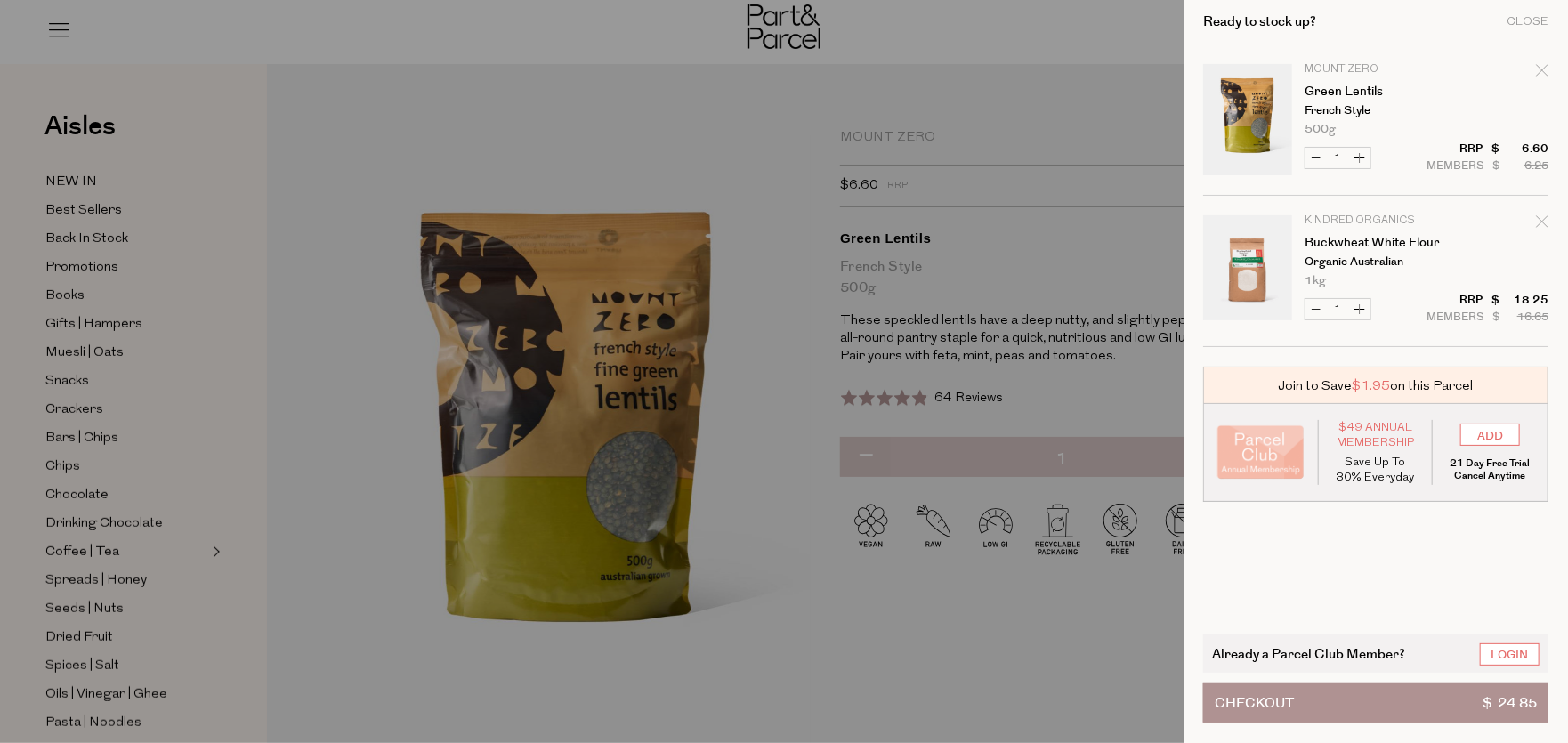
click at [764, 180] on div at bounding box center [784, 371] width 1568 height 743
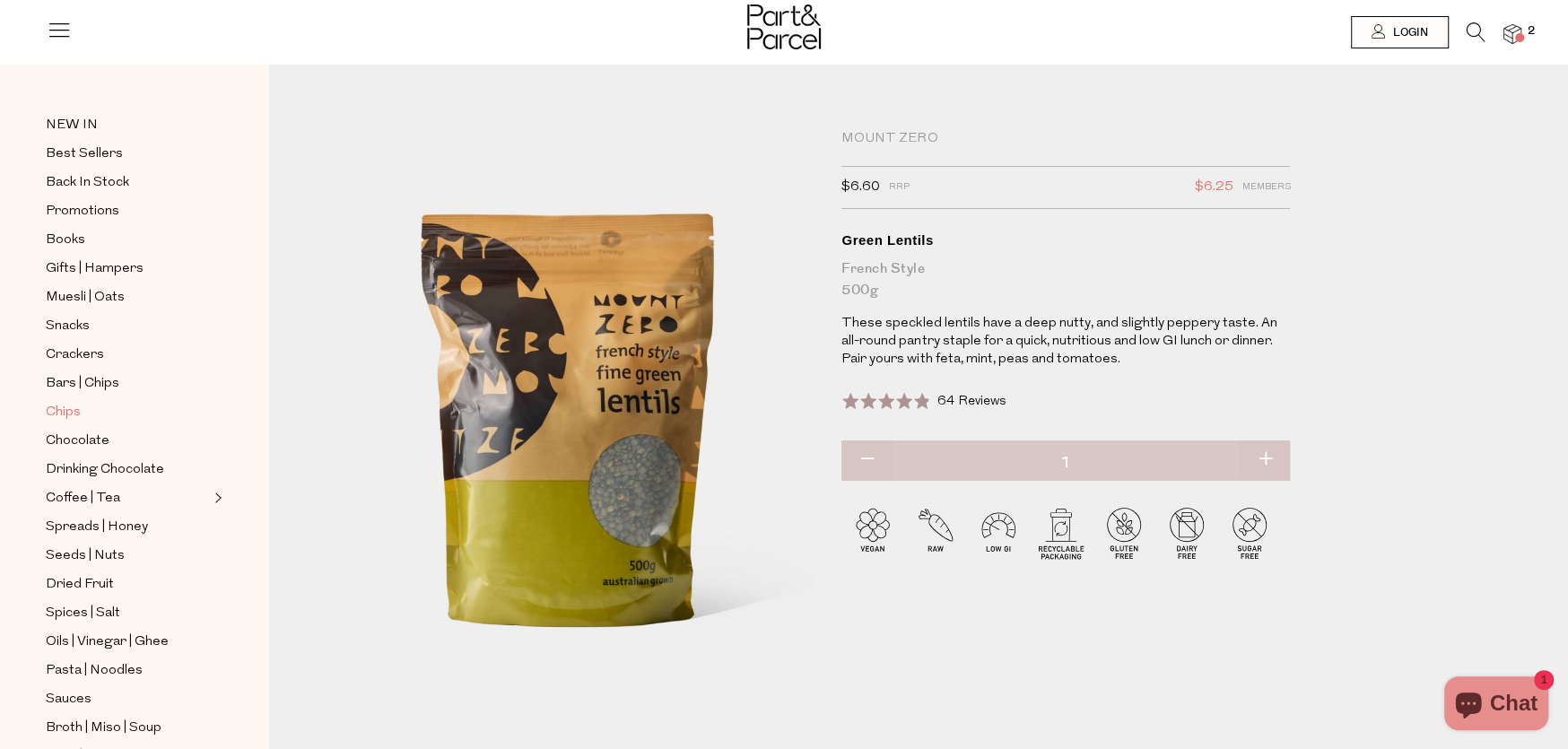
scroll to position [90, 0]
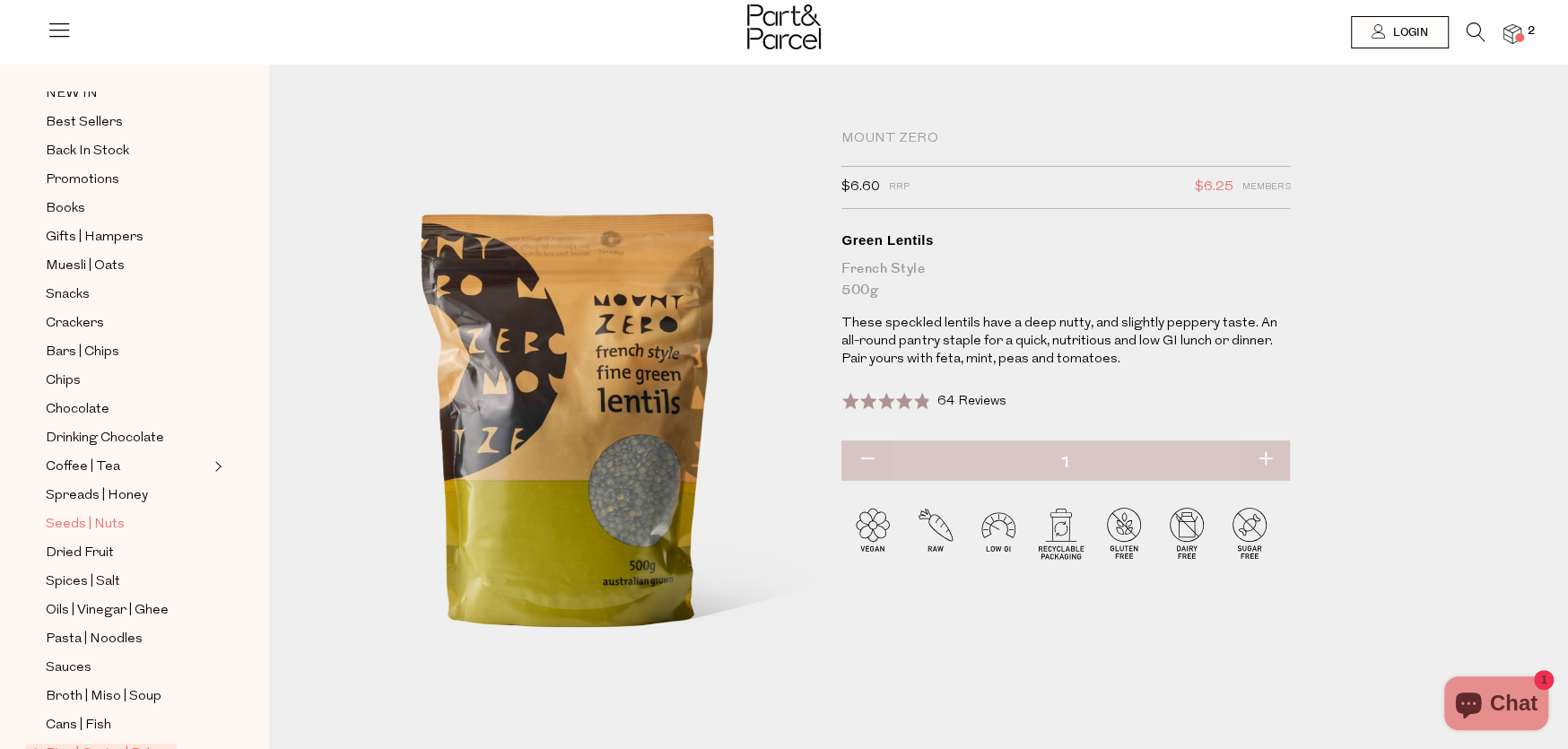
click at [99, 514] on span "Seeds | Nuts" at bounding box center [85, 525] width 79 height 22
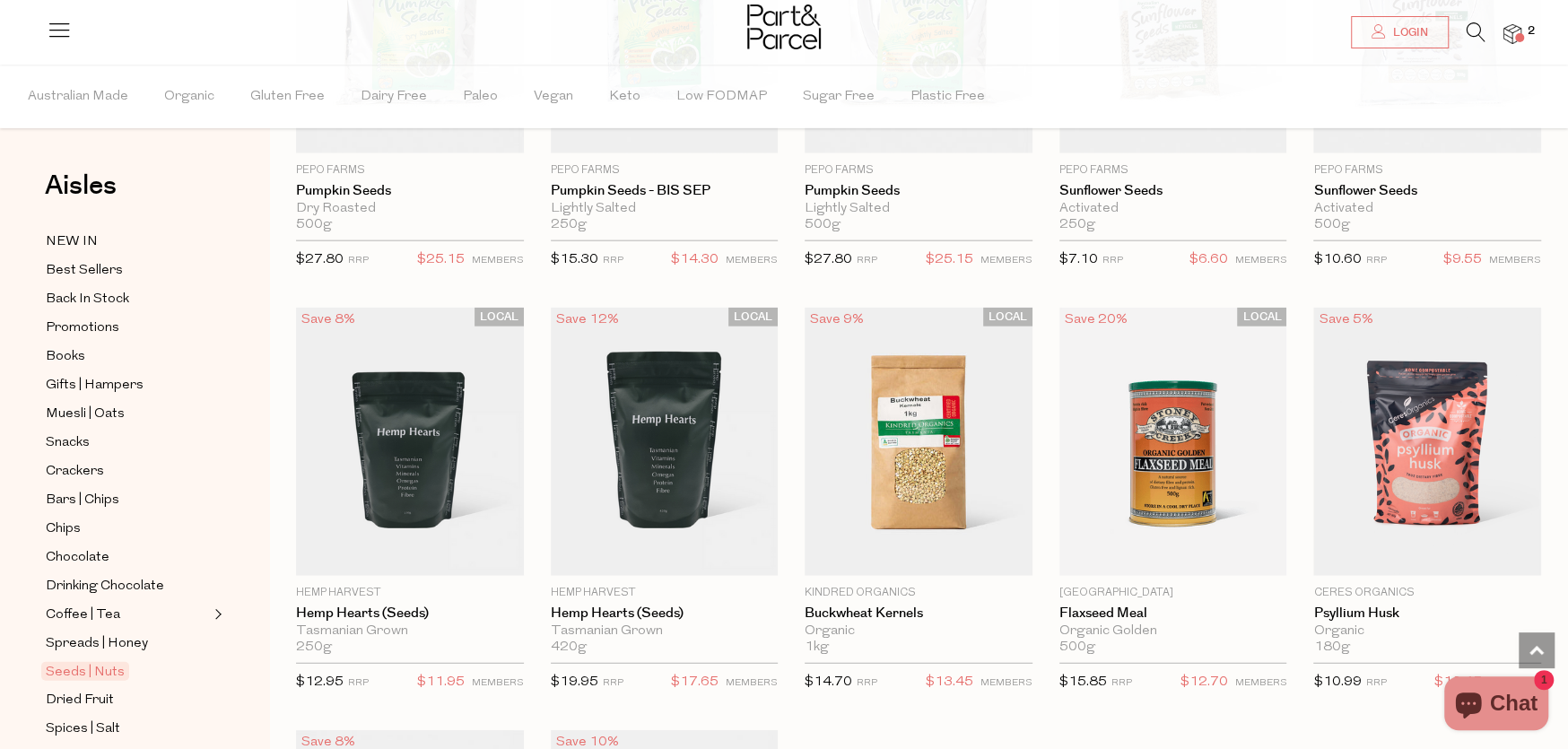
scroll to position [3408, 0]
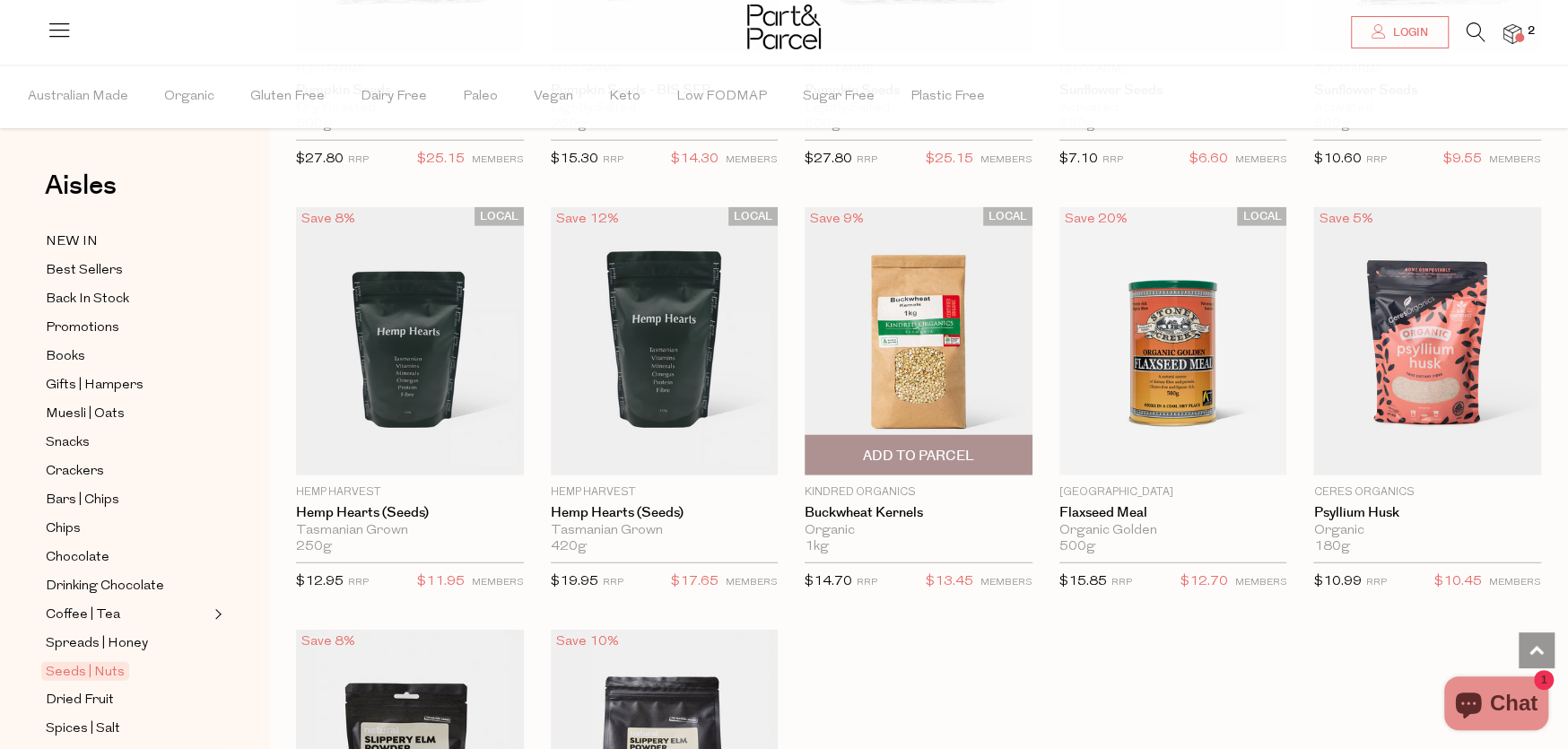
click at [913, 446] on span "Add To Parcel" at bounding box center [919, 455] width 112 height 19
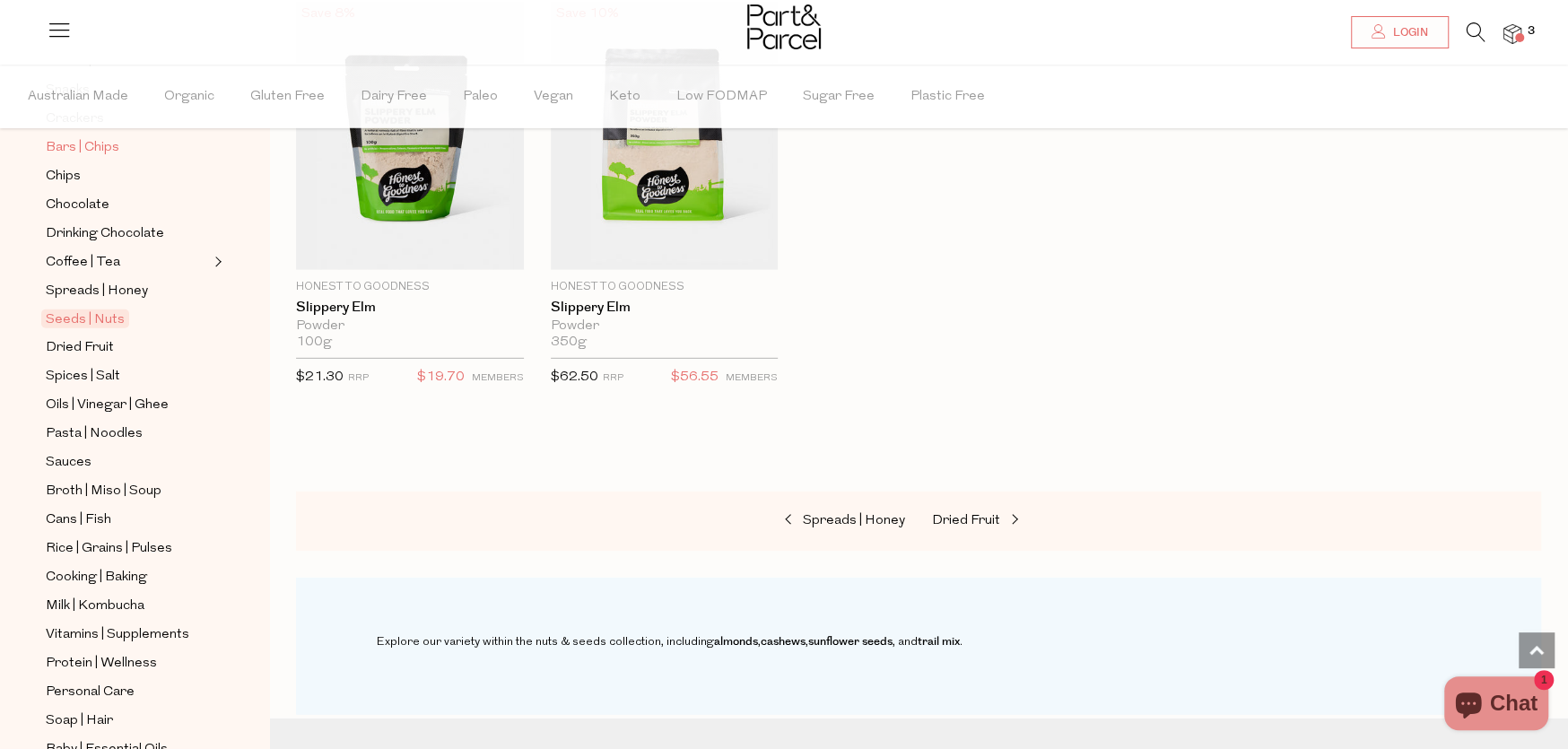
scroll to position [358, 0]
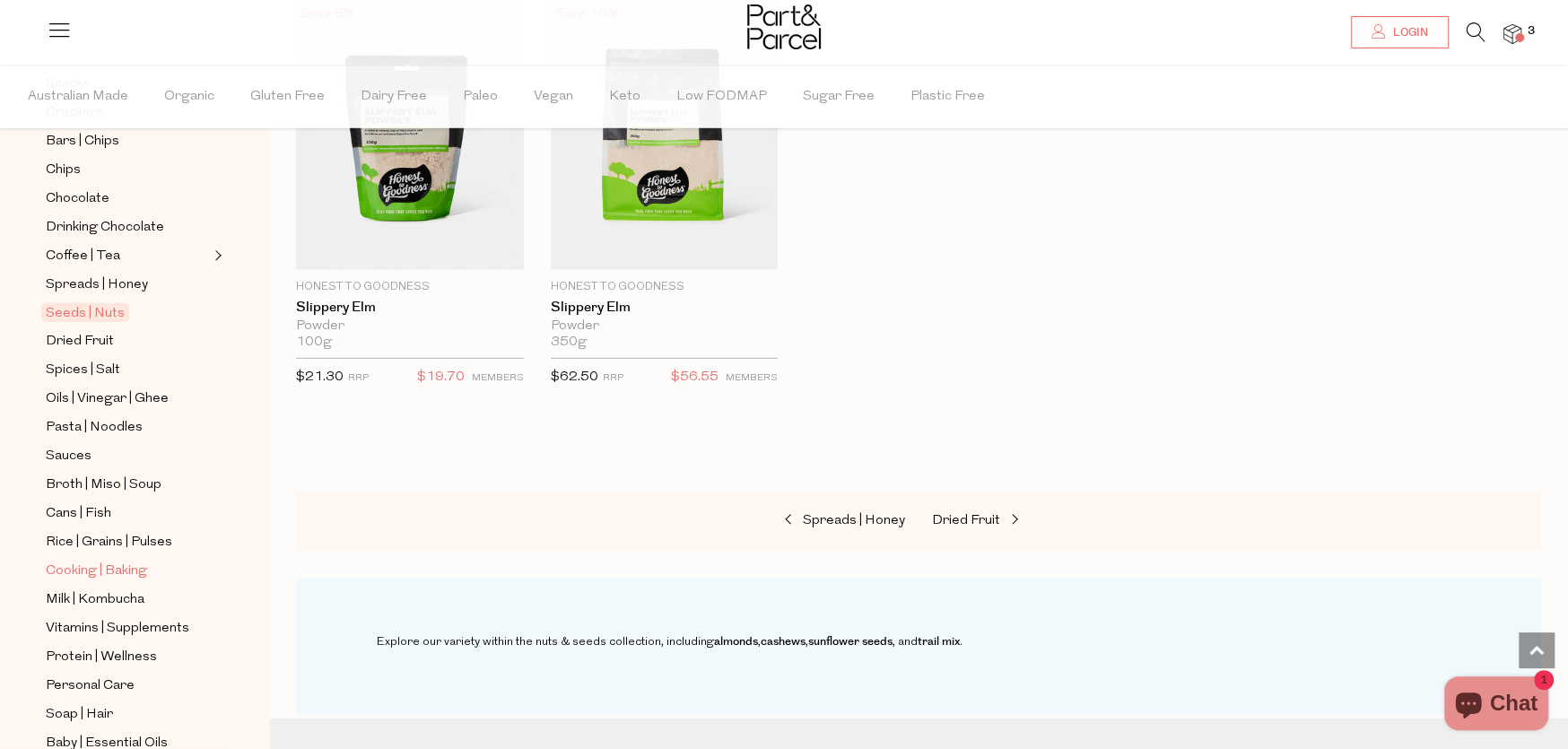
click at [120, 561] on span "Cooking | Baking" at bounding box center [97, 572] width 102 height 22
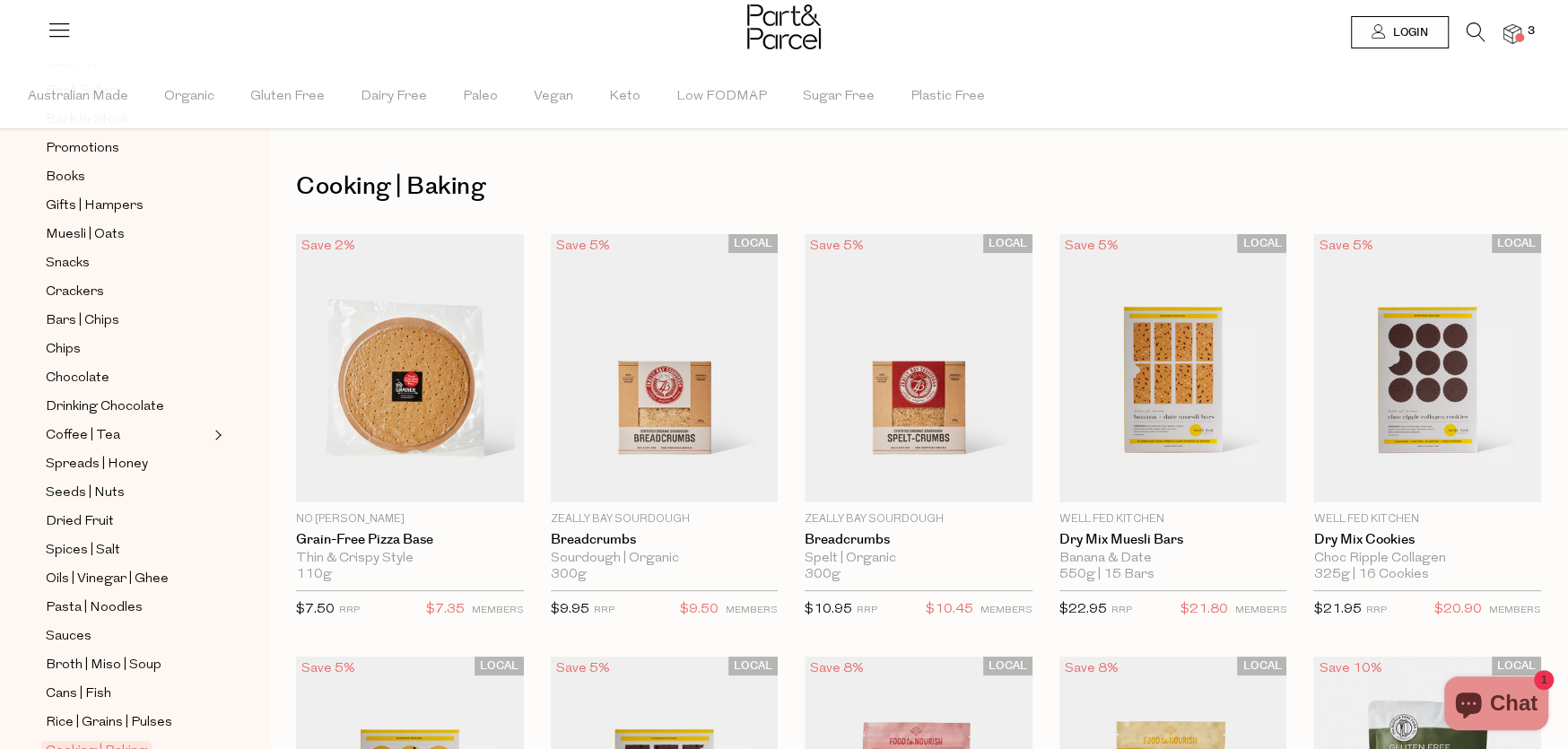
scroll to position [269, 0]
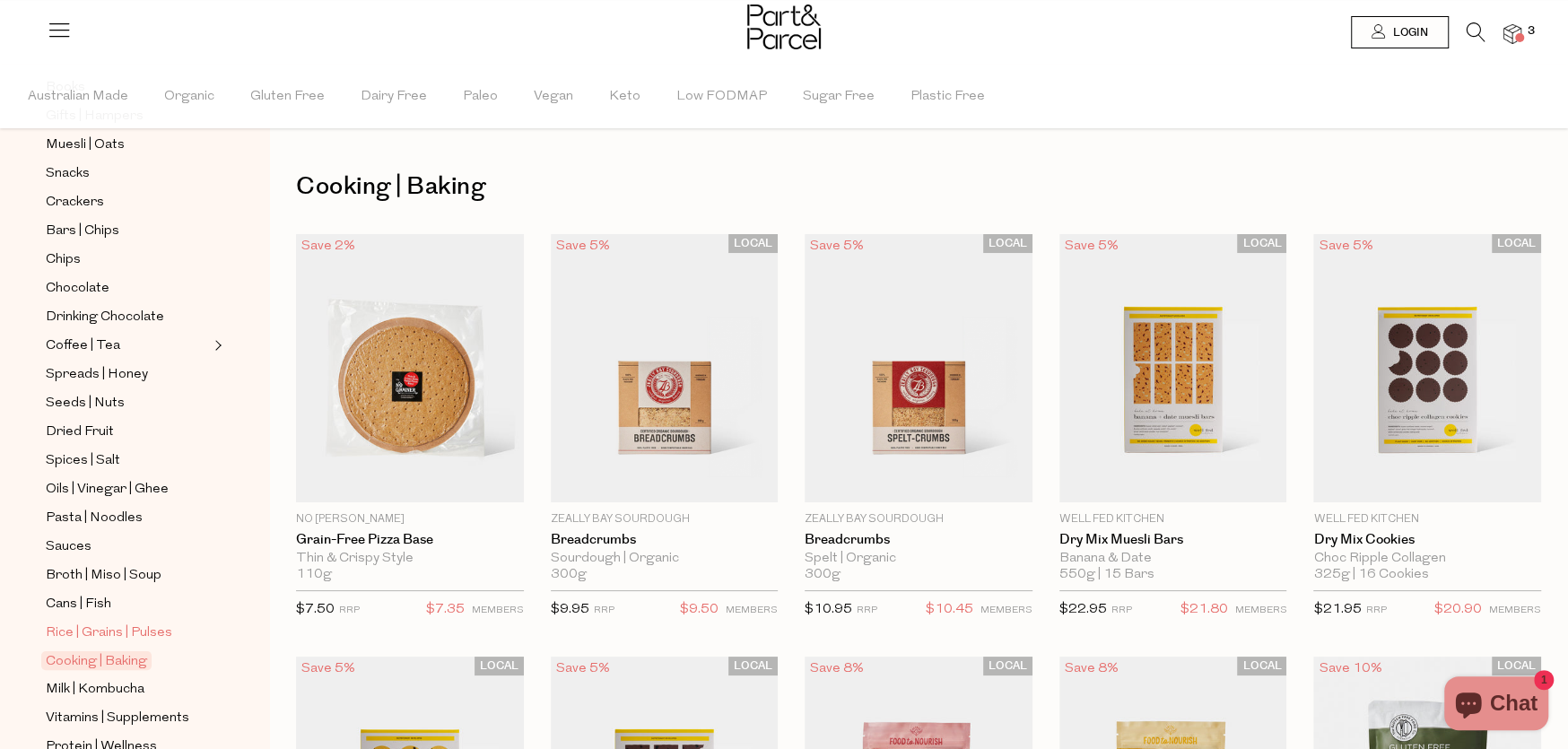
click at [97, 623] on span "Rice | Grains | Pulses" at bounding box center [109, 633] width 126 height 22
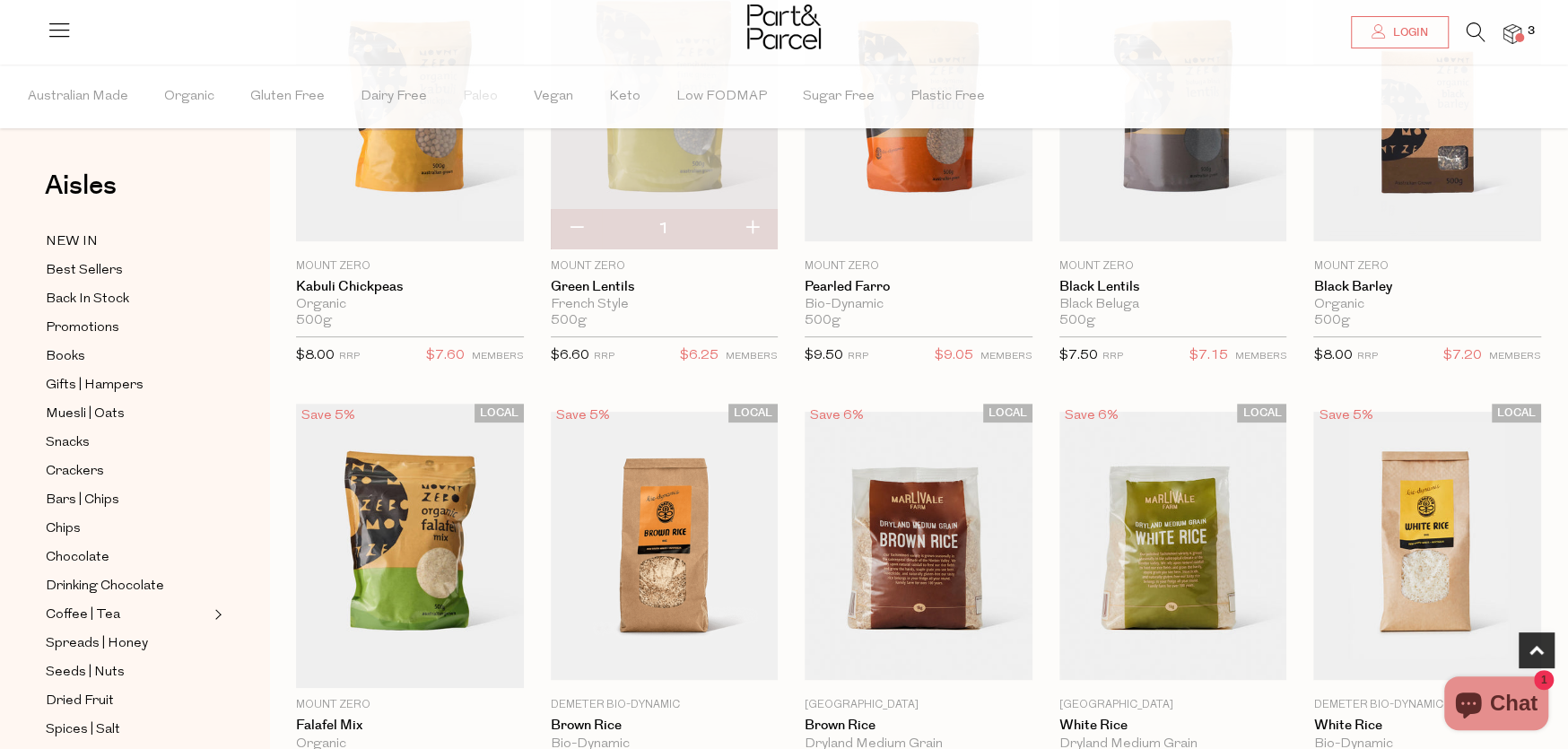
scroll to position [358, 0]
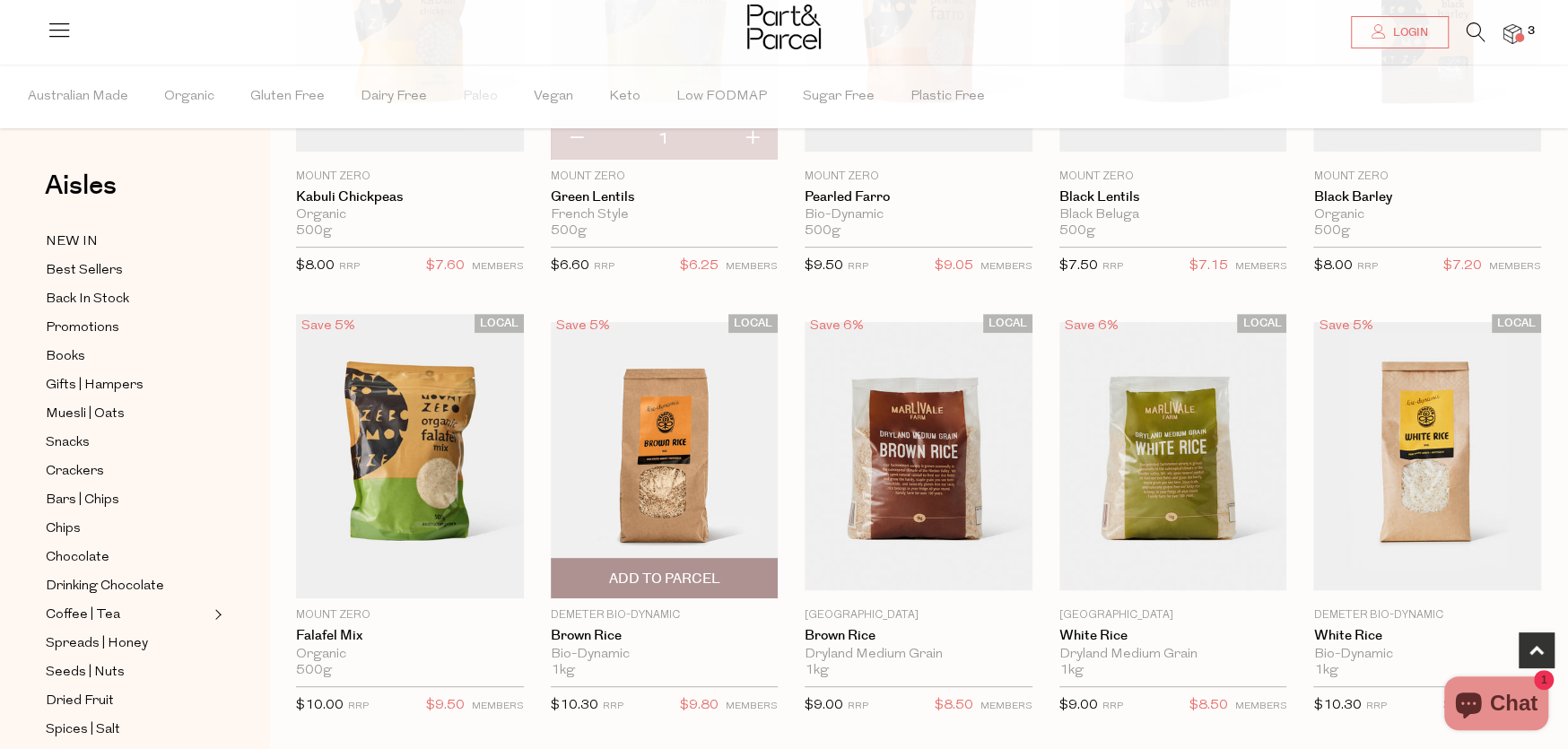
click at [664, 449] on img at bounding box center [664, 456] width 228 height 268
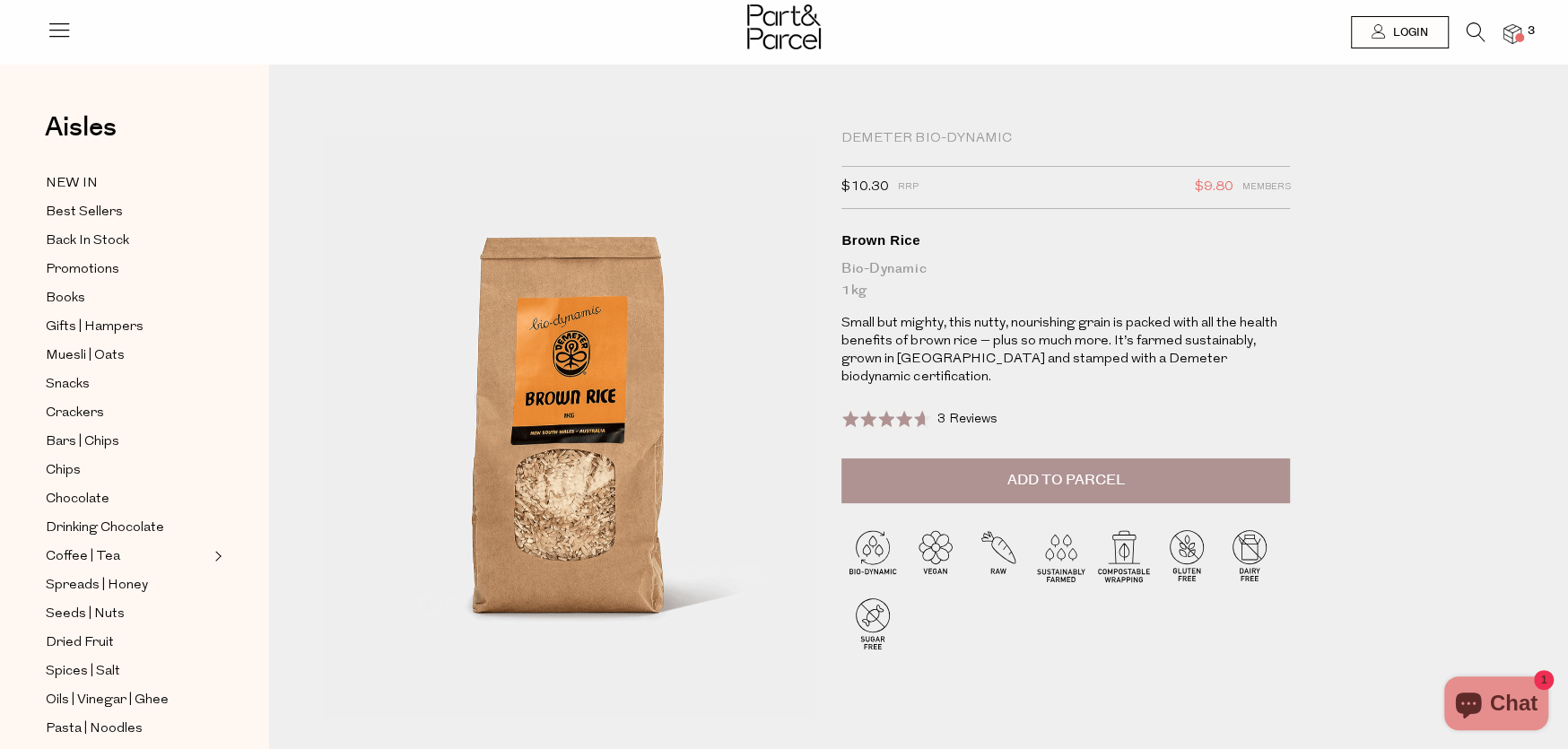
click at [952, 412] on span "3 Reviews" at bounding box center [967, 419] width 60 height 14
click at [1008, 470] on span "Add to Parcel" at bounding box center [1067, 480] width 118 height 21
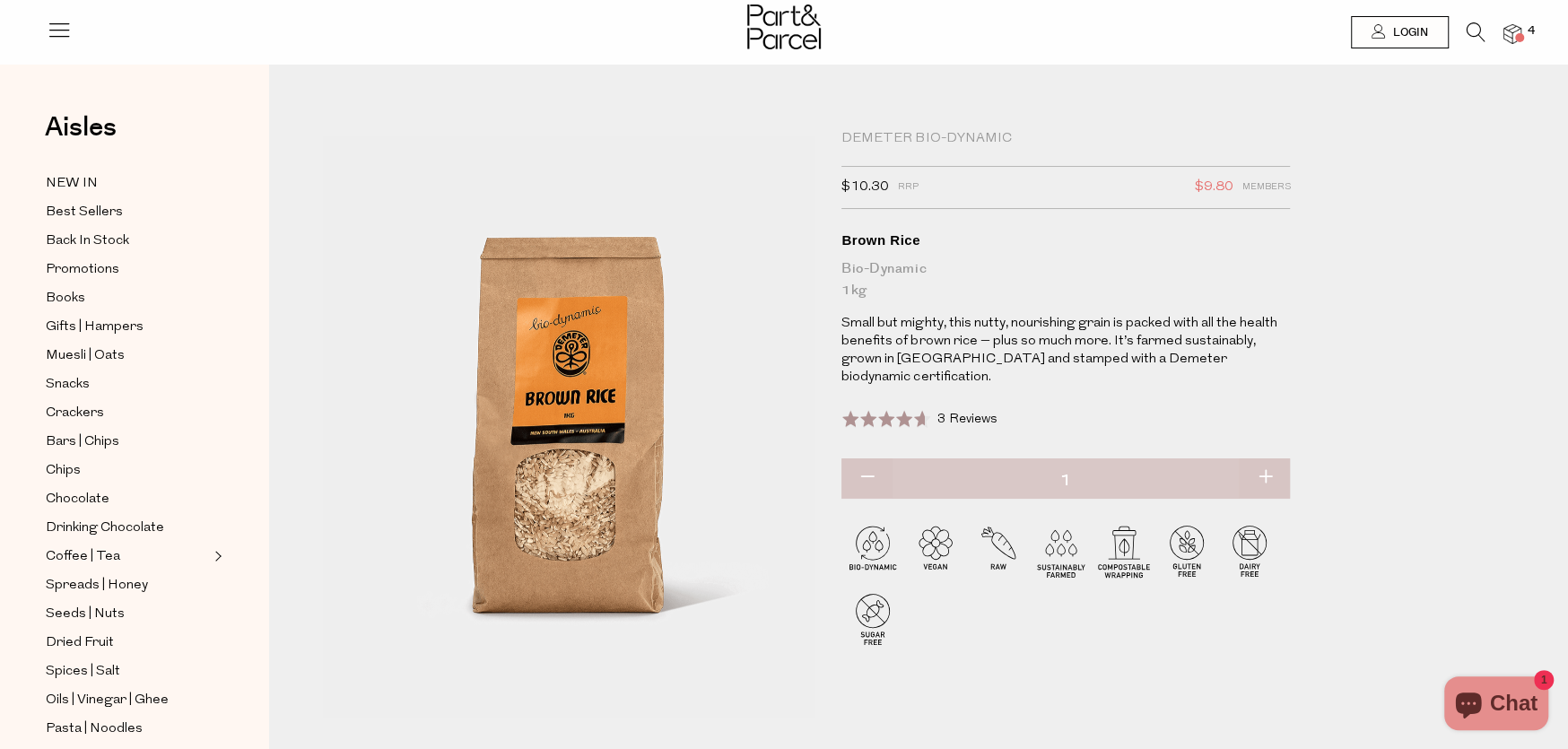
click at [1513, 27] on img at bounding box center [1512, 34] width 18 height 21
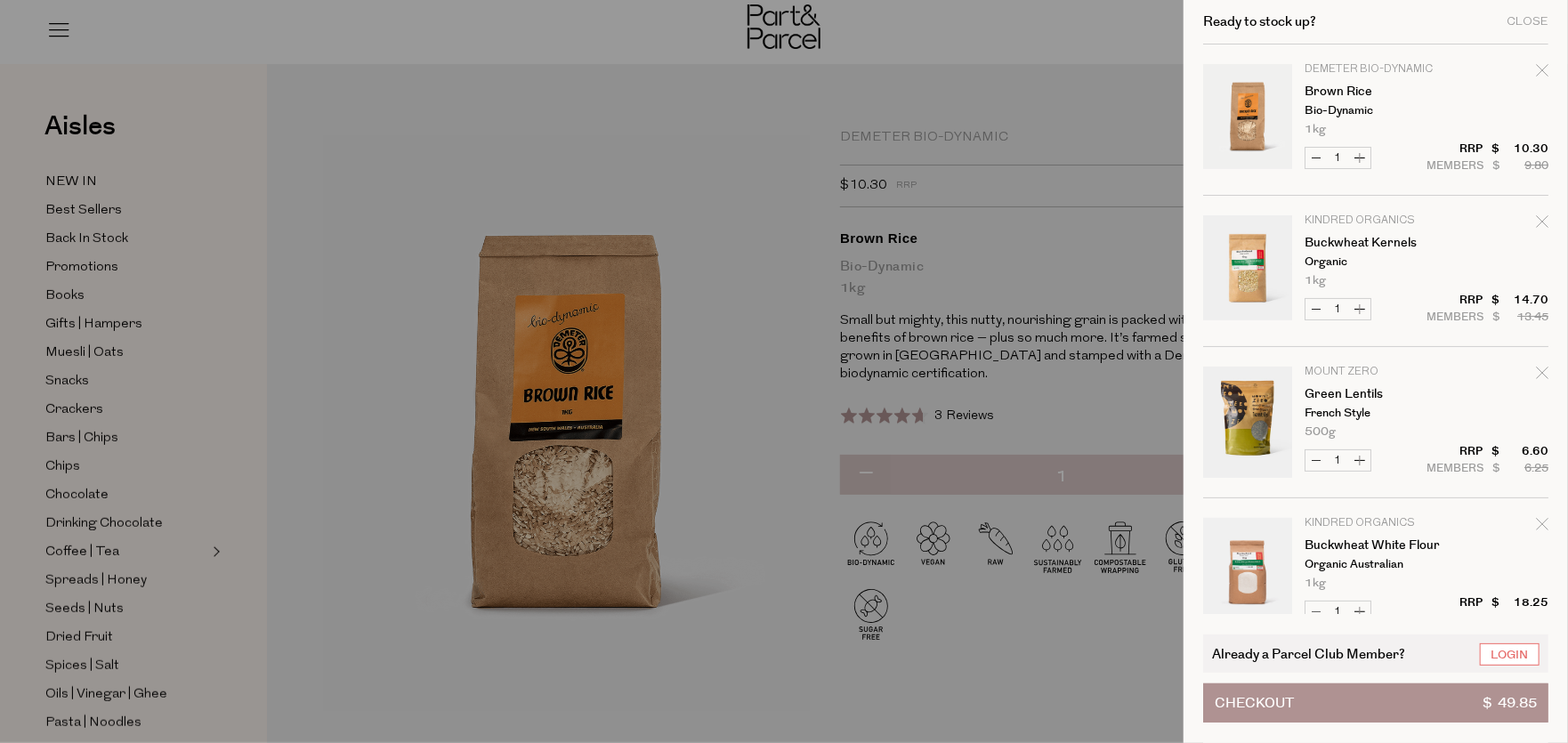
click at [1254, 697] on span "Checkout" at bounding box center [1254, 702] width 80 height 37
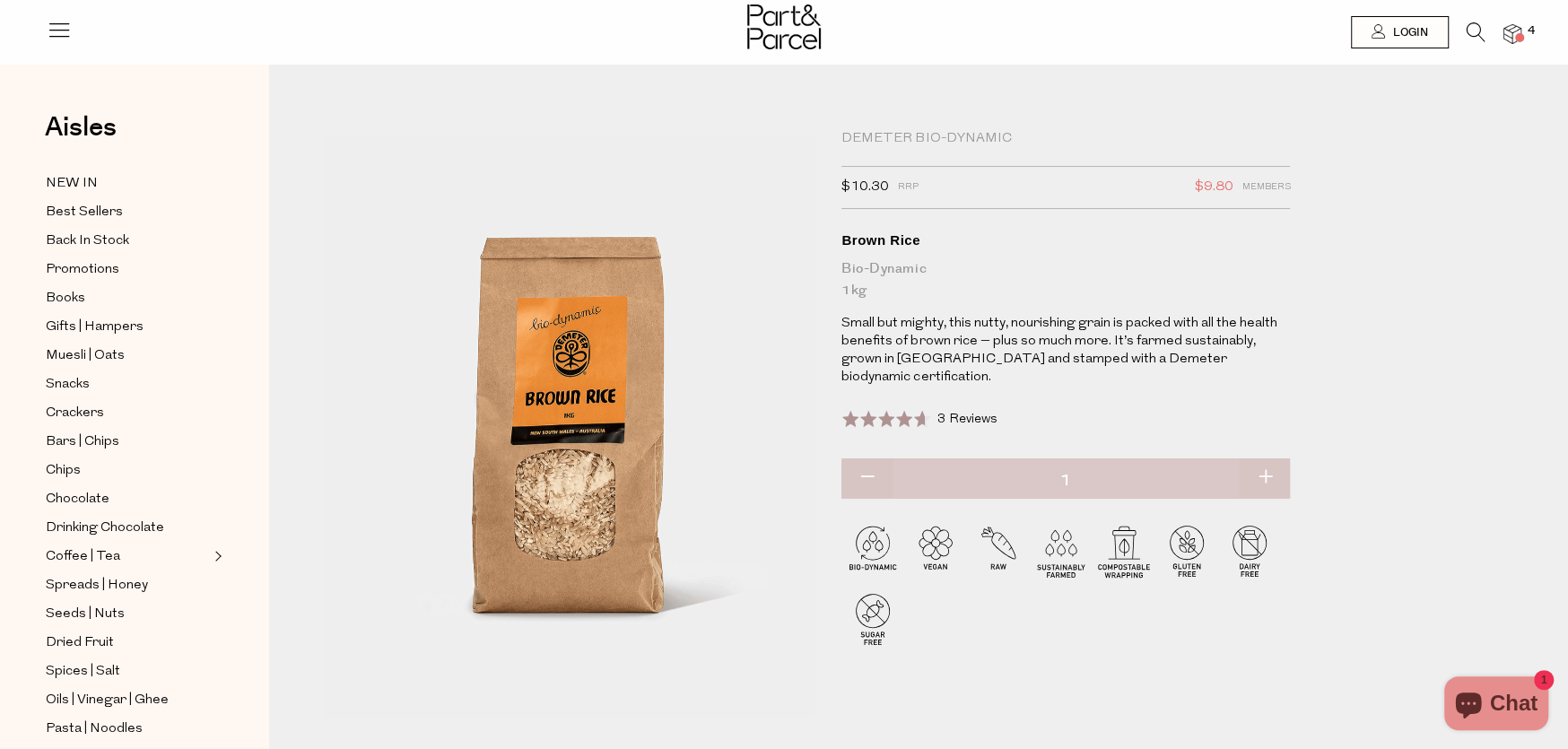
click at [1514, 30] on img at bounding box center [1512, 34] width 18 height 21
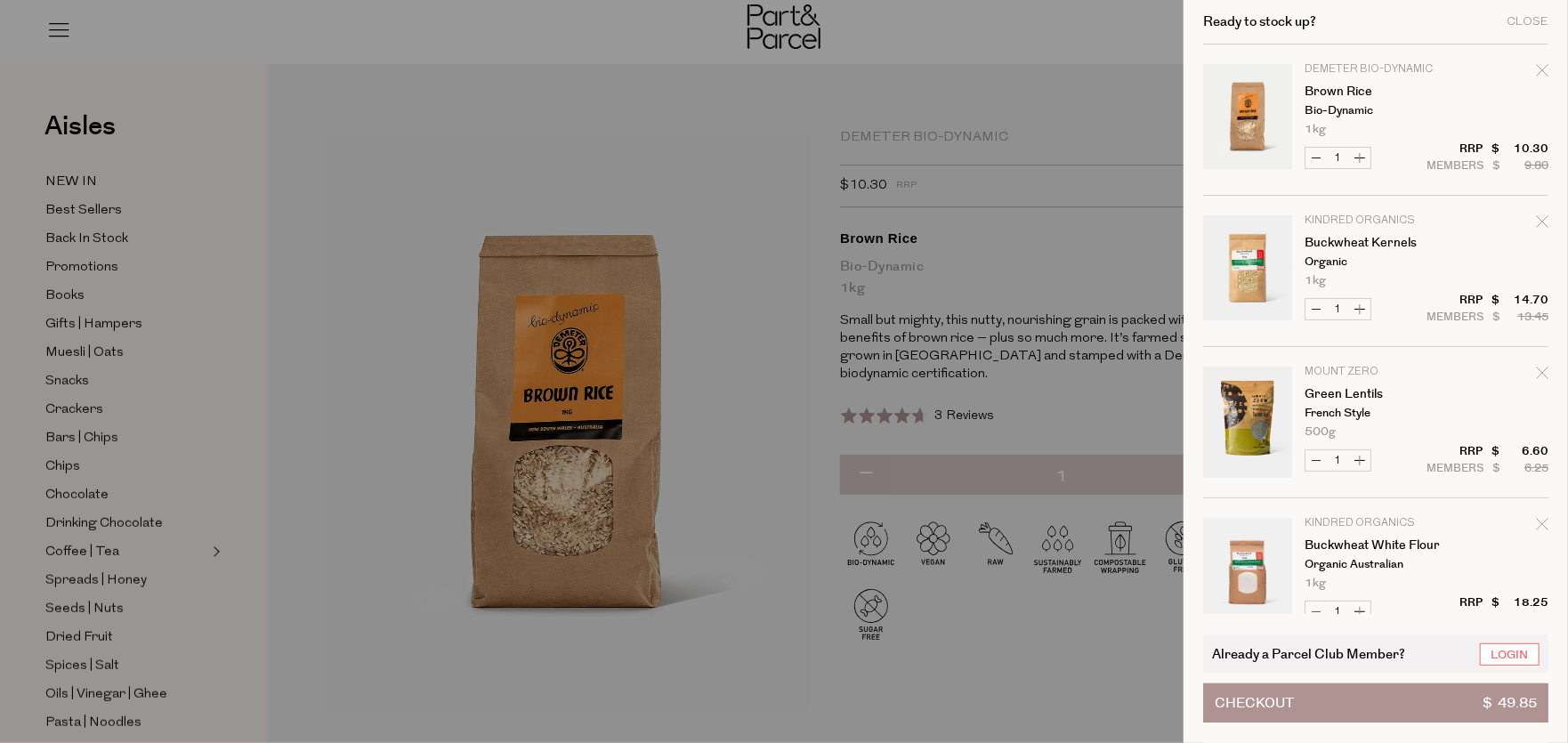
click at [1359, 604] on button "Increase Buckwheat White Flour" at bounding box center [1360, 611] width 21 height 20
type input "2"
click at [1317, 604] on button "Decrease Buckwheat White Flour" at bounding box center [1316, 611] width 21 height 20
type input "1"
click at [1356, 610] on button "Increase Buckwheat White Flour" at bounding box center [1360, 611] width 21 height 20
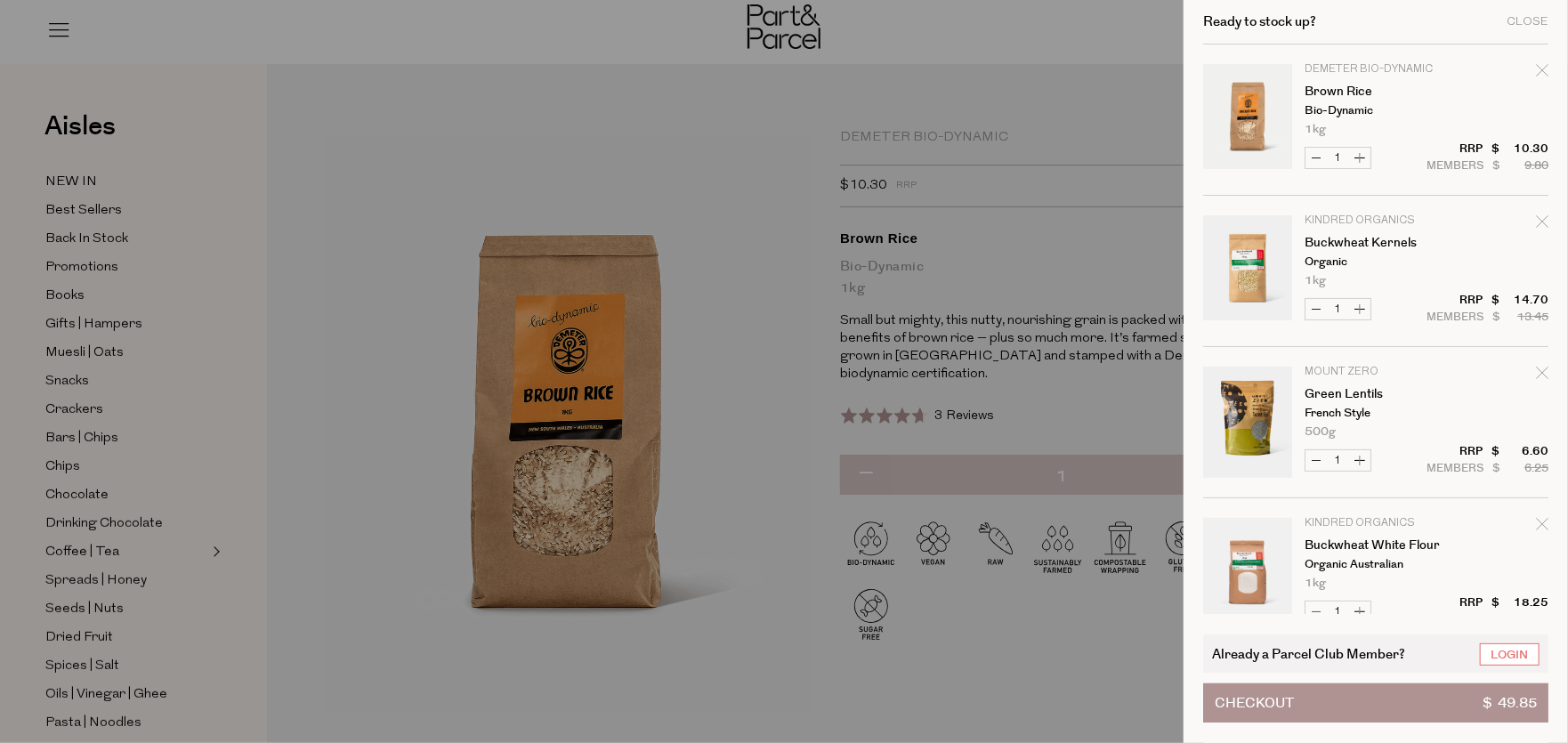
type input "2"
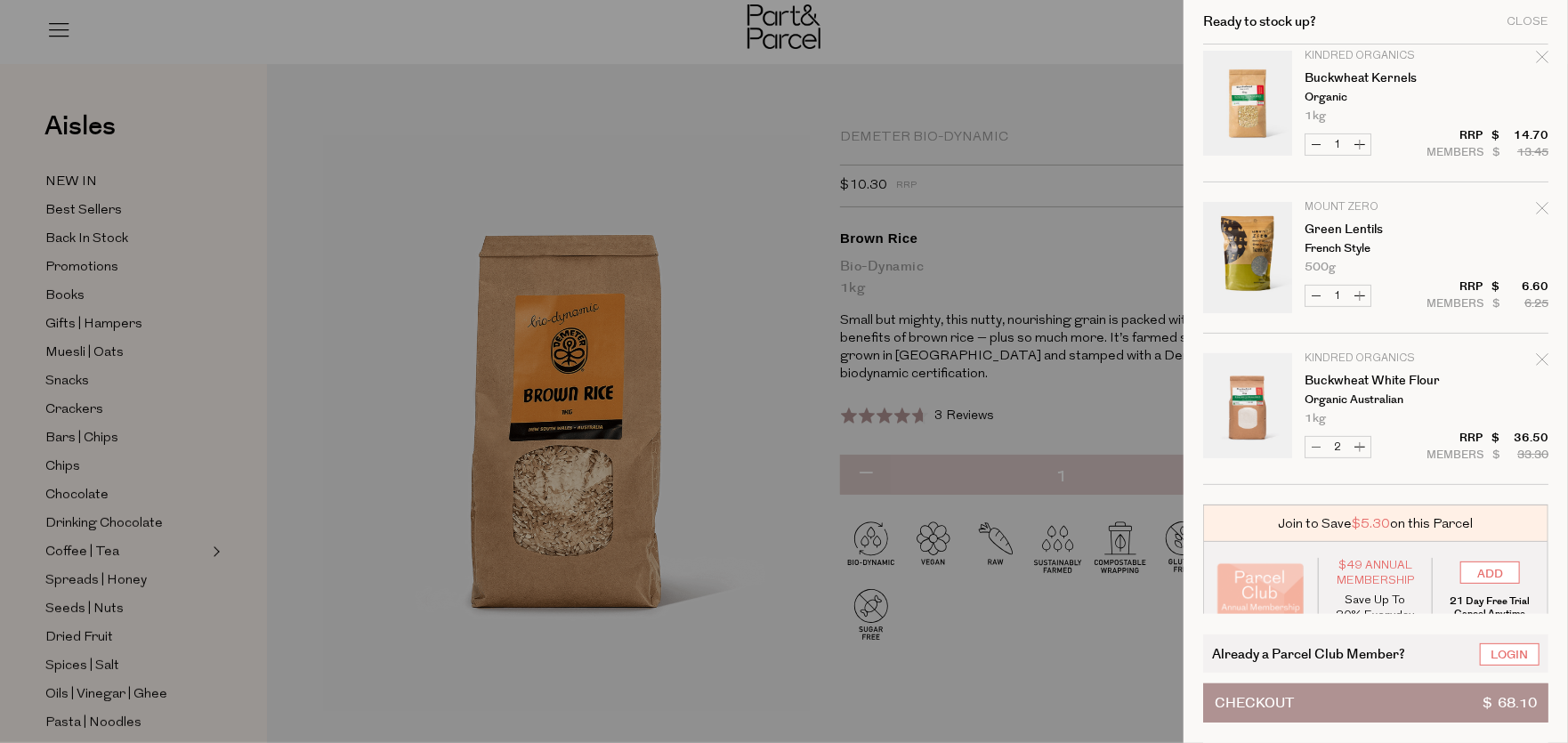
scroll to position [178, 0]
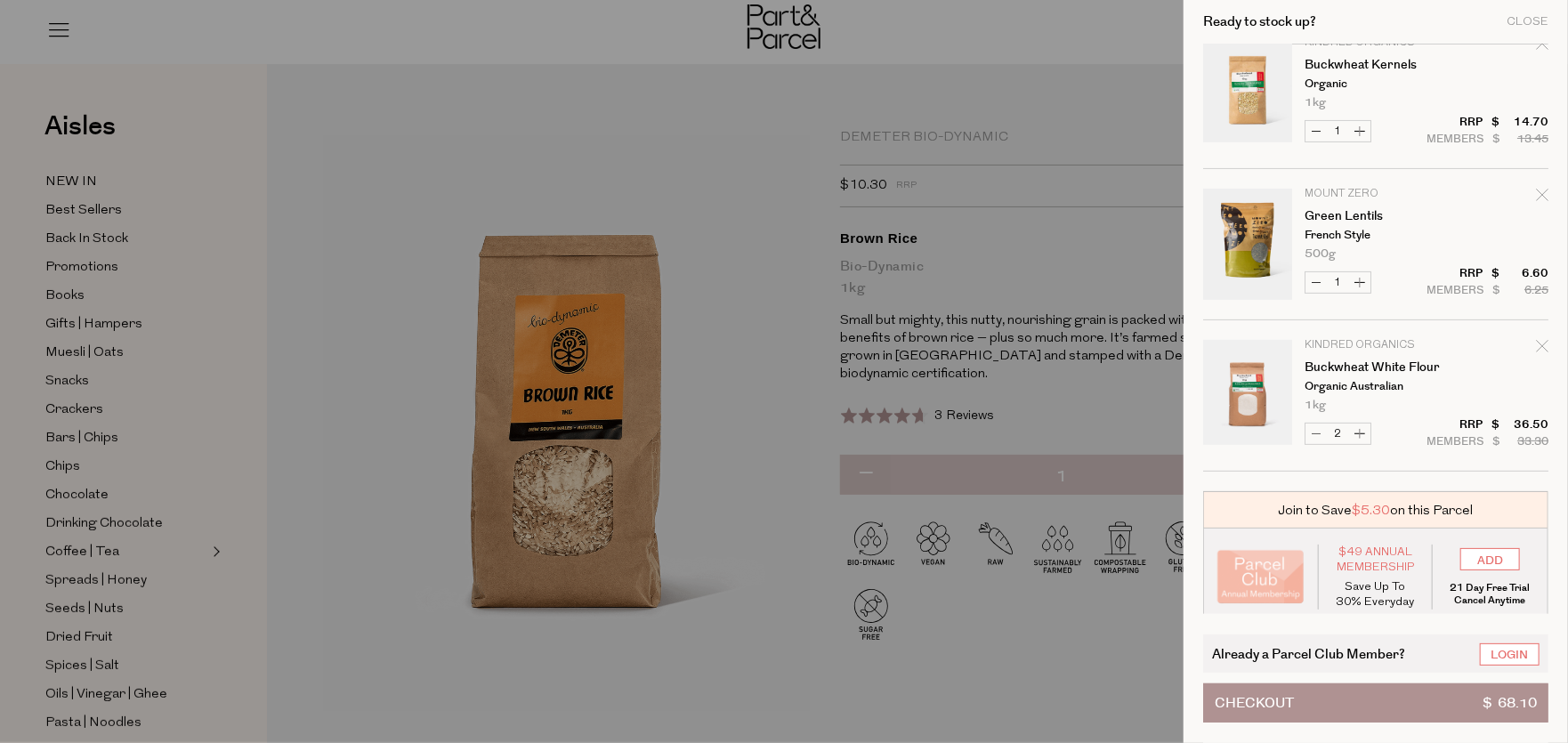
click at [1363, 692] on button "Checkout $ 68.10" at bounding box center [1375, 703] width 345 height 39
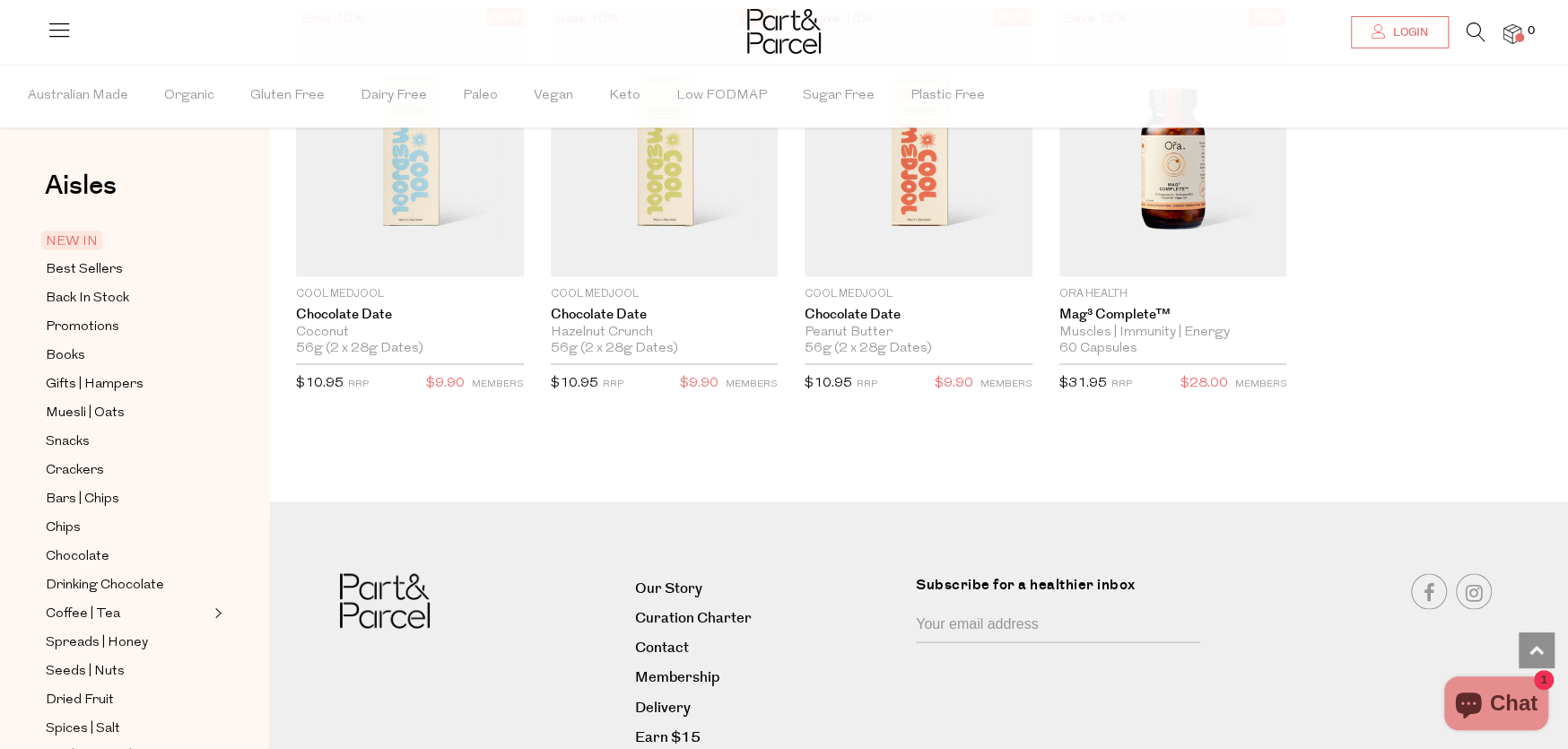
scroll to position [2590, 0]
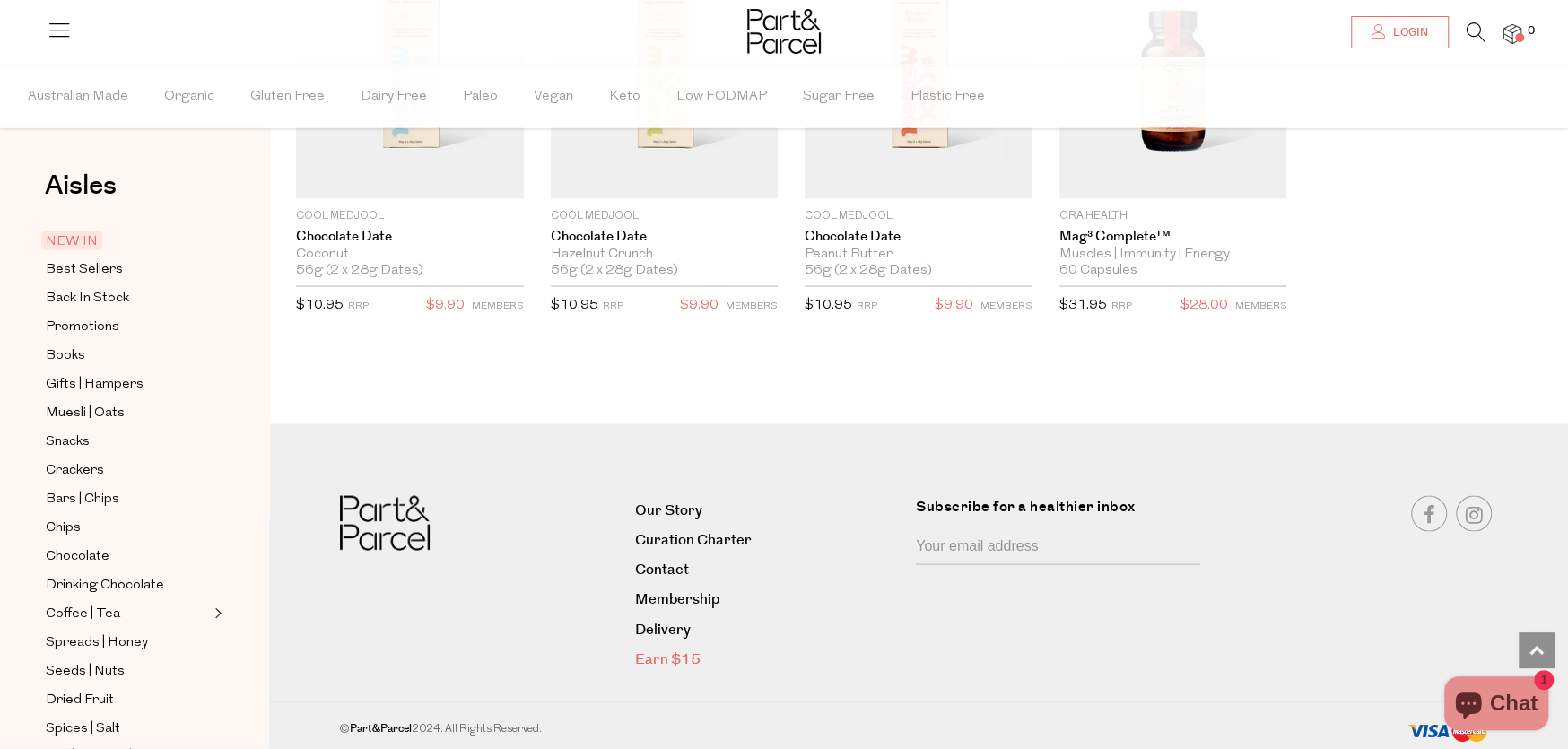
click at [678, 647] on link "Earn $15" at bounding box center [770, 658] width 268 height 24
